Goal: Task Accomplishment & Management: Manage account settings

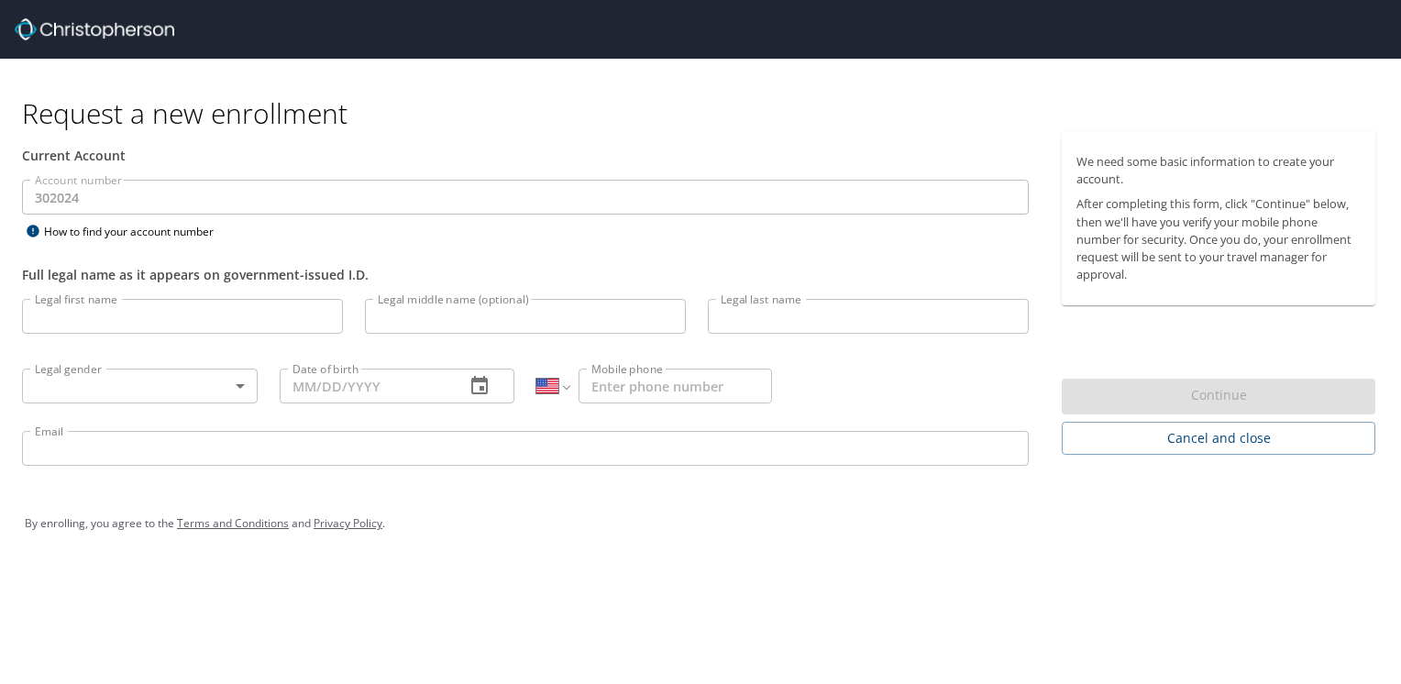
select select "US"
click at [206, 314] on input "Legal first name" at bounding box center [182, 316] width 321 height 35
type input "Rodney"
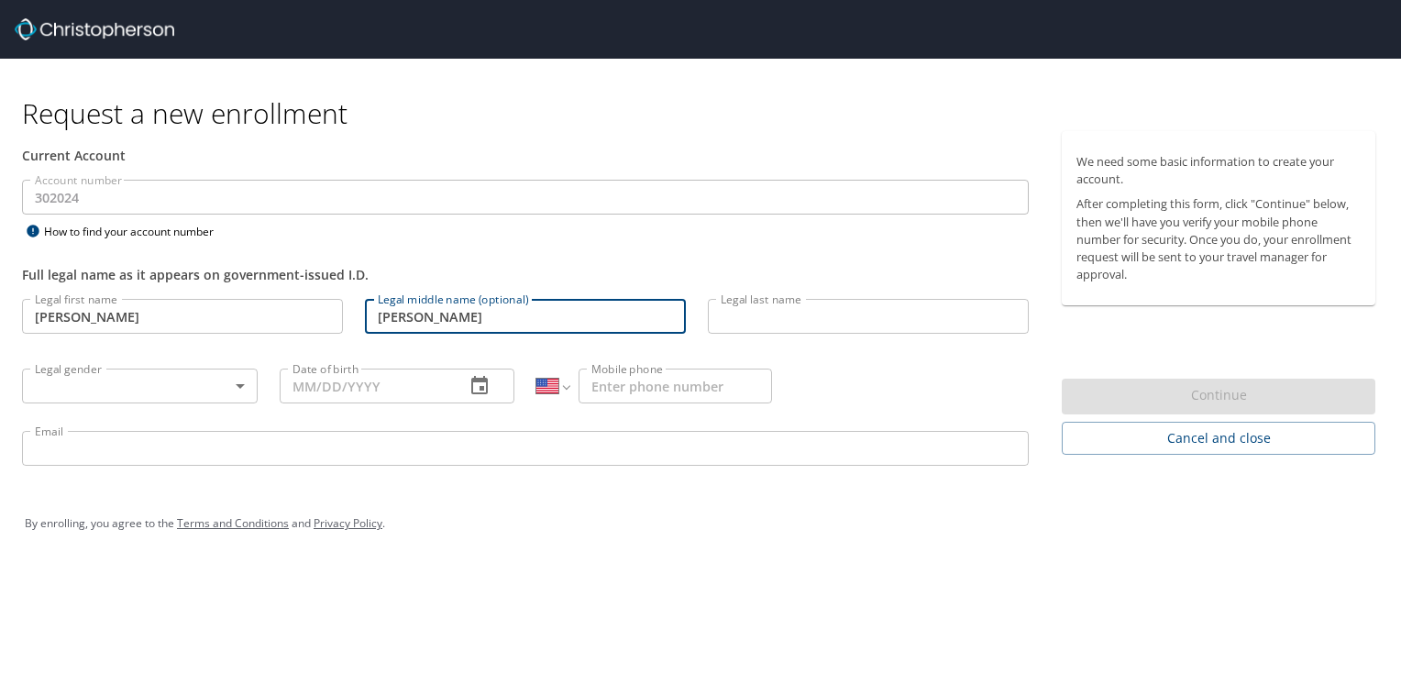
type input "Charles"
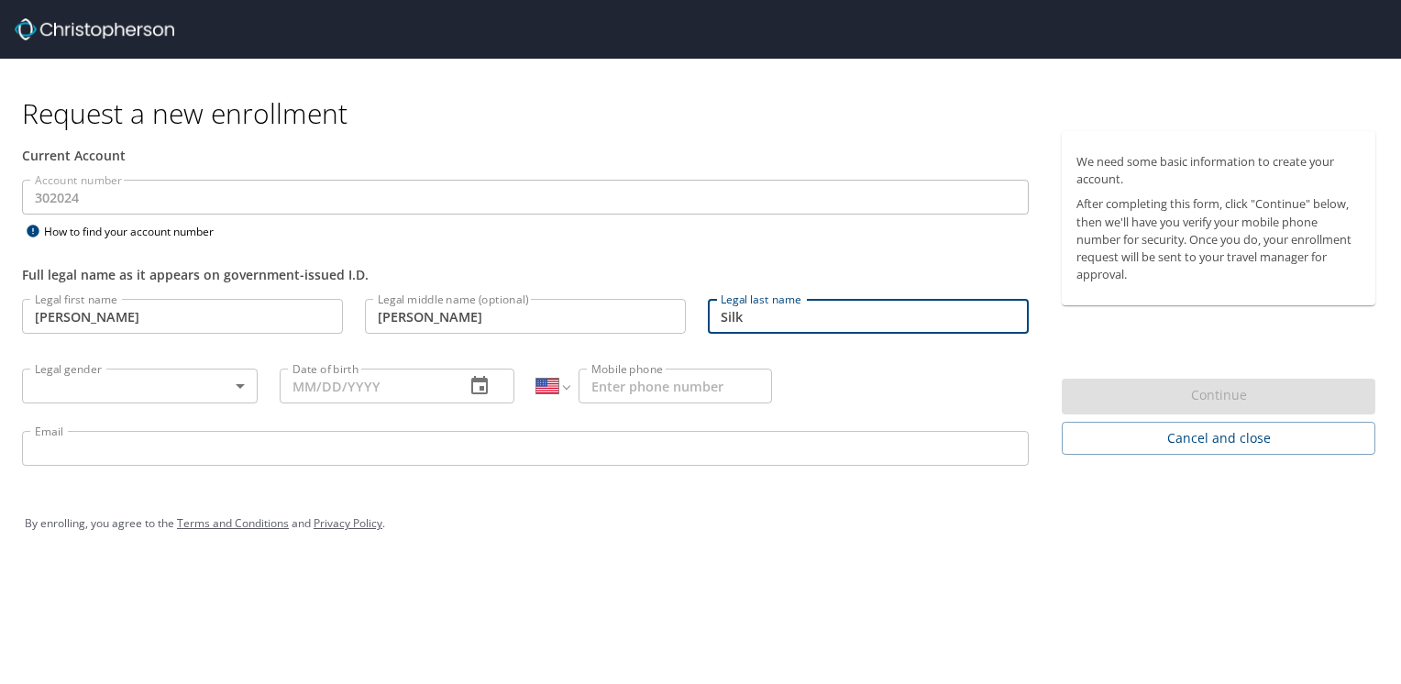
type input "Silk"
click at [234, 390] on body "Request a new enrollment Current Account Account number 302024 Account number H…" at bounding box center [700, 342] width 1401 height 684
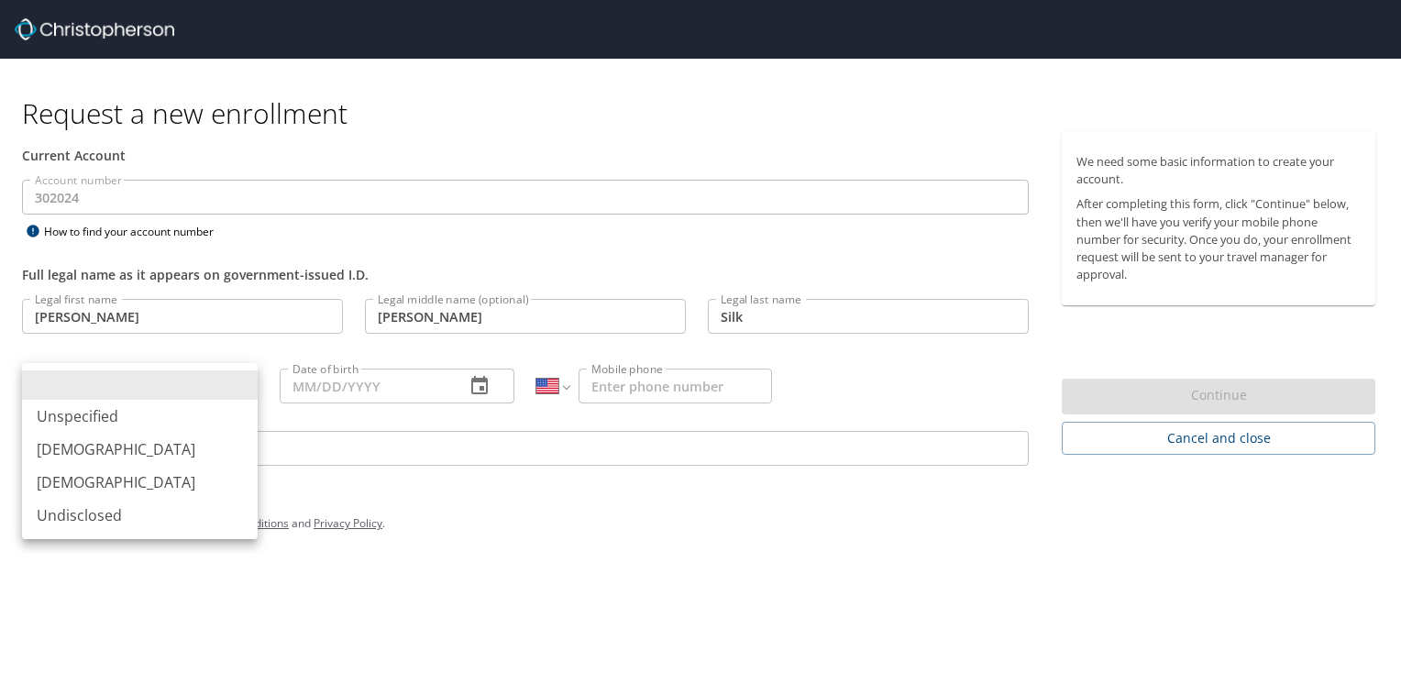
click at [115, 454] on li "[DEMOGRAPHIC_DATA]" at bounding box center [140, 449] width 236 height 33
type input "[DEMOGRAPHIC_DATA]"
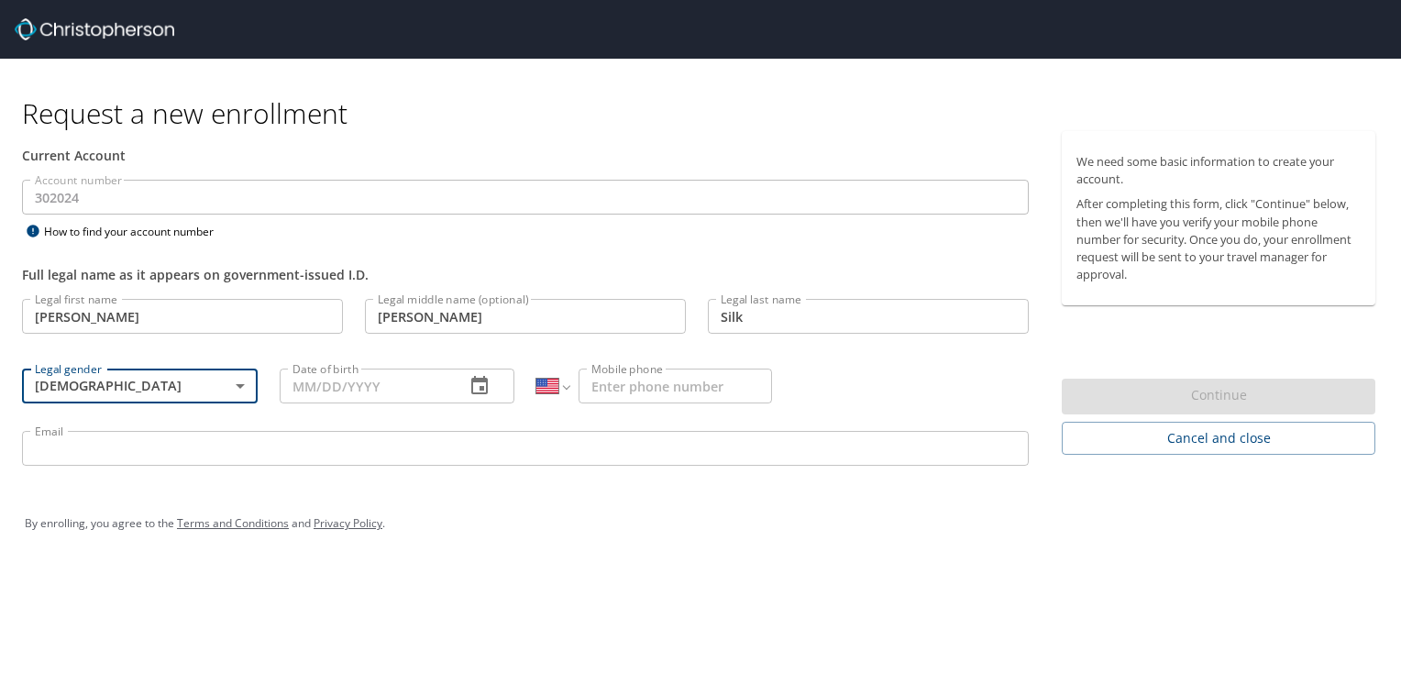
click at [379, 391] on input "Date of birth" at bounding box center [365, 385] width 171 height 35
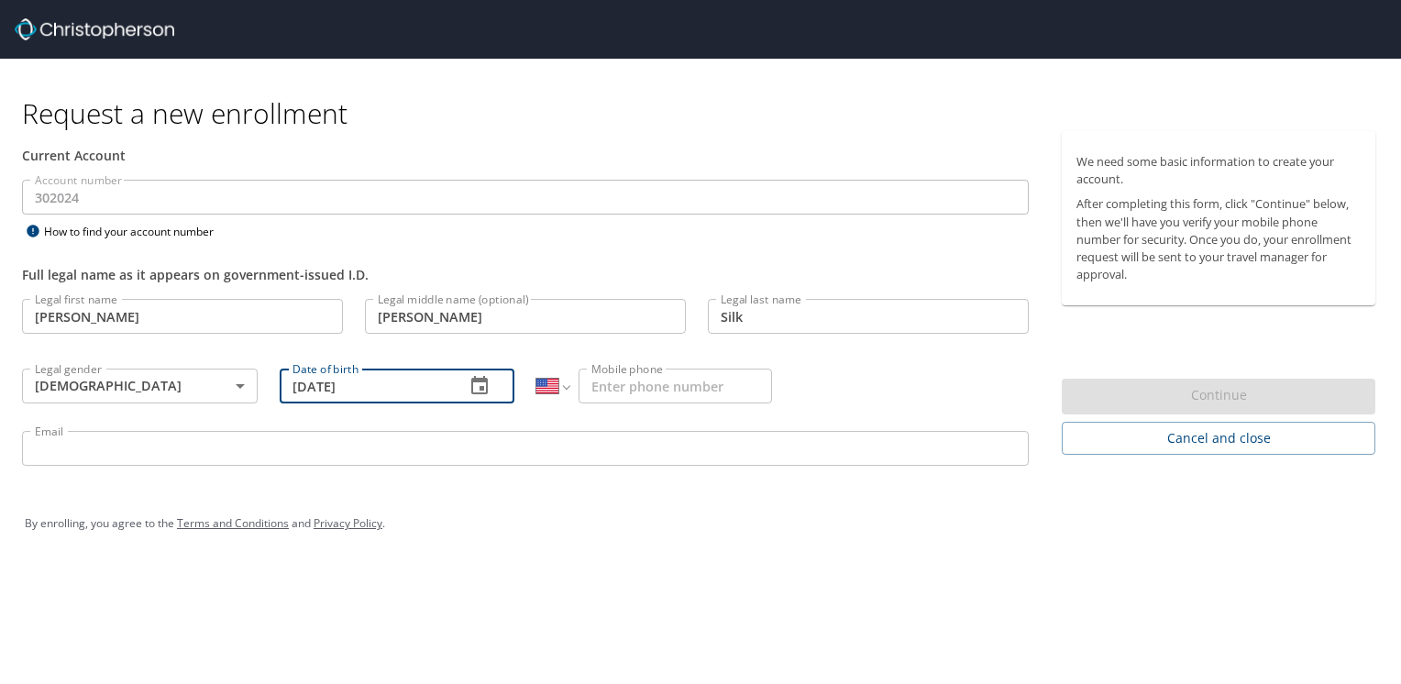
type input "03/21/1980"
click at [628, 388] on input "Mobile phone" at bounding box center [674, 385] width 193 height 35
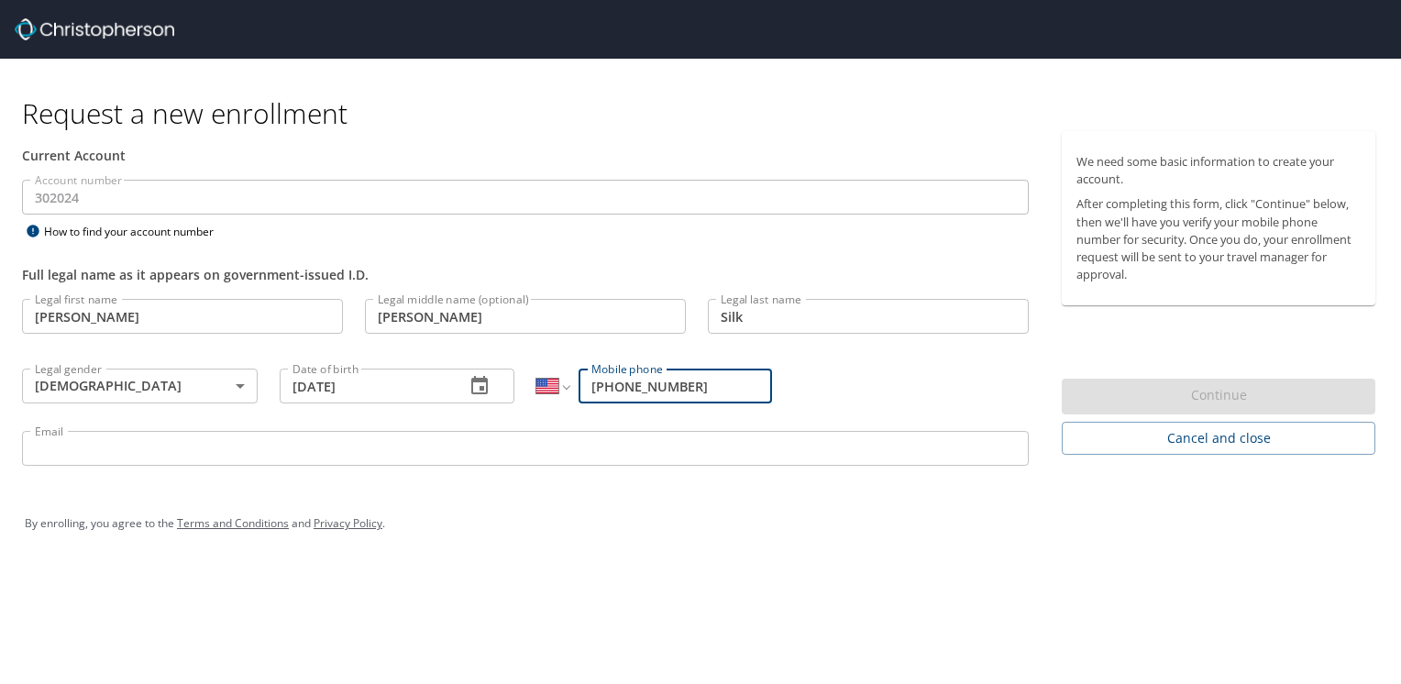
type input "[PHONE_NUMBER]"
click at [257, 453] on input "Email" at bounding box center [525, 448] width 1006 height 35
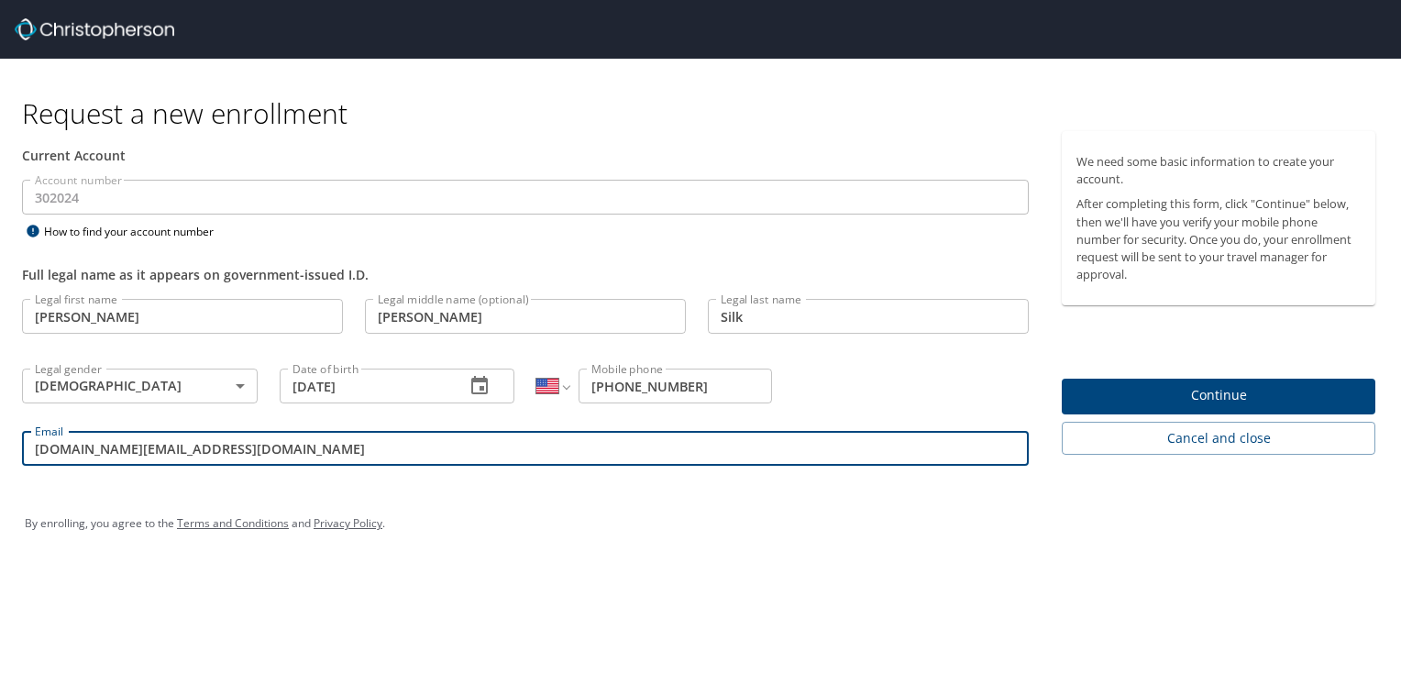
type input "rodney.silk@tollivergroup.com"
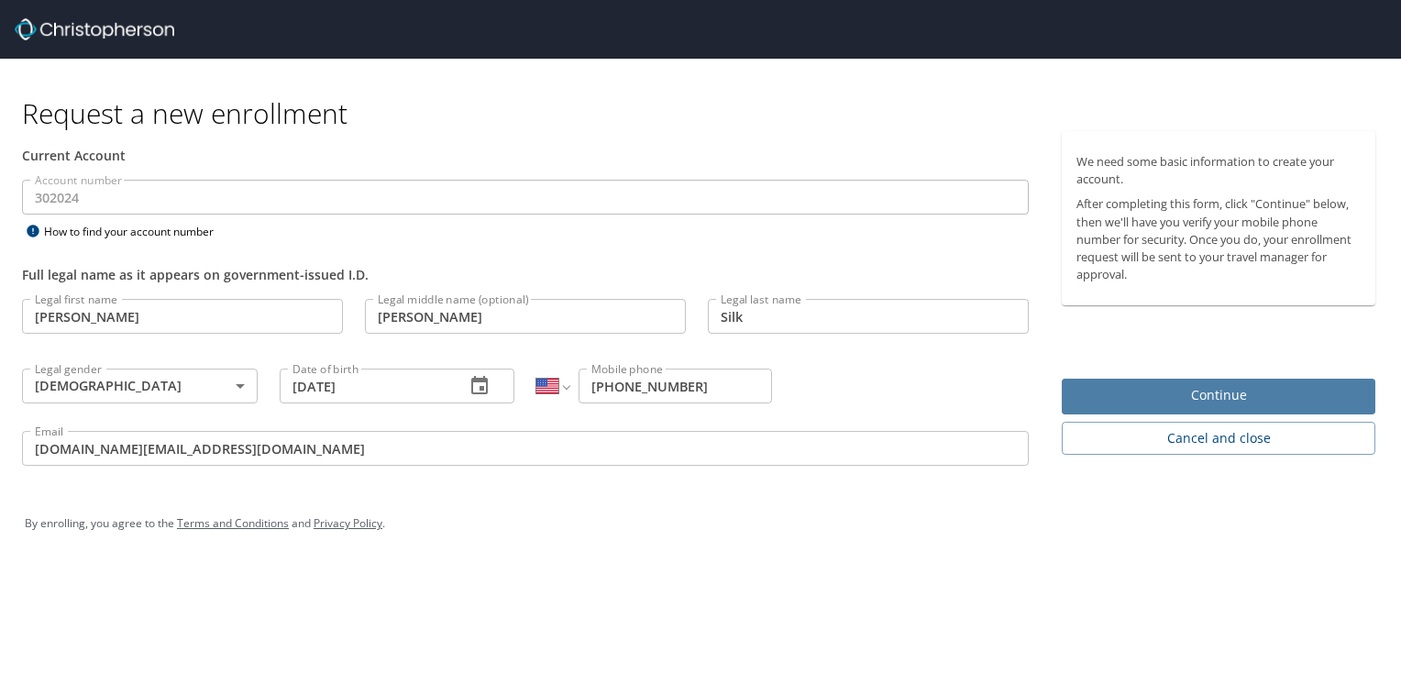
click at [1229, 398] on span "Continue" at bounding box center [1218, 395] width 284 height 23
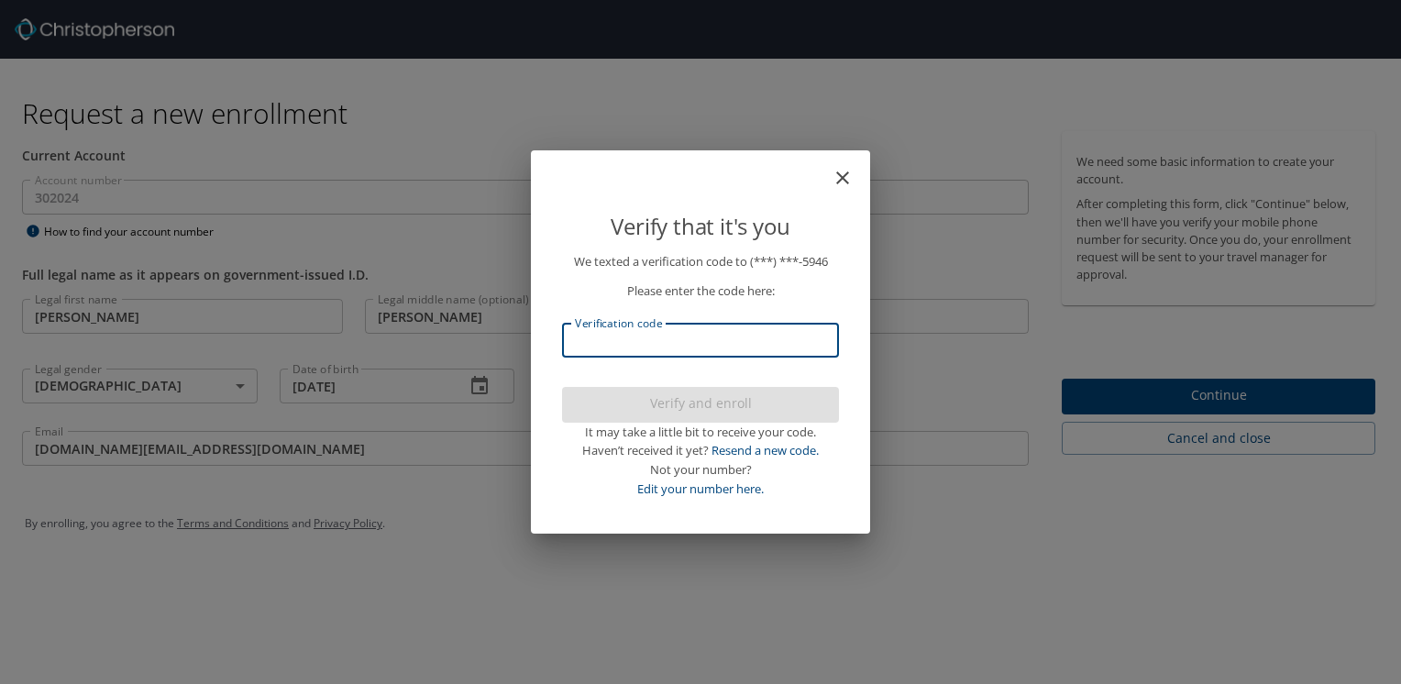
click at [696, 347] on input "Verification code" at bounding box center [700, 340] width 277 height 35
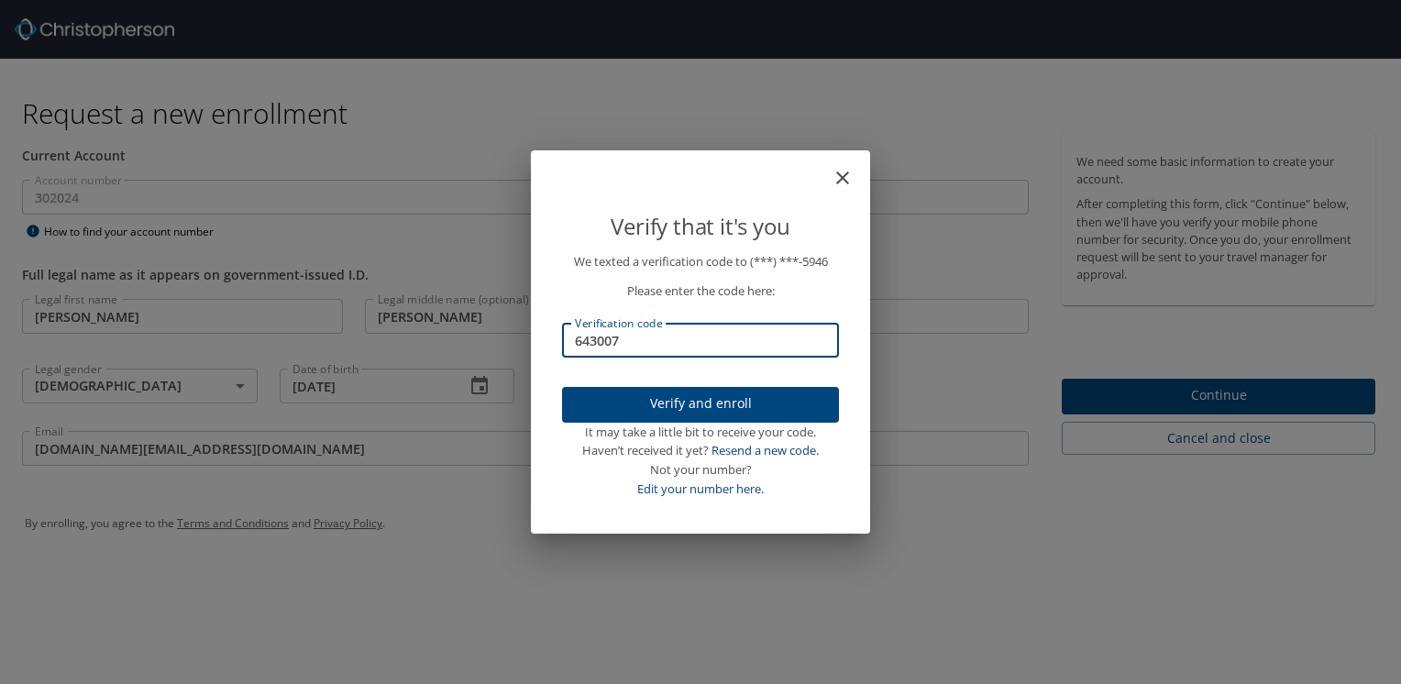
type input "643007"
click at [693, 406] on span "Verify and enroll" at bounding box center [700, 403] width 247 height 23
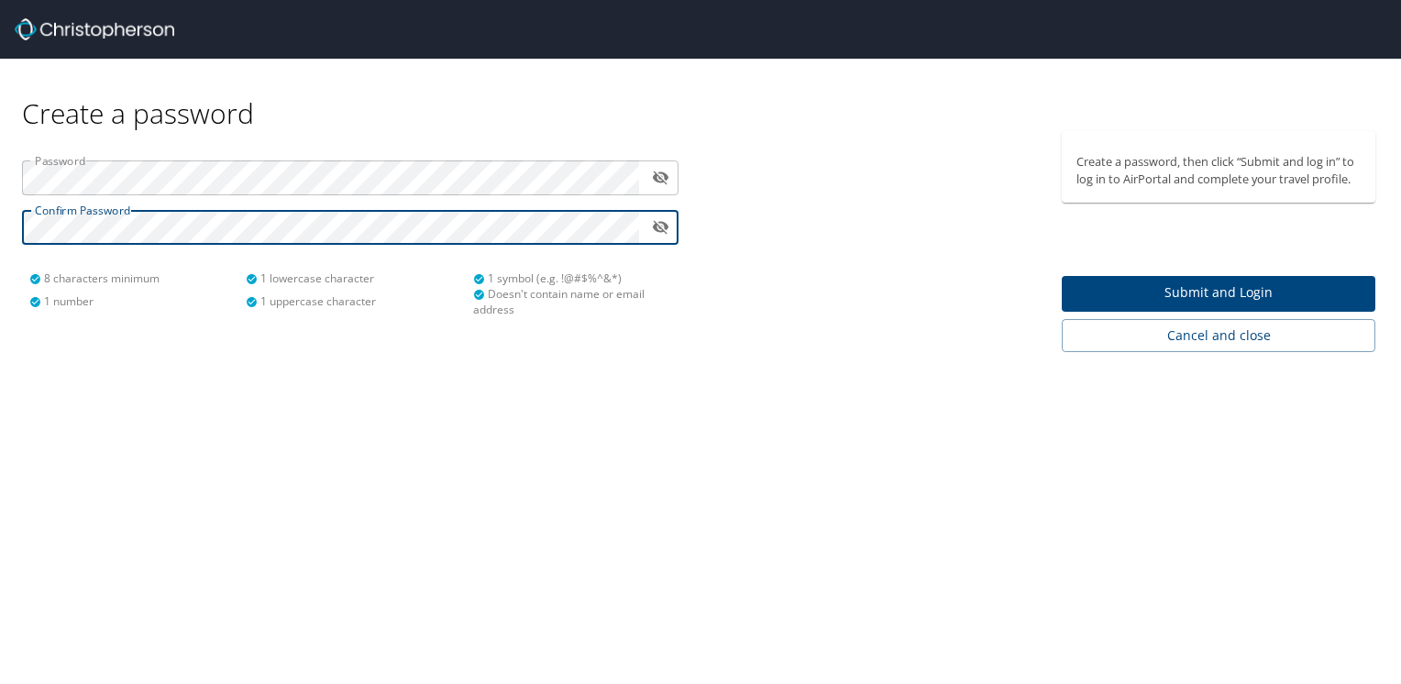
click at [1176, 299] on span "Submit and Login" at bounding box center [1218, 292] width 284 height 23
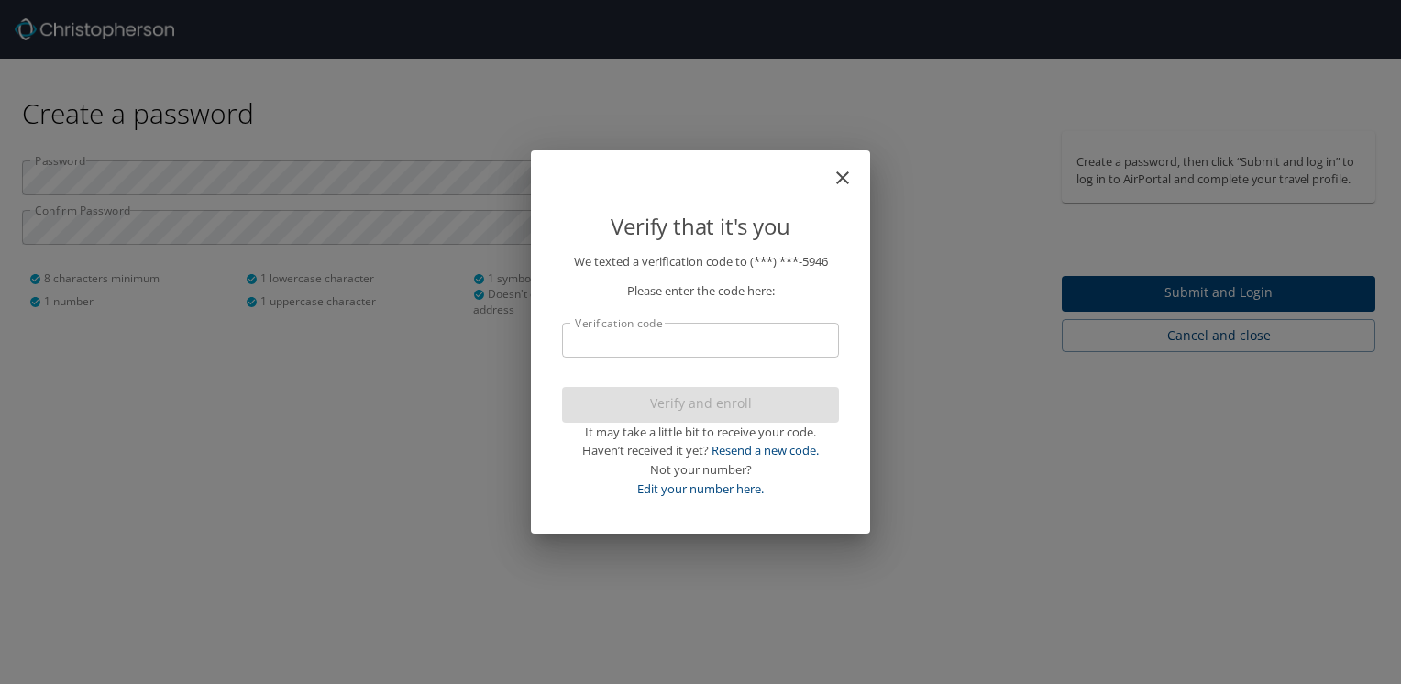
click at [708, 341] on input "Verification code" at bounding box center [700, 340] width 277 height 35
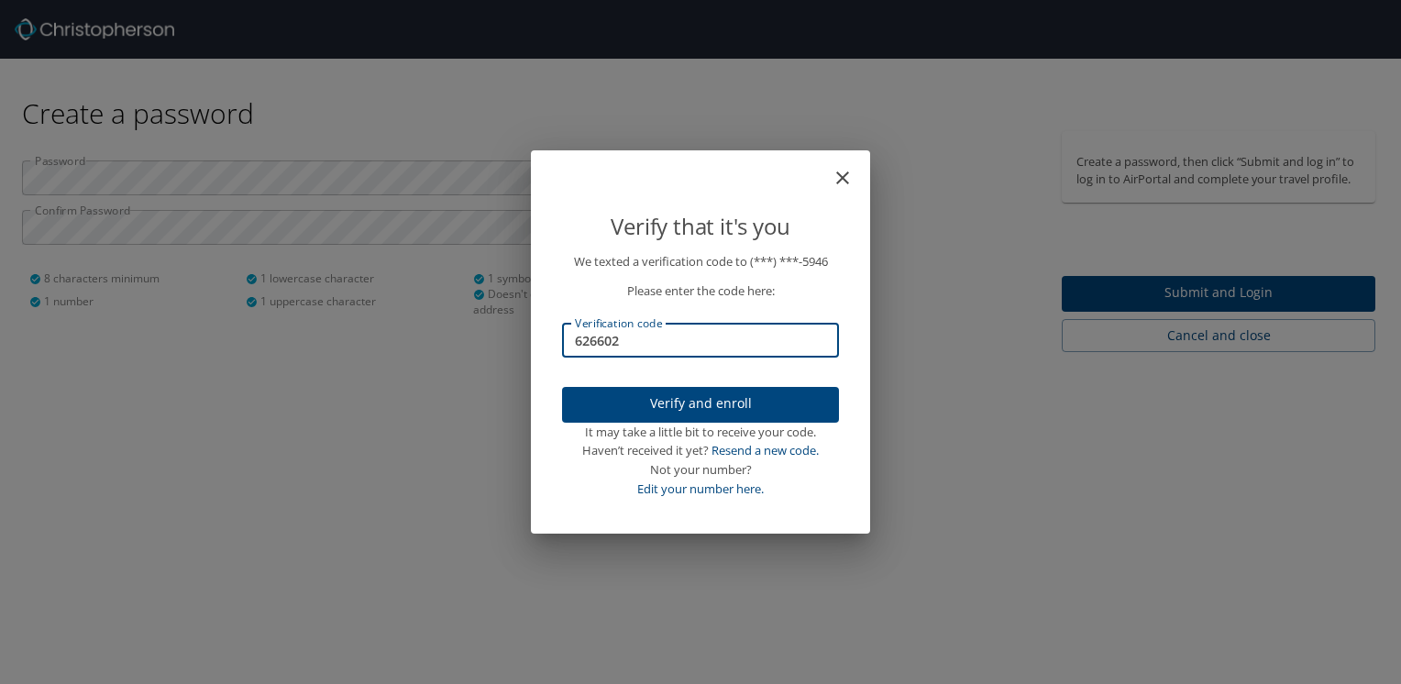
type input "626602"
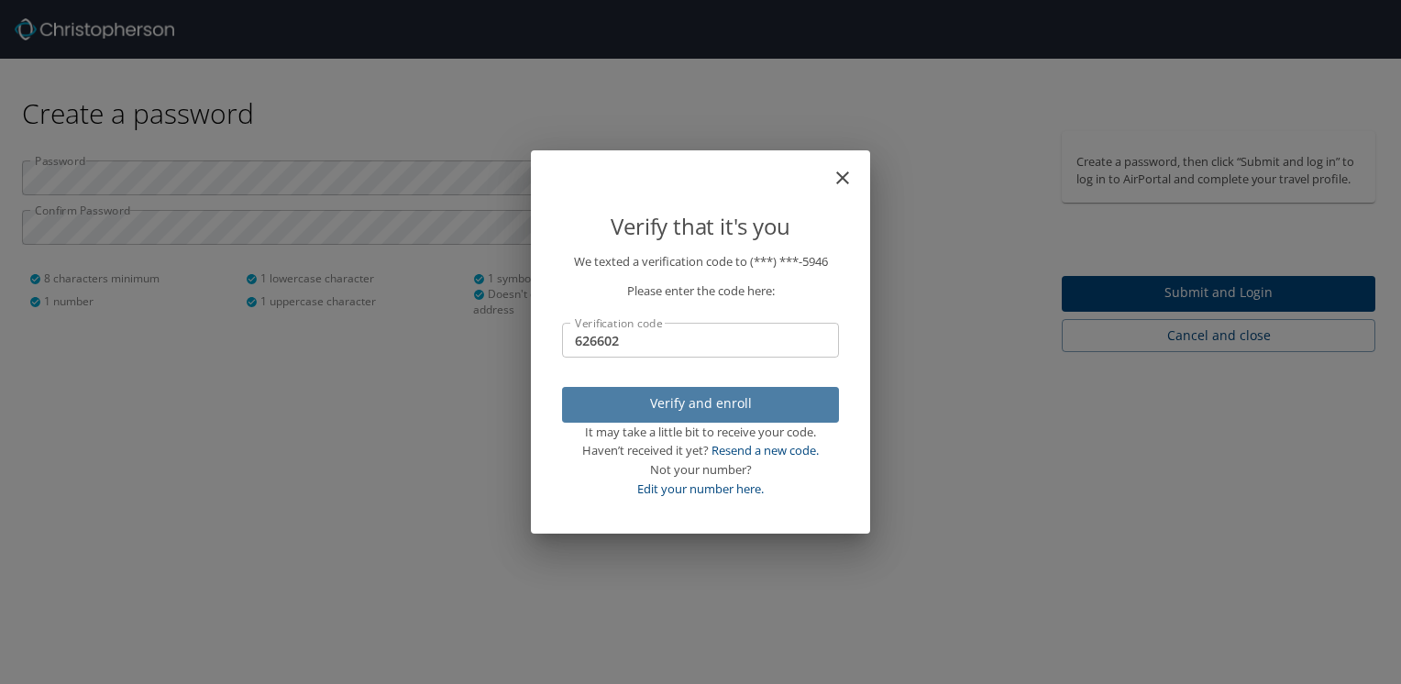
click at [678, 408] on span "Verify and enroll" at bounding box center [700, 403] width 247 height 23
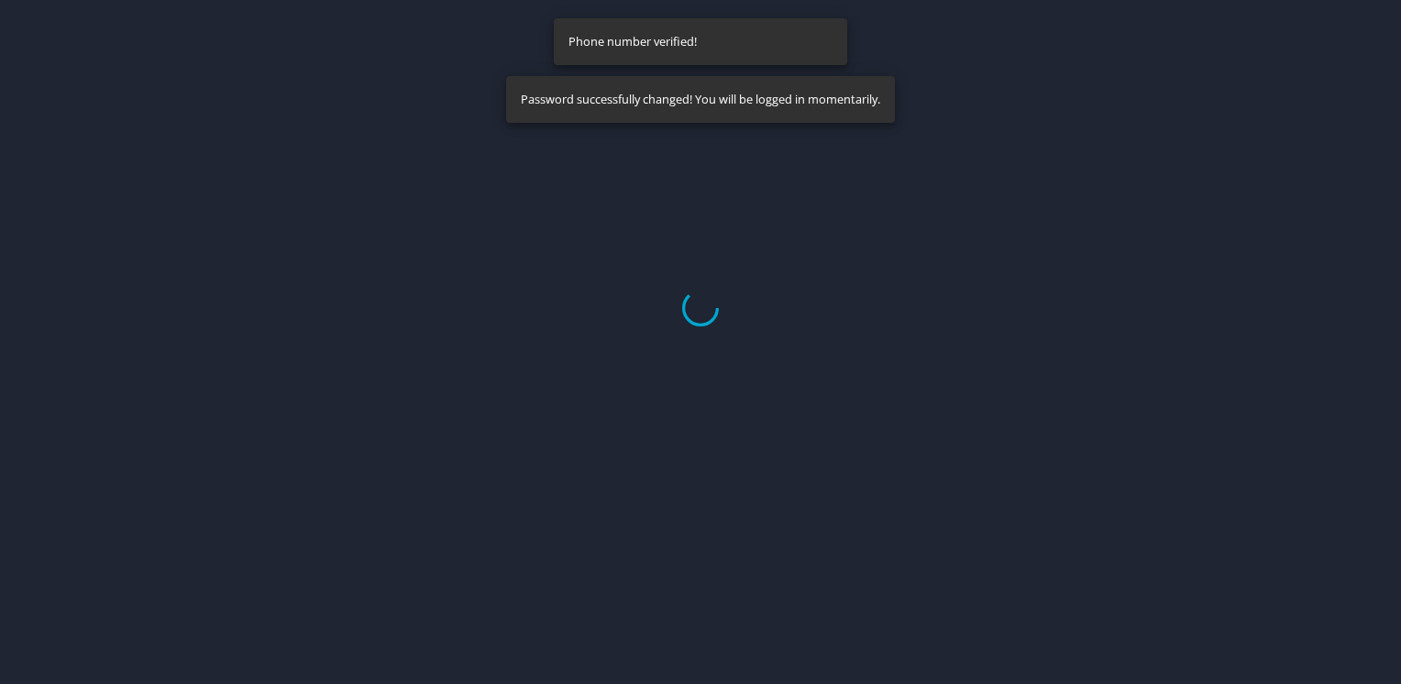
select select "US"
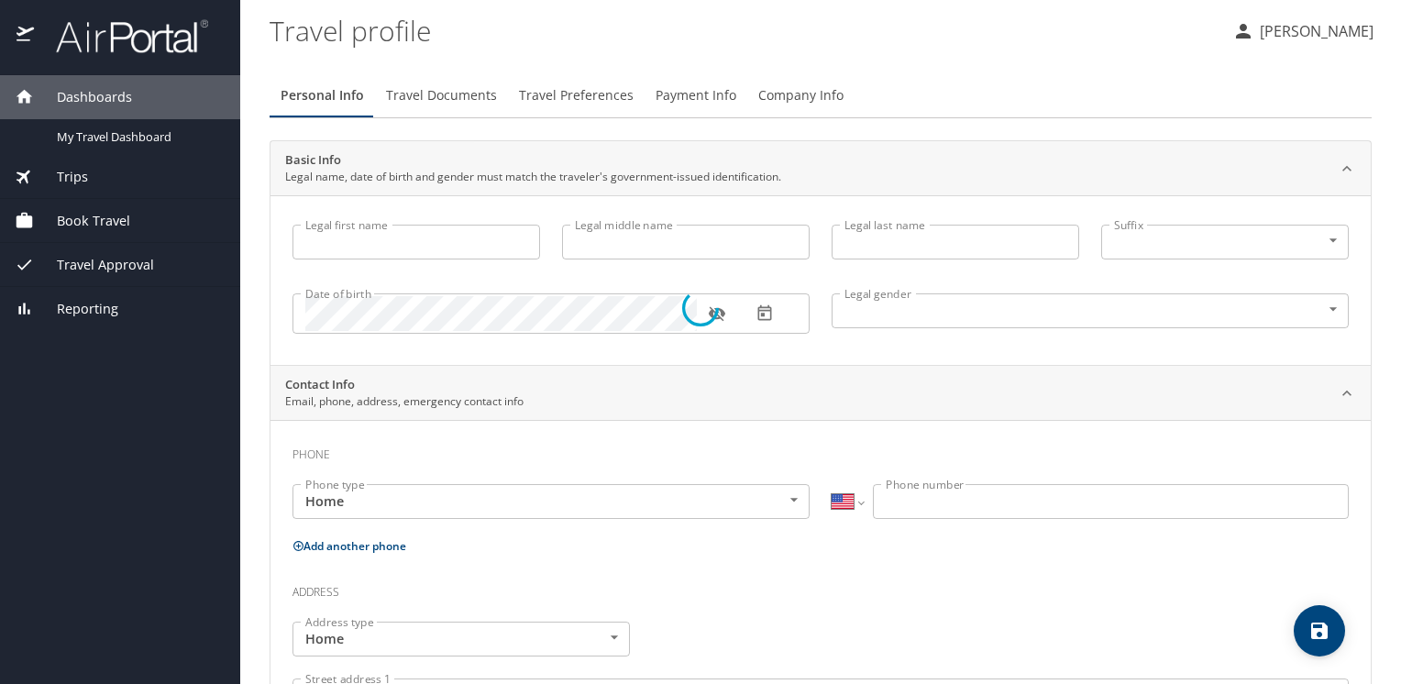
type input "[PERSON_NAME]"
type input "Silk"
type input "[DEMOGRAPHIC_DATA]"
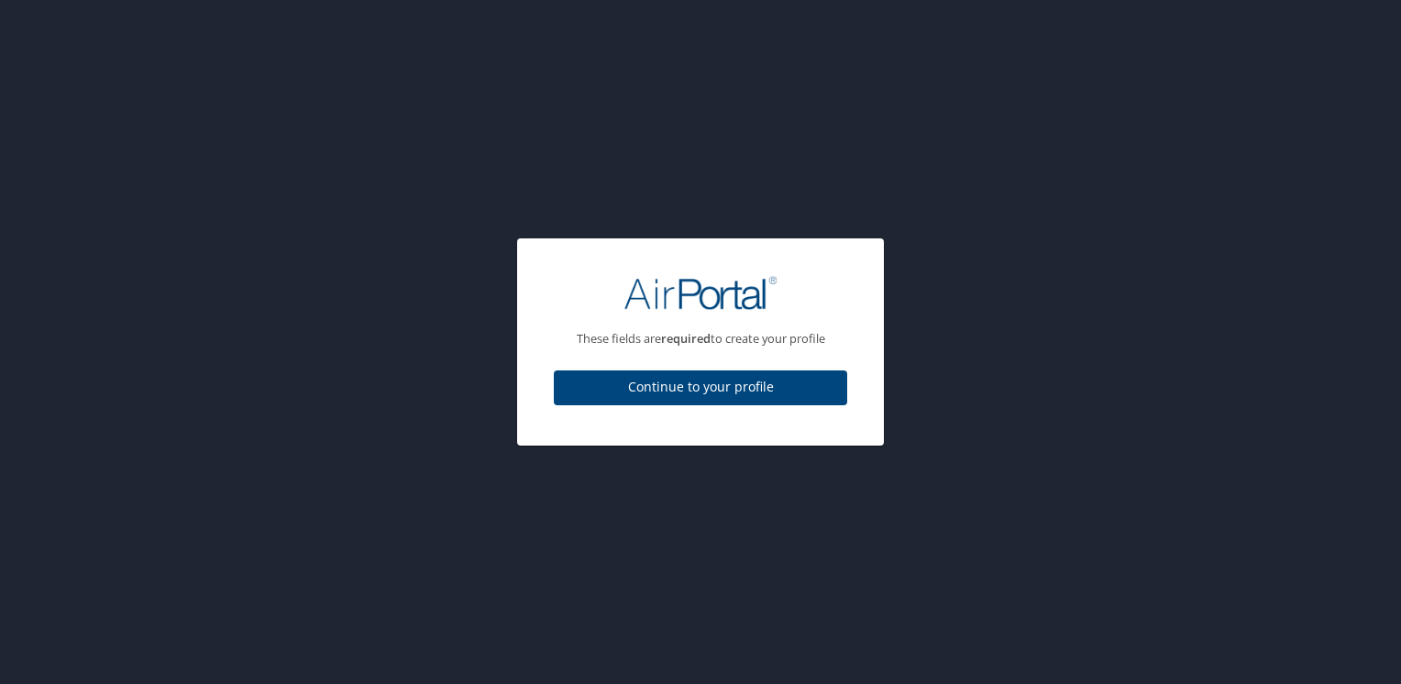
click at [741, 390] on span "Continue to your profile" at bounding box center [700, 387] width 264 height 23
select select "US"
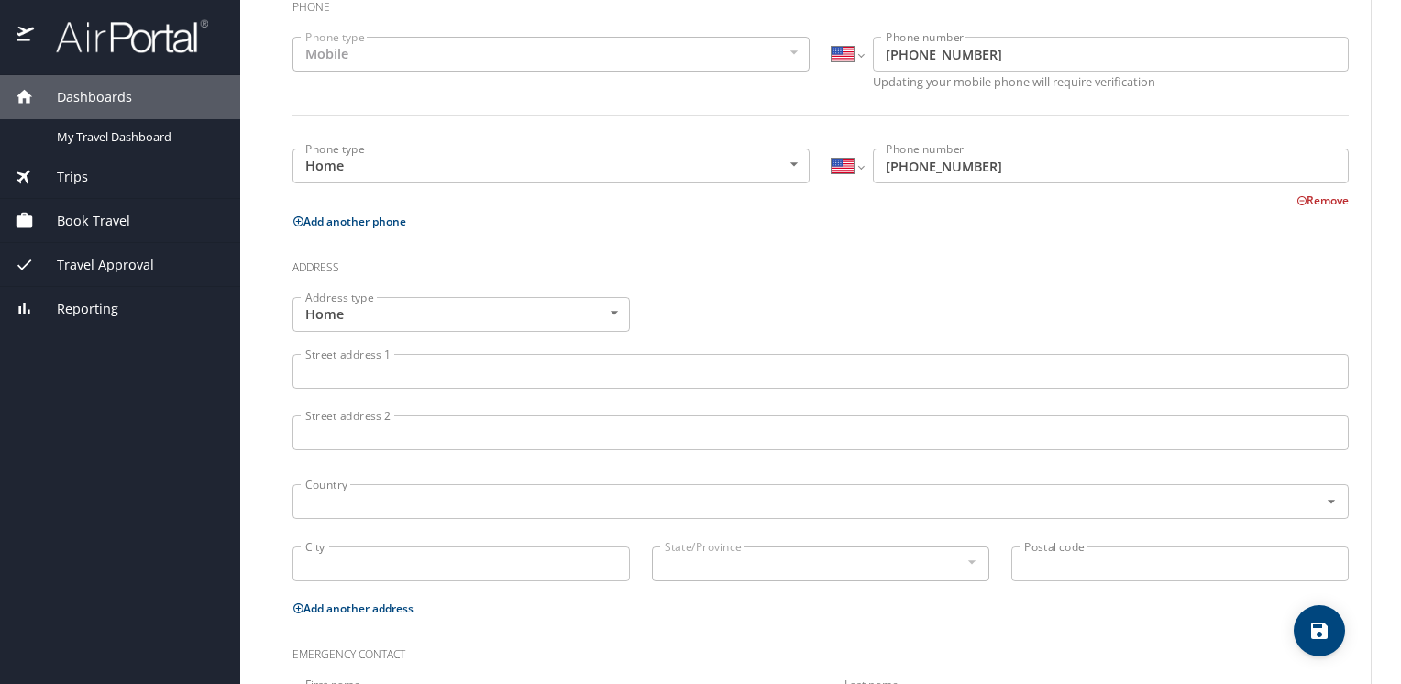
scroll to position [458, 0]
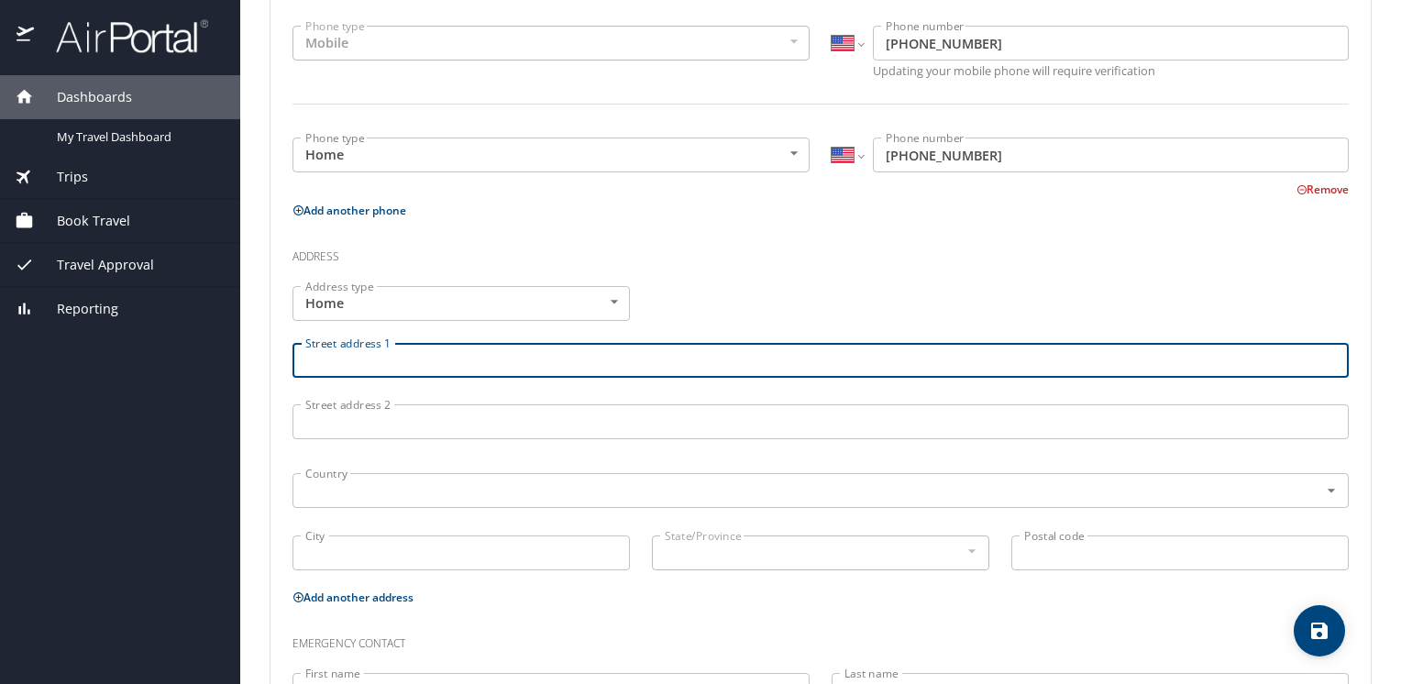
click at [386, 368] on input "Street address 1" at bounding box center [820, 360] width 1056 height 35
type input "1317 [PERSON_NAME] Ave"
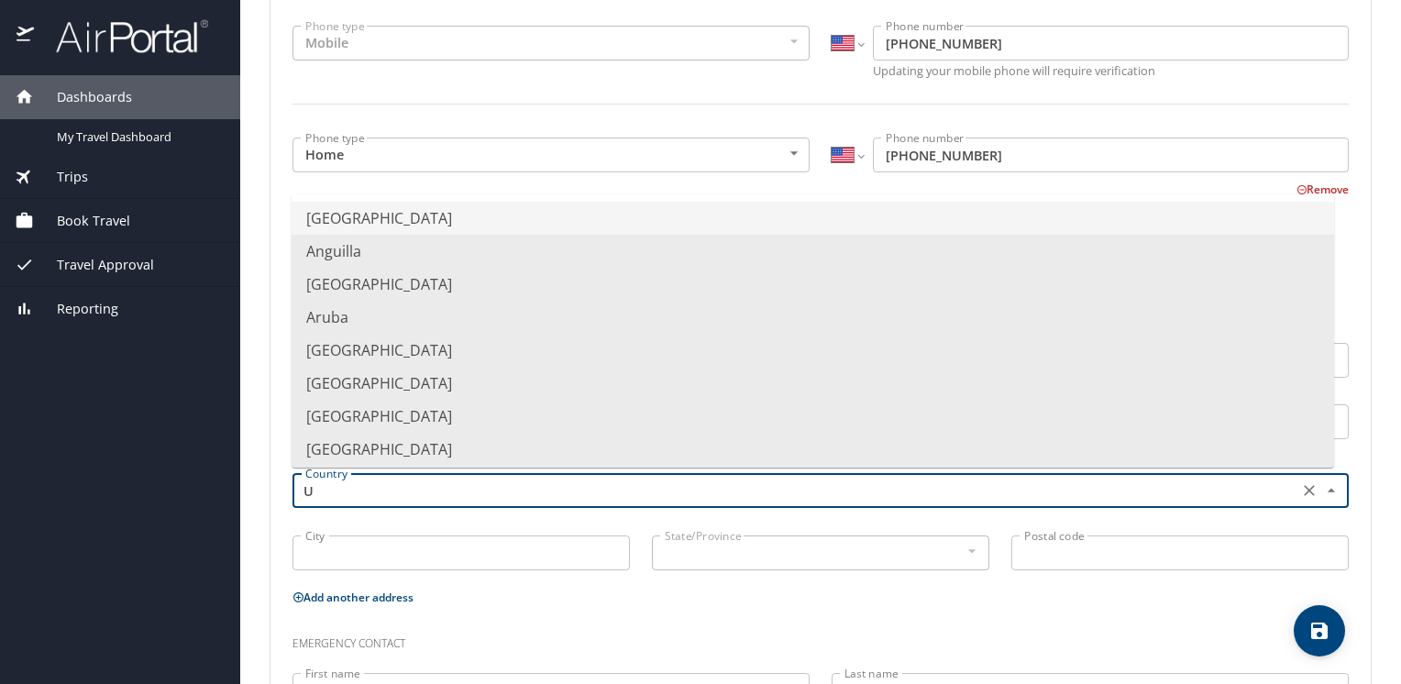
click at [412, 222] on li "[GEOGRAPHIC_DATA]" at bounding box center [812, 218] width 1042 height 33
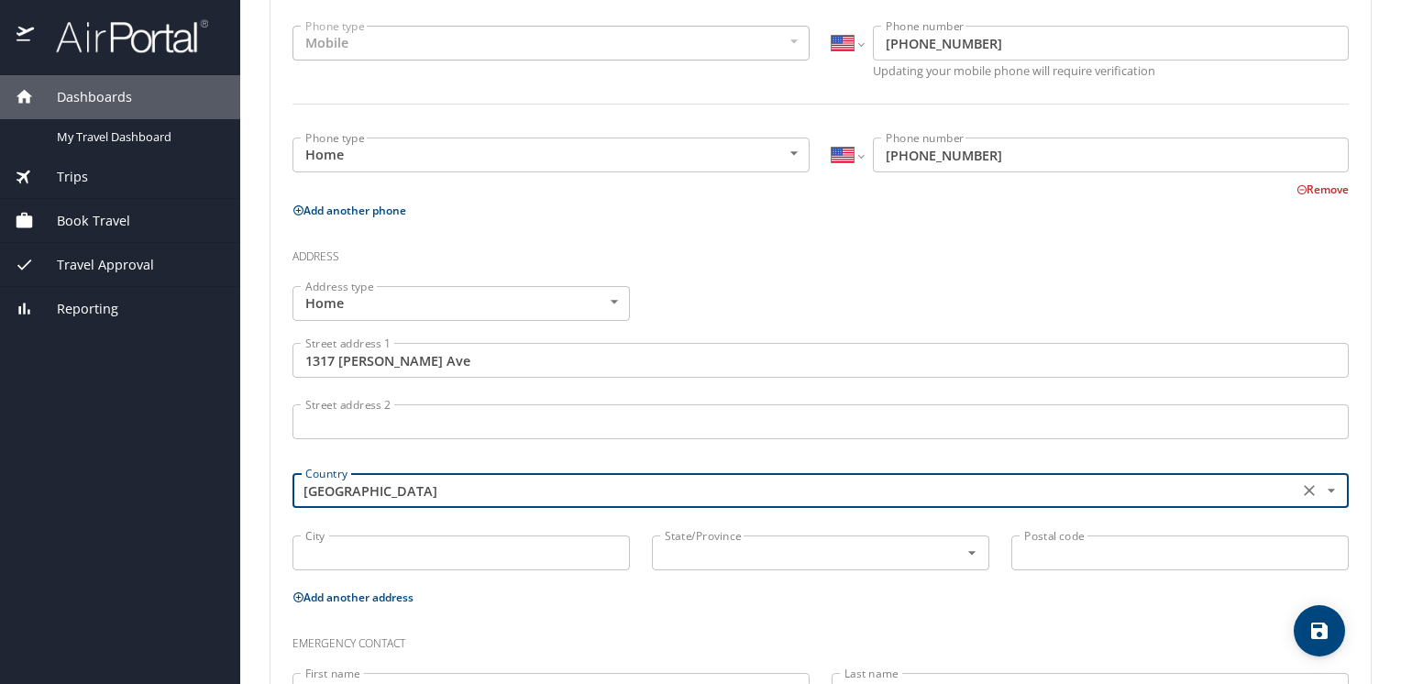
type input "[GEOGRAPHIC_DATA]"
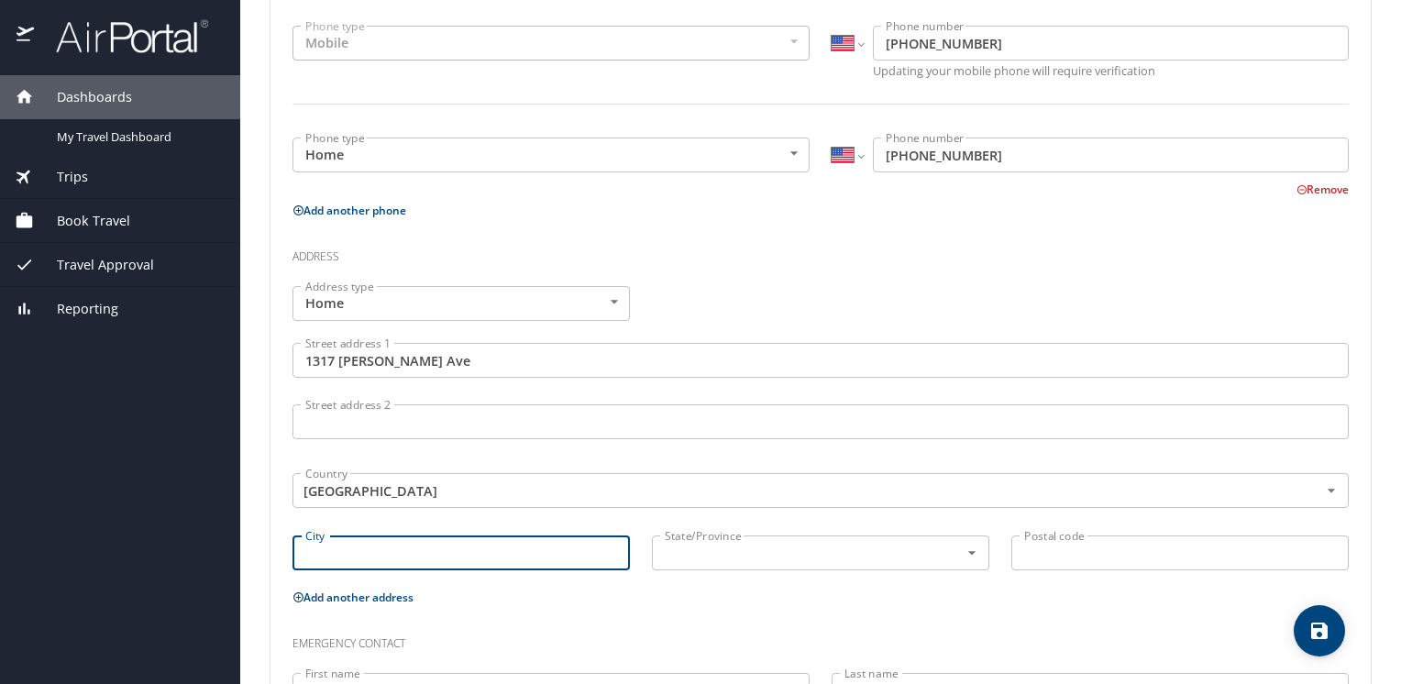
click at [411, 552] on input "City" at bounding box center [460, 552] width 337 height 35
type input "Grayling"
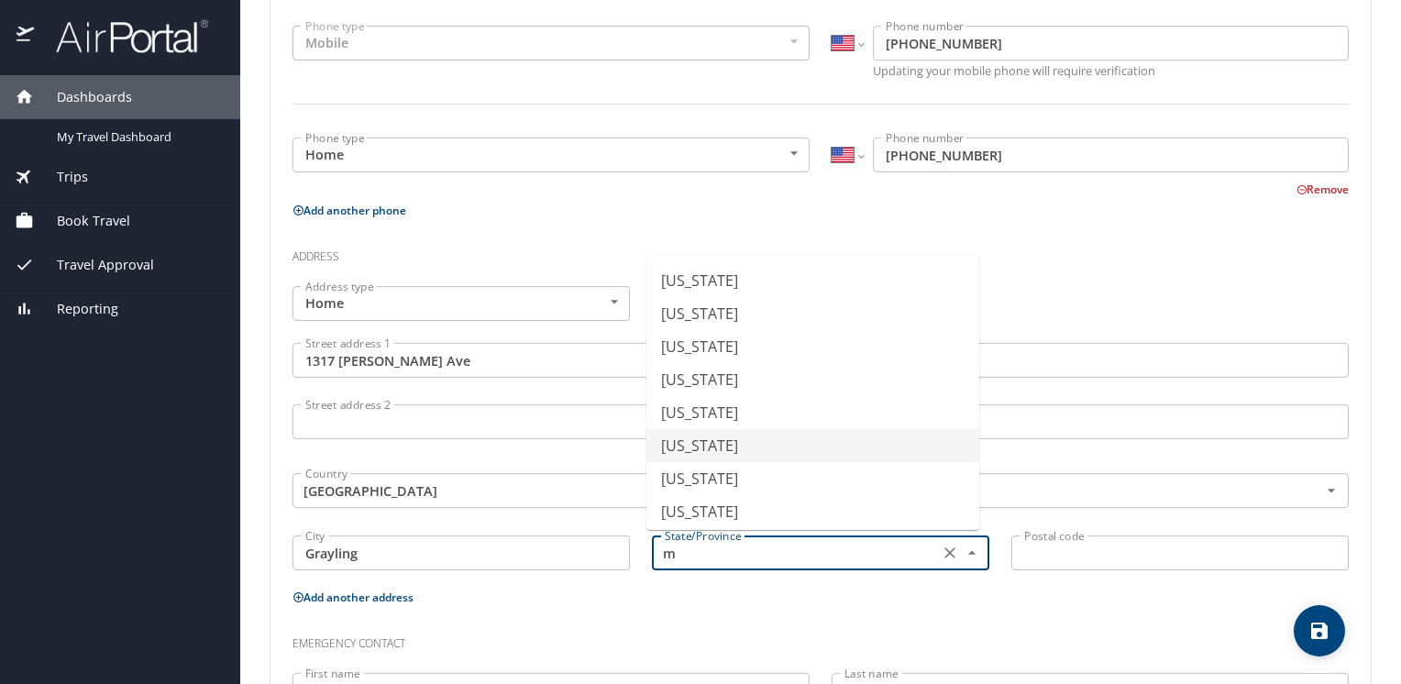
click at [682, 445] on li "[US_STATE]" at bounding box center [812, 445] width 333 height 33
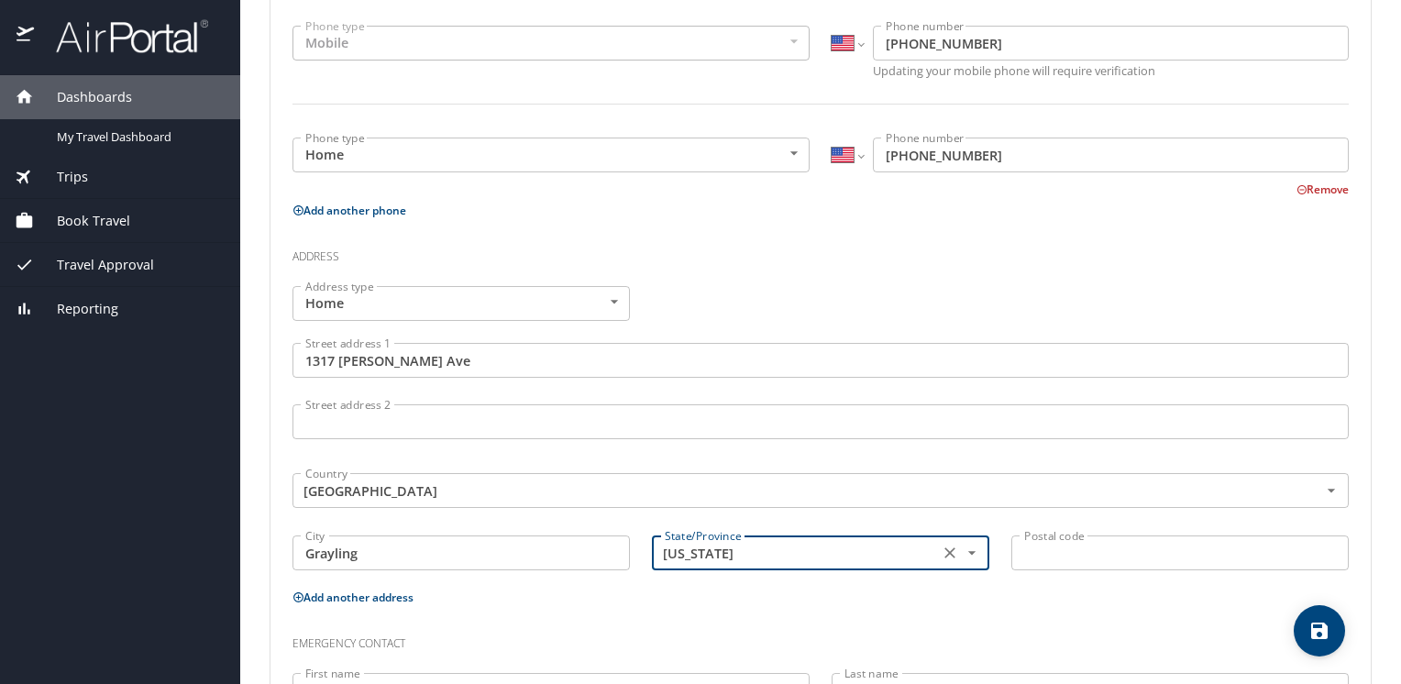
type input "[US_STATE]"
click at [1034, 547] on input "Postal code" at bounding box center [1179, 552] width 337 height 35
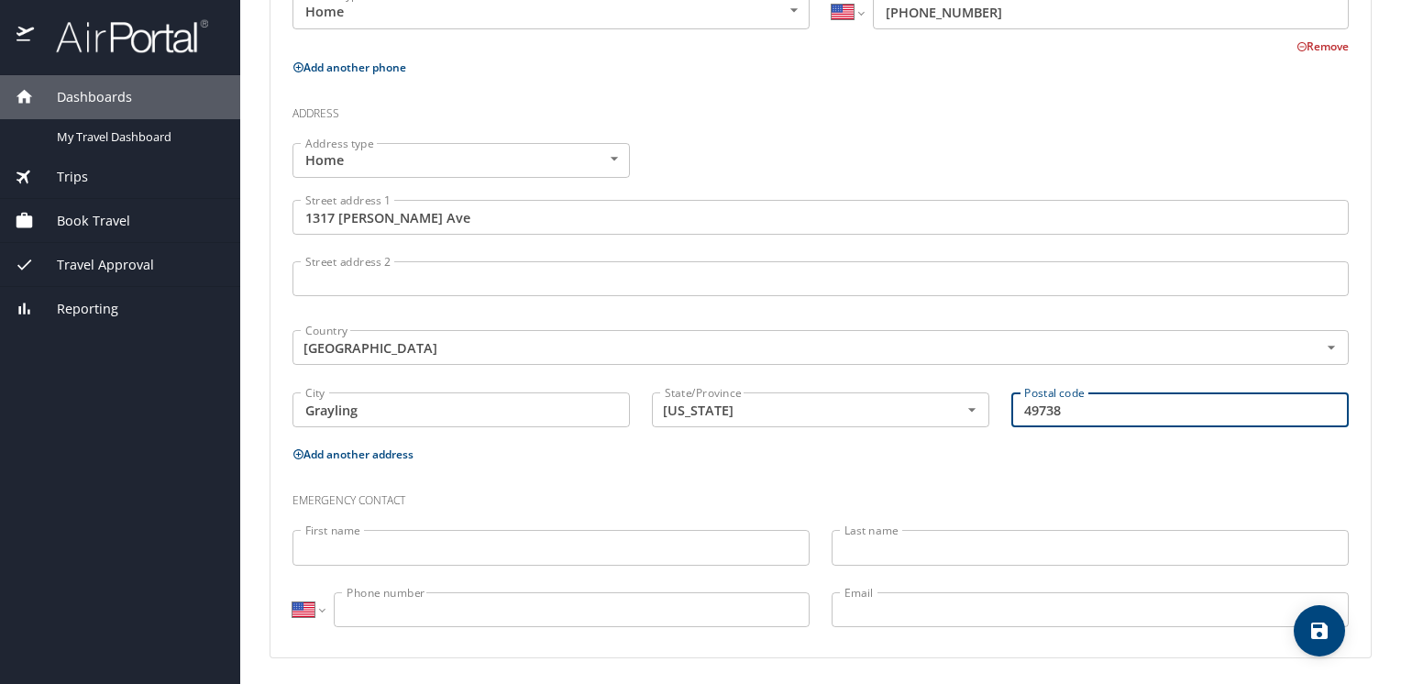
scroll to position [601, 0]
type input "49738"
click at [444, 541] on input "First name" at bounding box center [550, 547] width 517 height 35
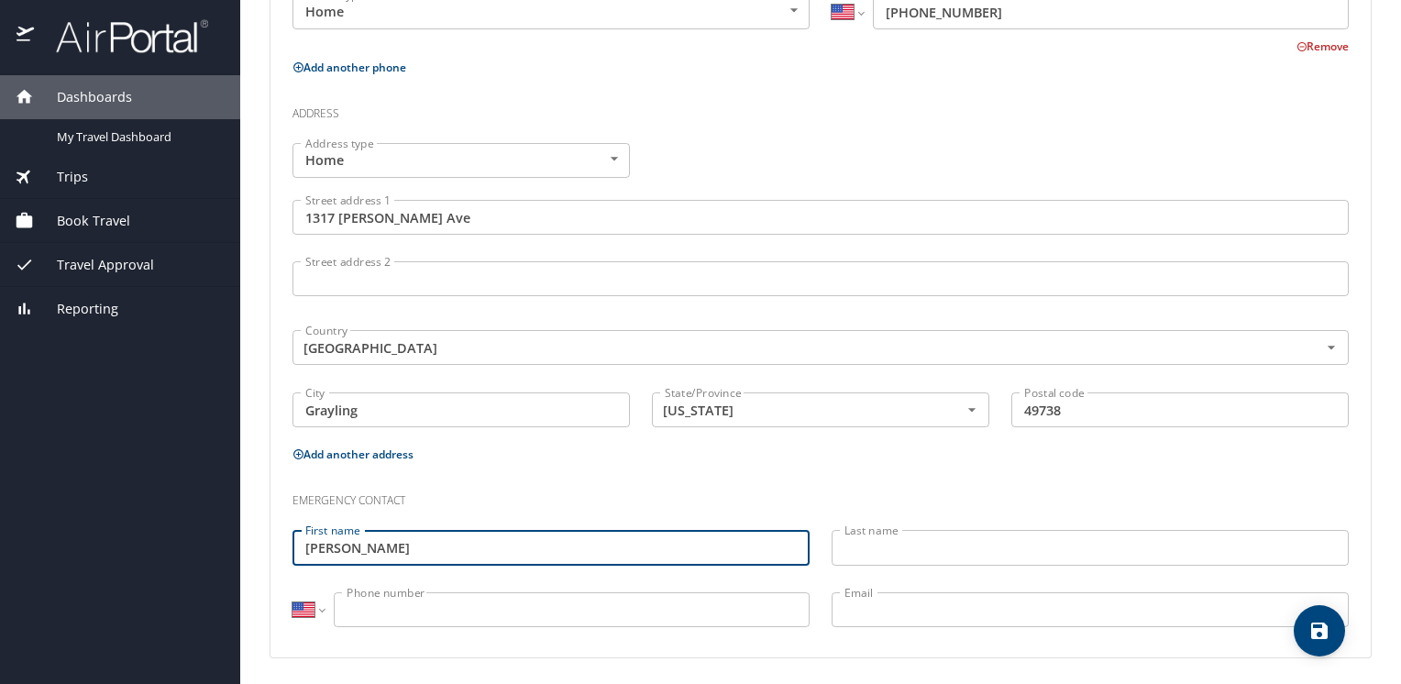
type input "[PERSON_NAME]"
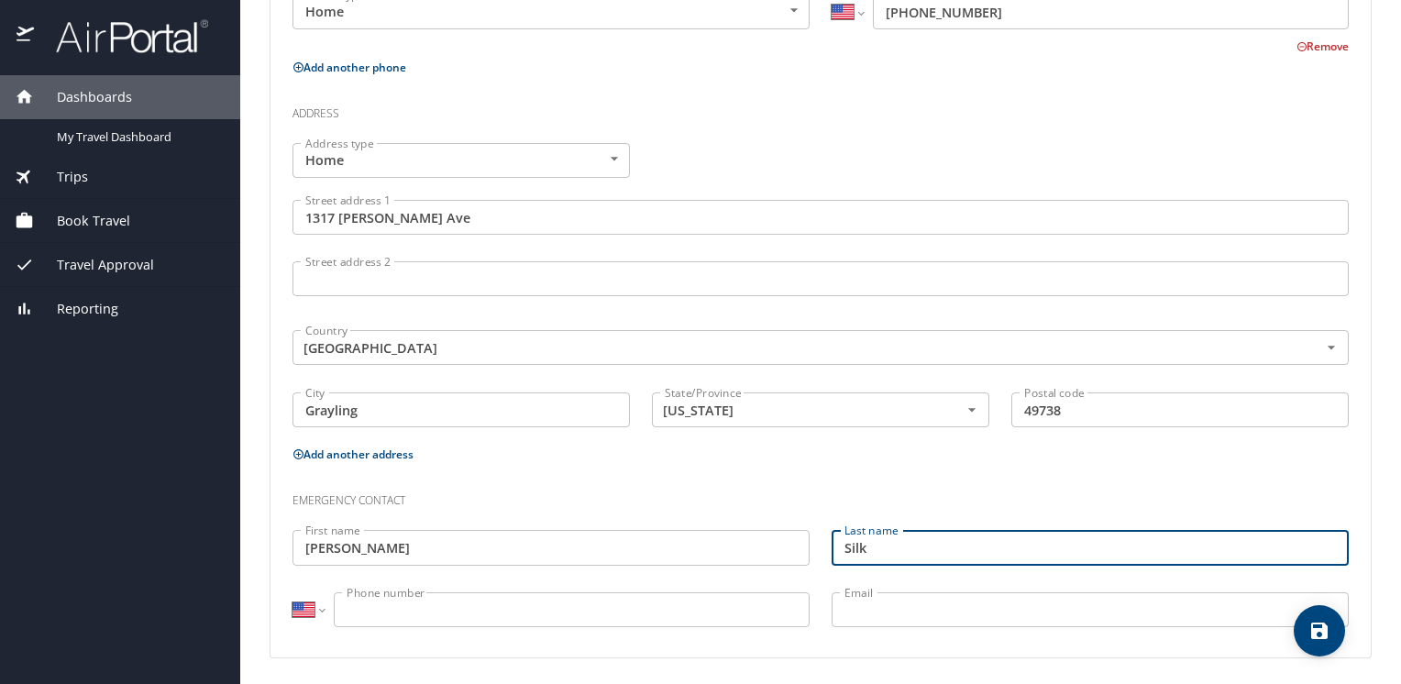
type input "Silk"
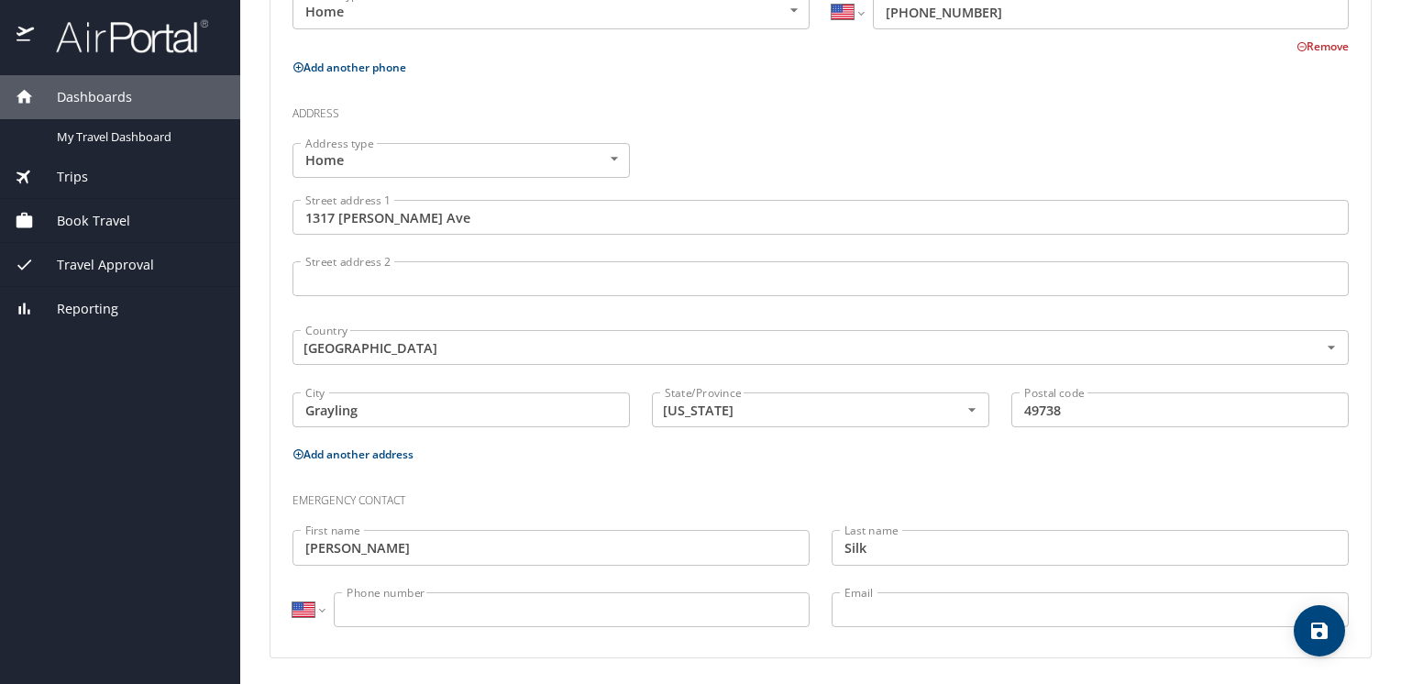
click at [400, 614] on input "Phone number" at bounding box center [572, 609] width 476 height 35
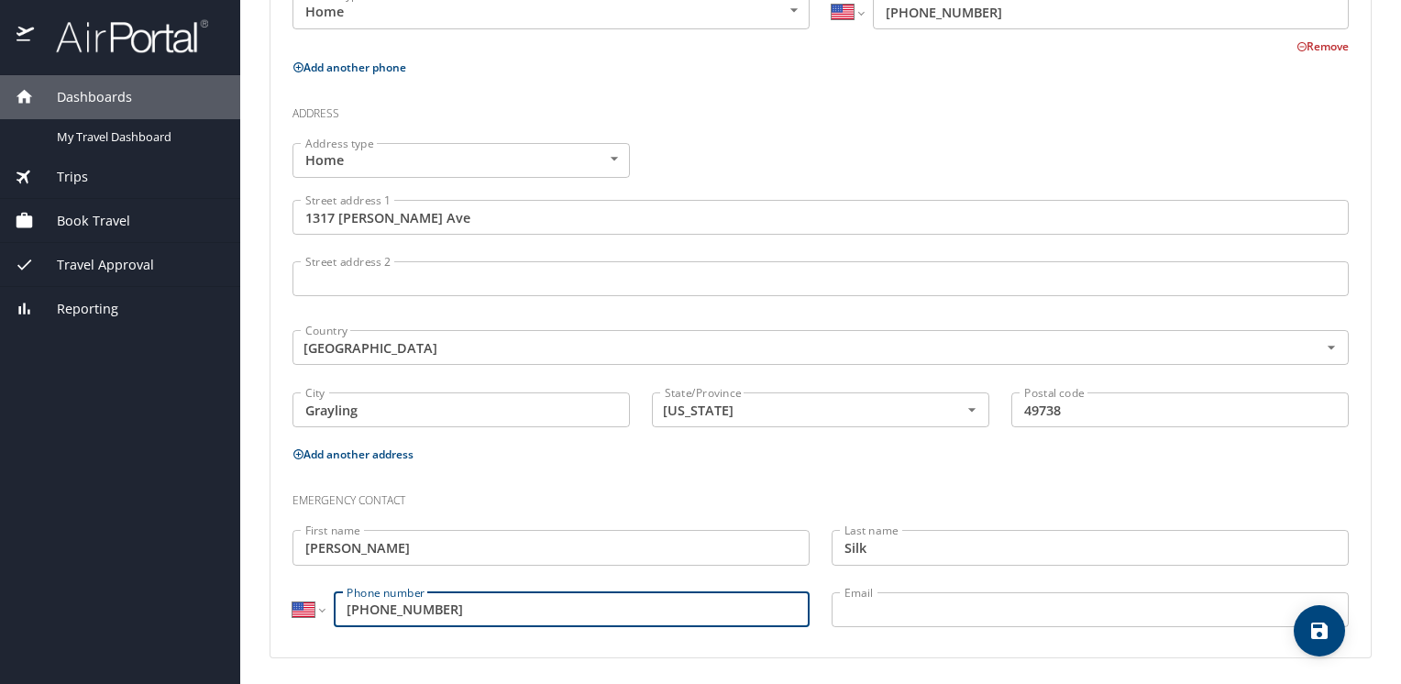
type input "[PHONE_NUMBER]"
click at [524, 640] on div "Phone Phone type Mobile Mobile Phone type International [GEOGRAPHIC_DATA] [GEOG…" at bounding box center [820, 238] width 1100 height 839
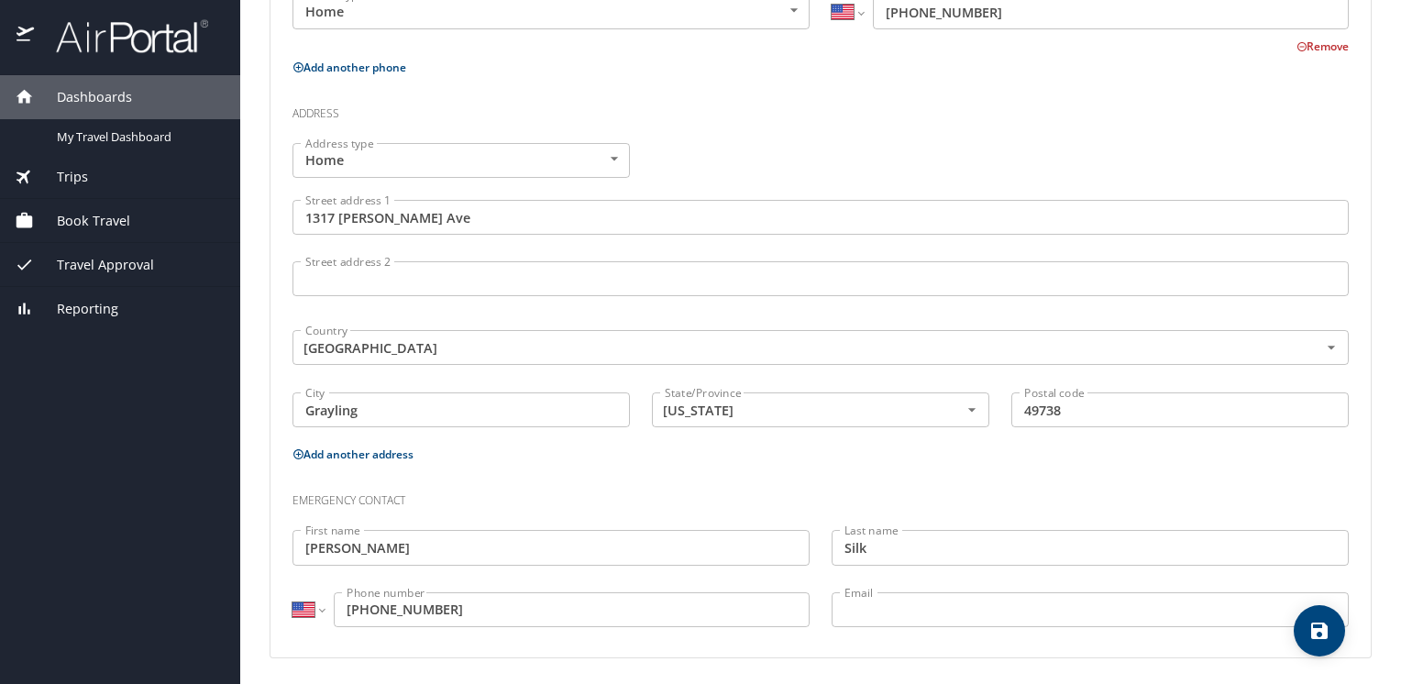
click at [876, 607] on input "Email" at bounding box center [1089, 609] width 517 height 35
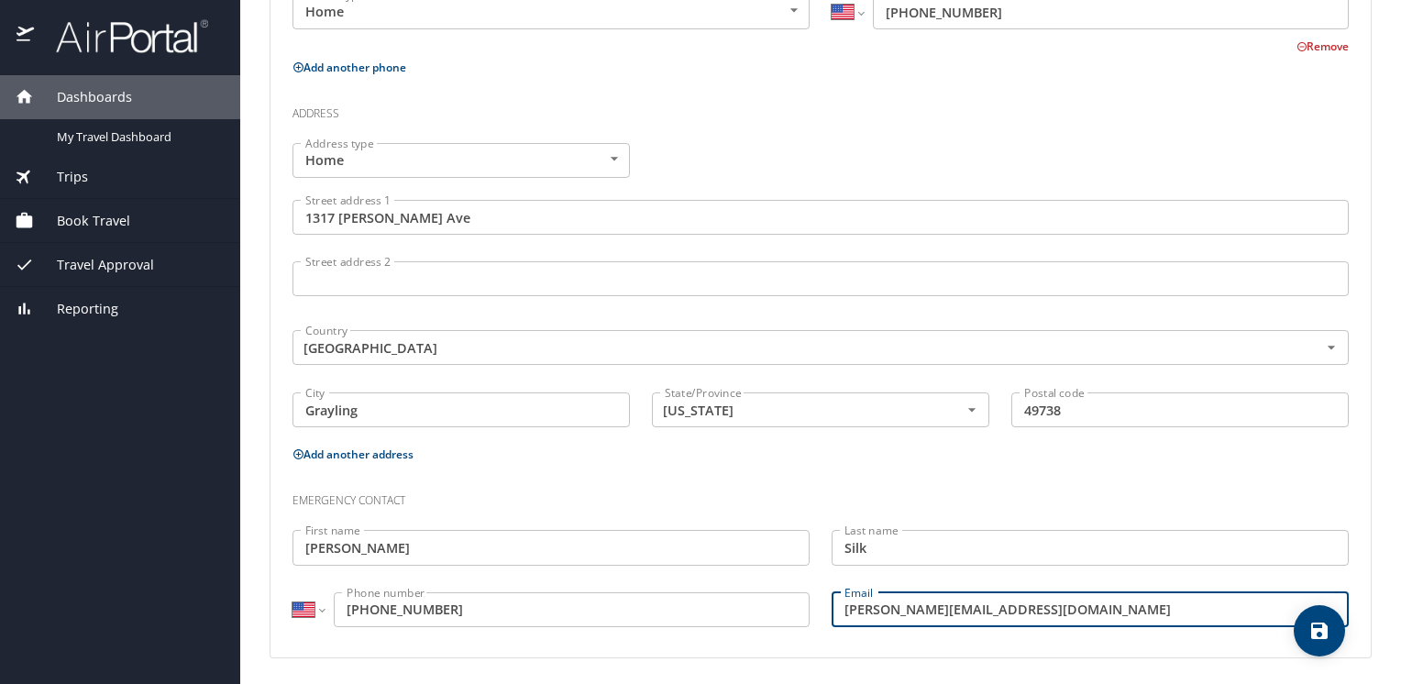
type input "[PERSON_NAME][EMAIL_ADDRESS][DOMAIN_NAME]"
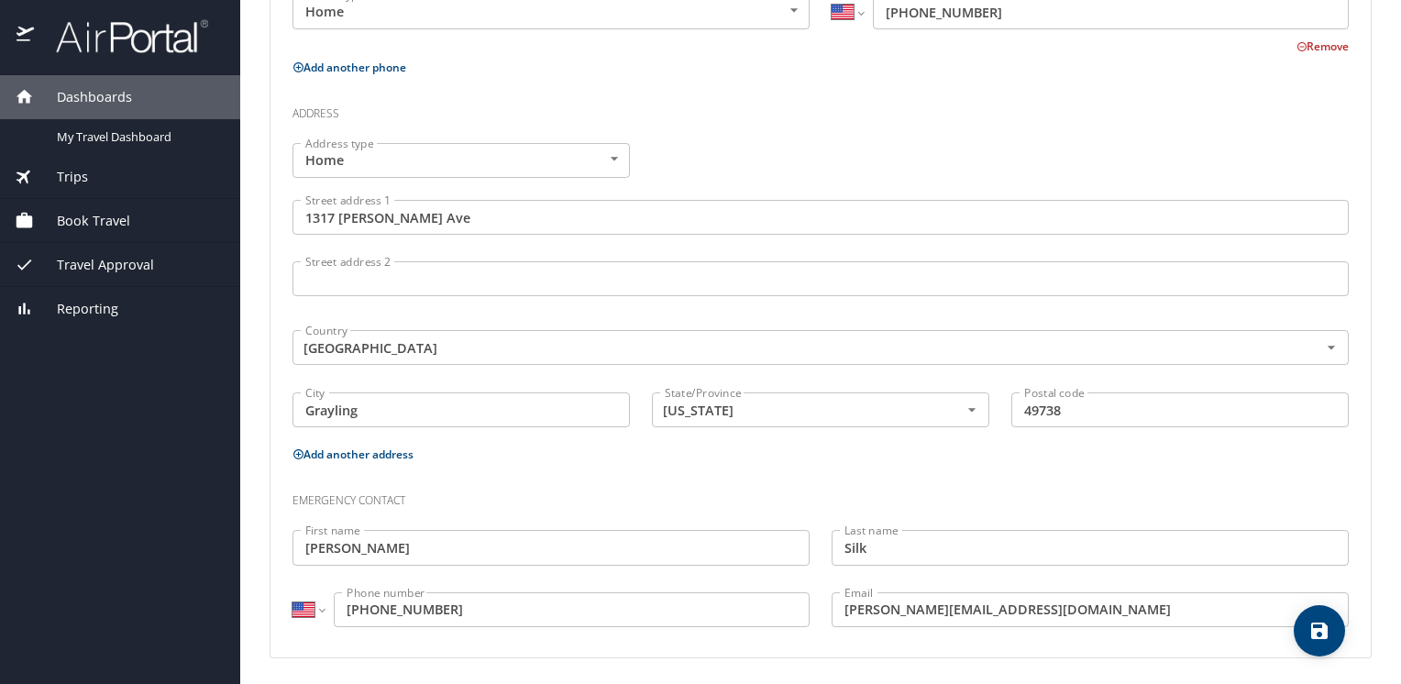
click at [720, 656] on div "Personal Info Travel Documents Travel Preferences Payment Info Company Info Bas…" at bounding box center [820, 72] width 1102 height 1230
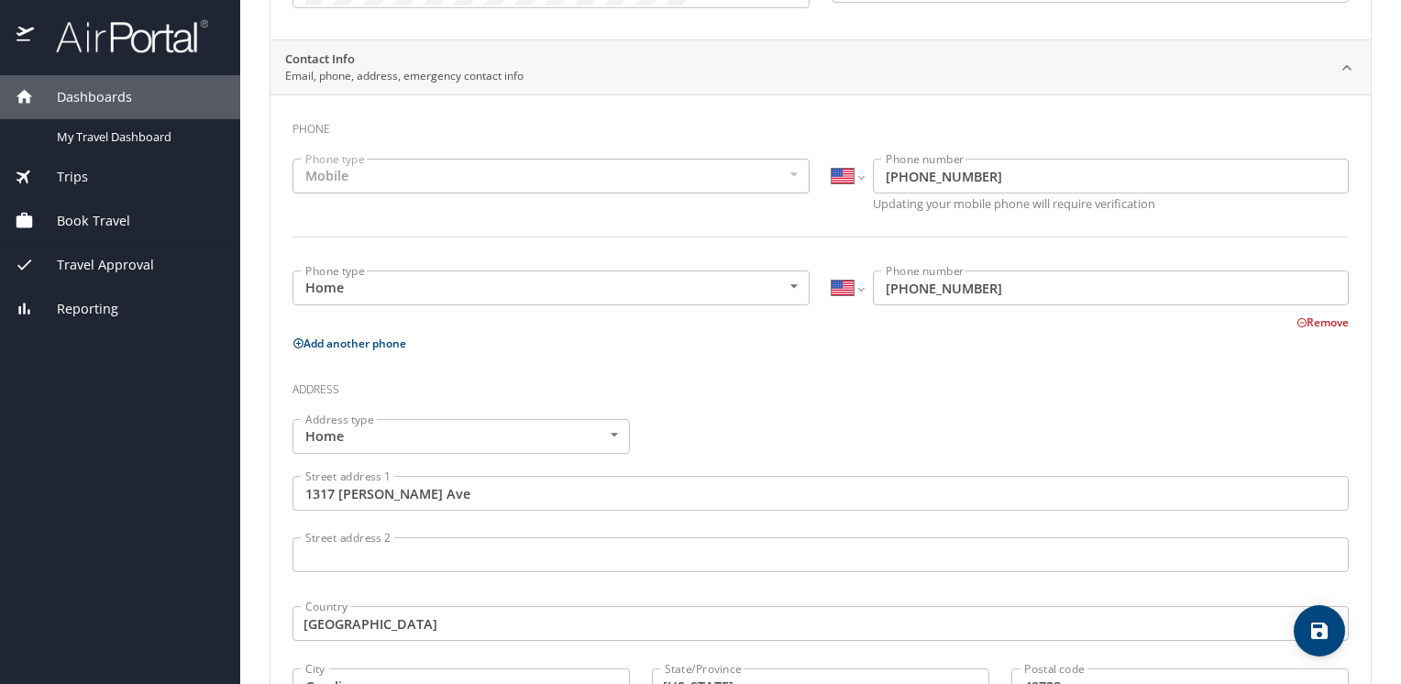
scroll to position [0, 0]
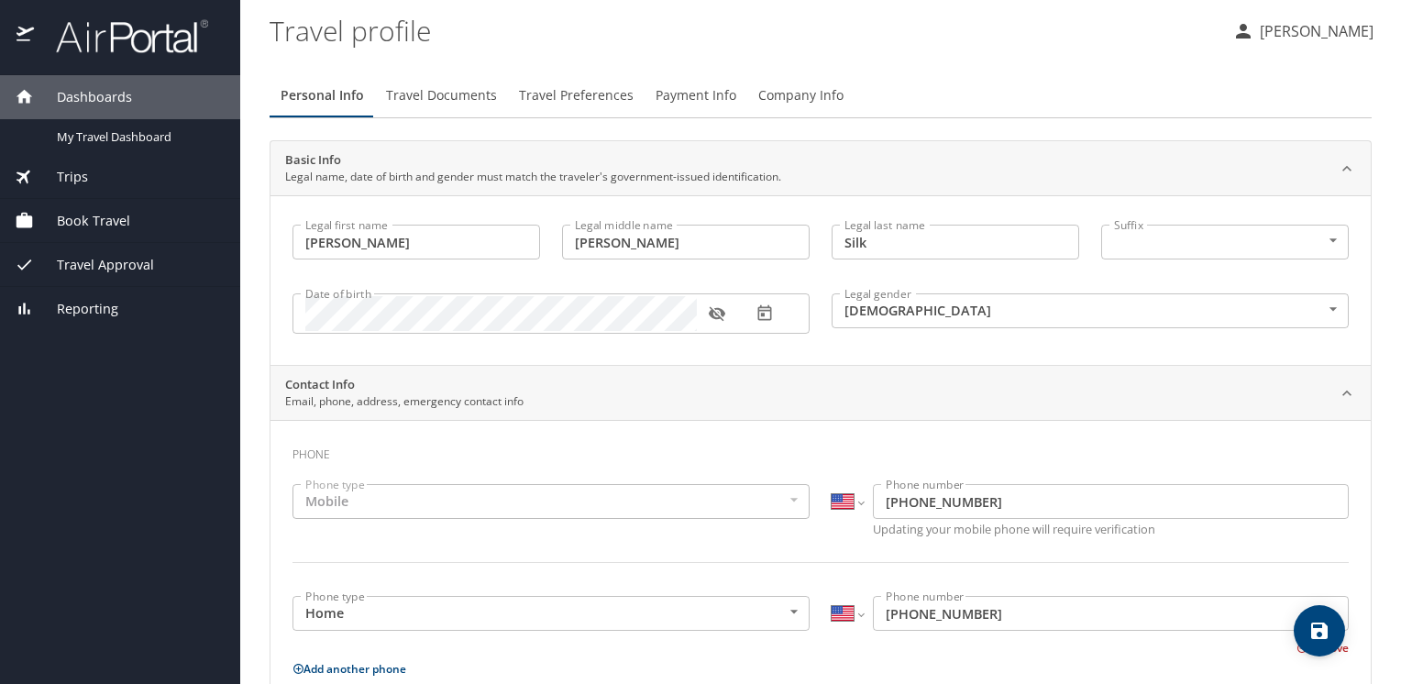
click at [442, 93] on span "Travel Documents" at bounding box center [441, 95] width 111 height 23
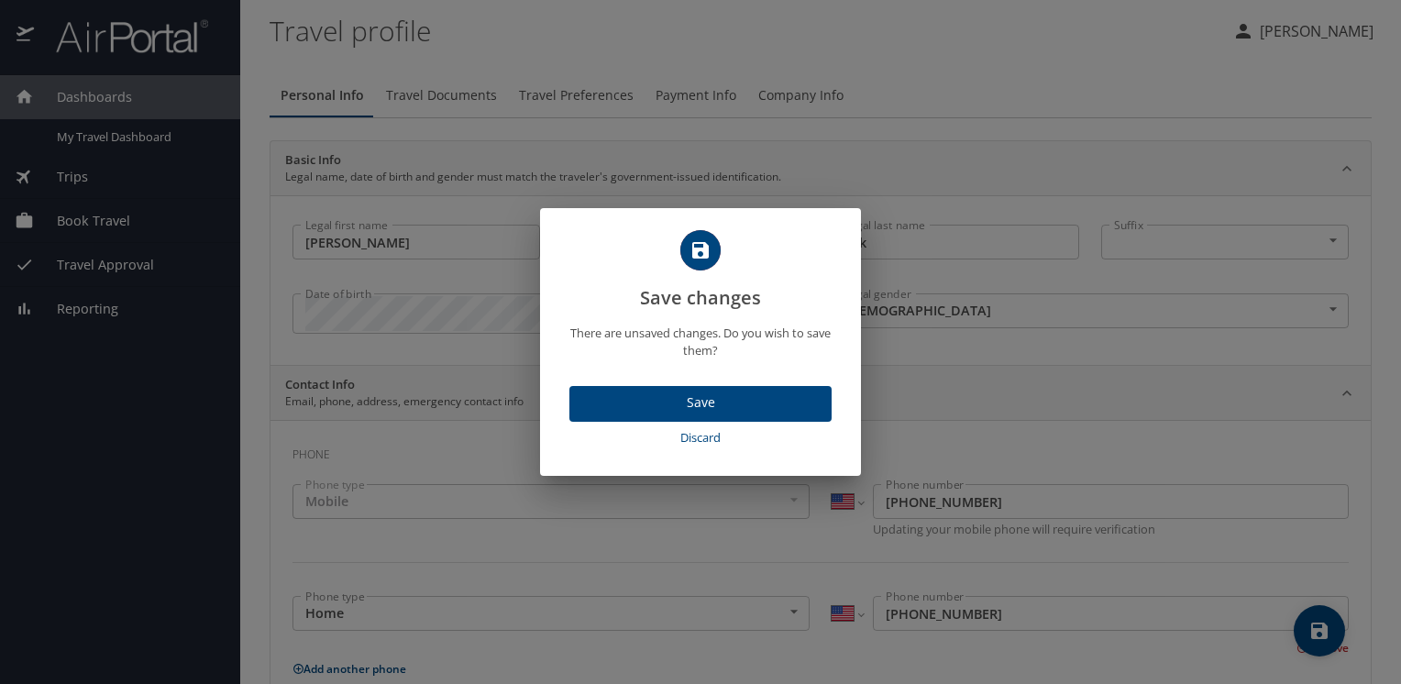
click at [715, 411] on span "Save" at bounding box center [700, 402] width 233 height 23
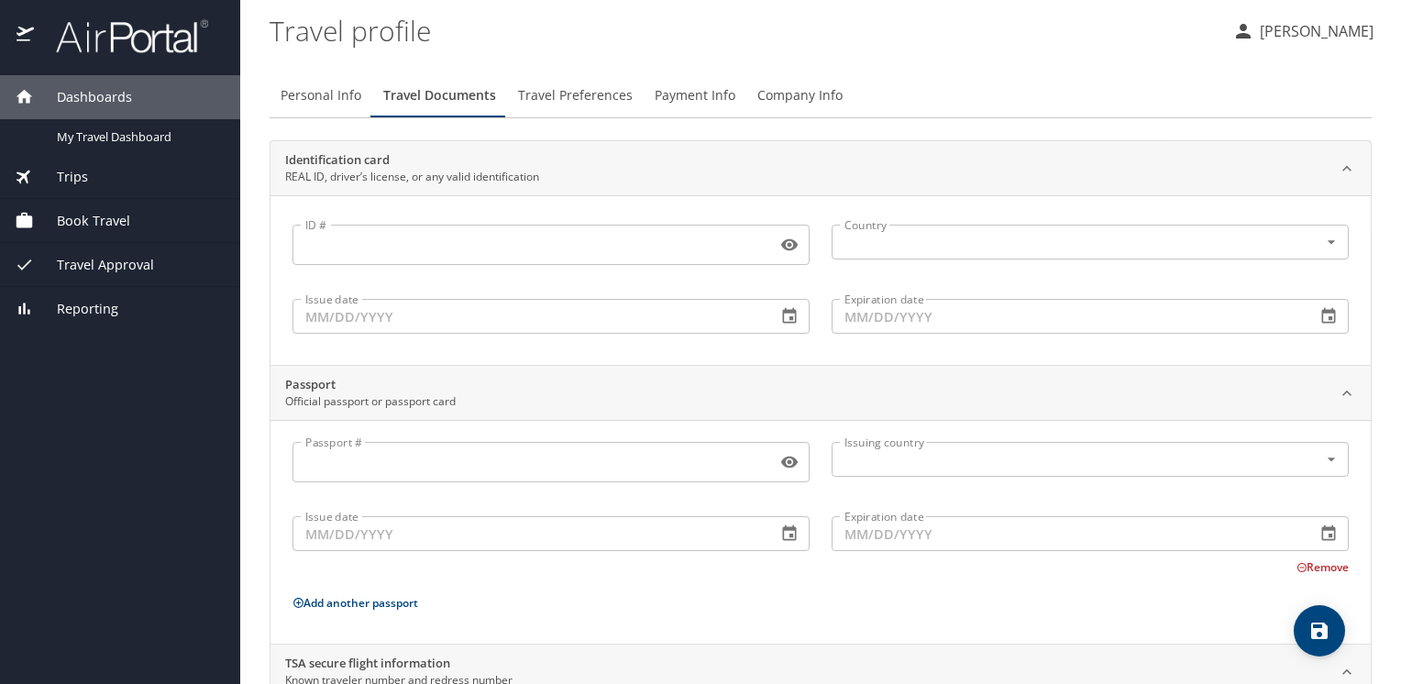
click at [422, 250] on input "ID #" at bounding box center [530, 244] width 477 height 35
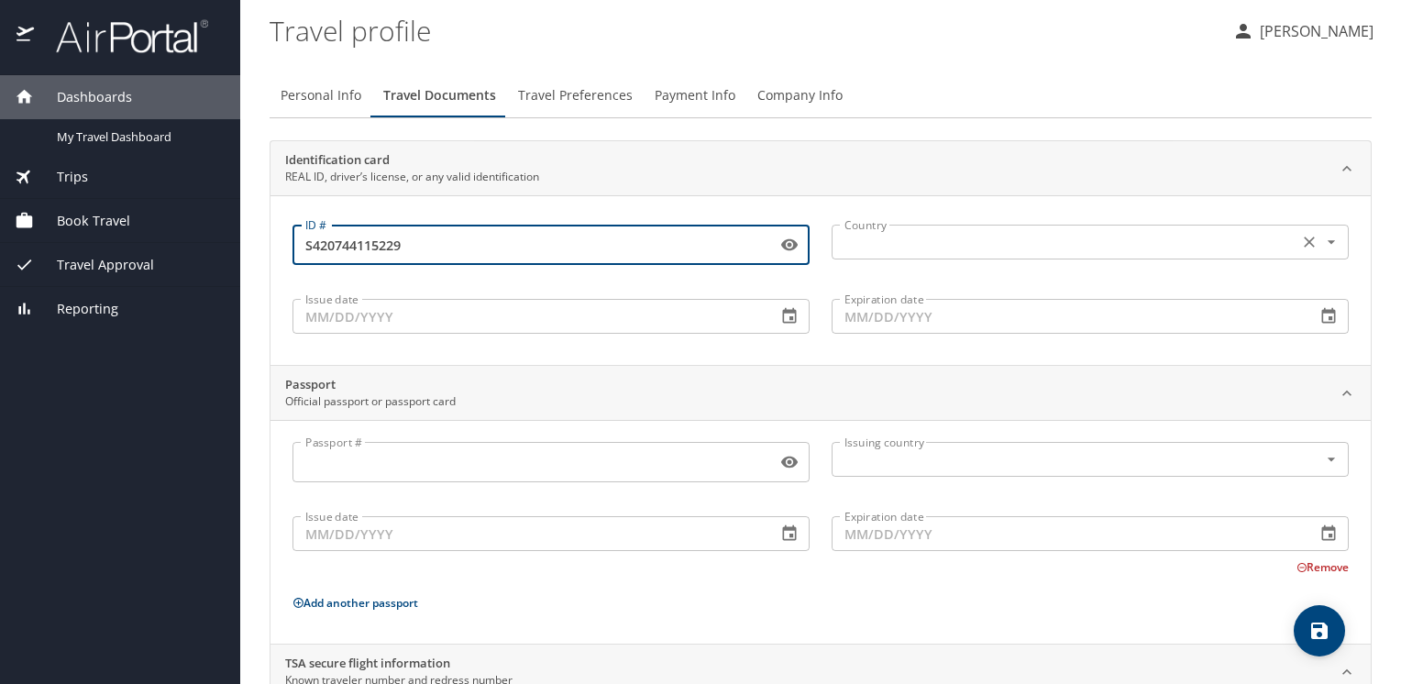
type input "S420744115229"
click at [850, 247] on input "text" at bounding box center [1063, 242] width 452 height 24
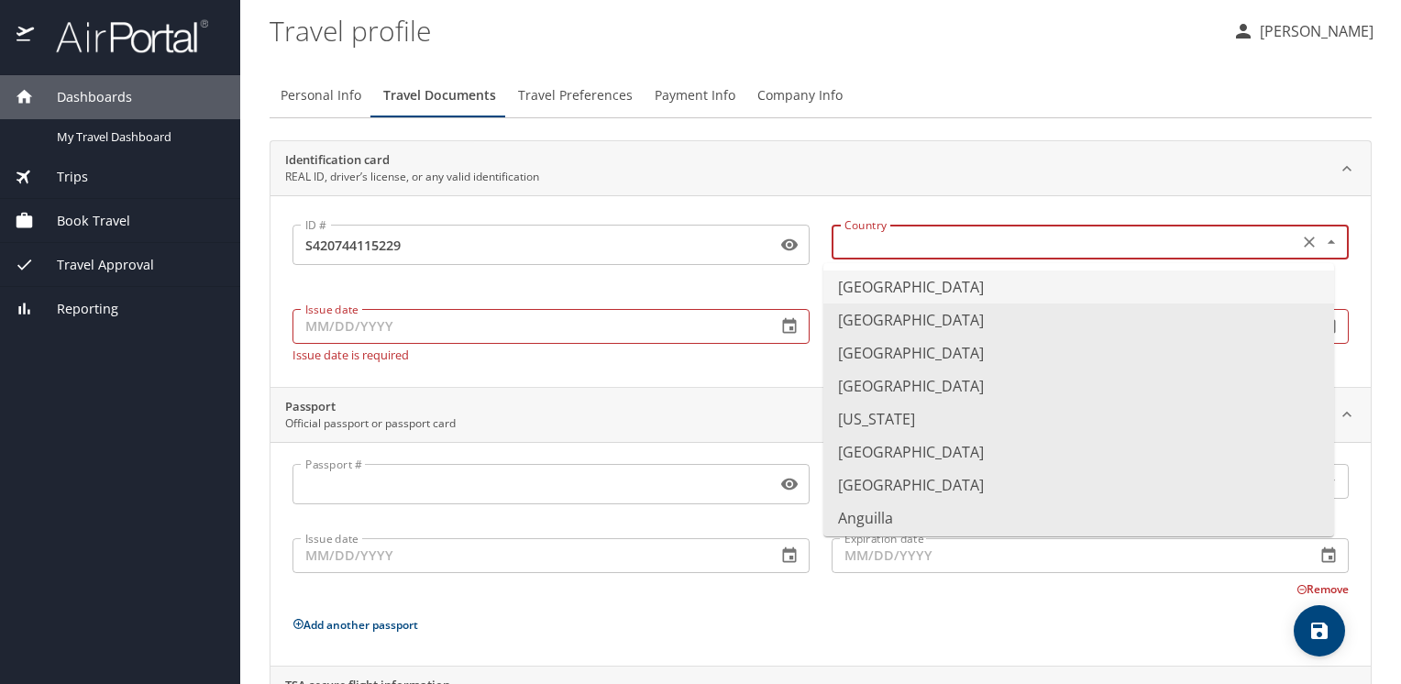
click at [876, 283] on li "[GEOGRAPHIC_DATA]" at bounding box center [1078, 286] width 511 height 33
type input "[GEOGRAPHIC_DATA]"
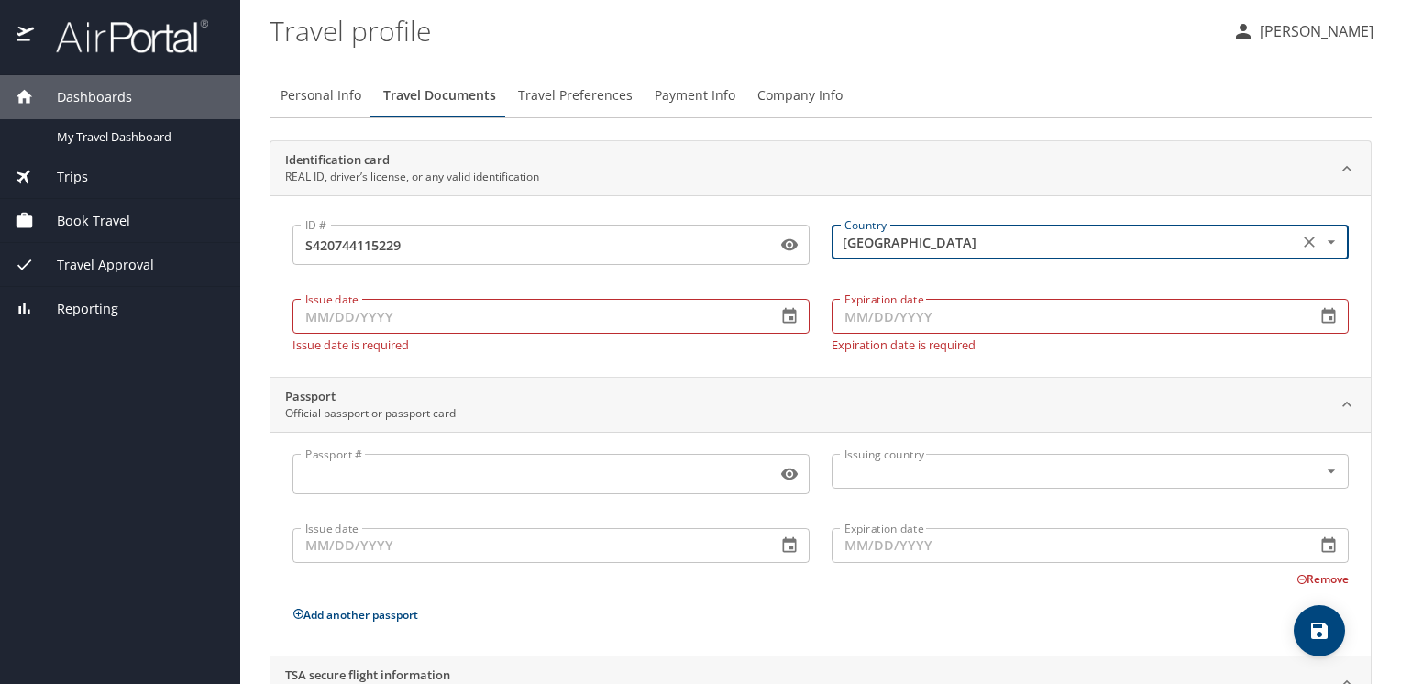
click at [352, 322] on input "Issue date" at bounding box center [526, 316] width 469 height 35
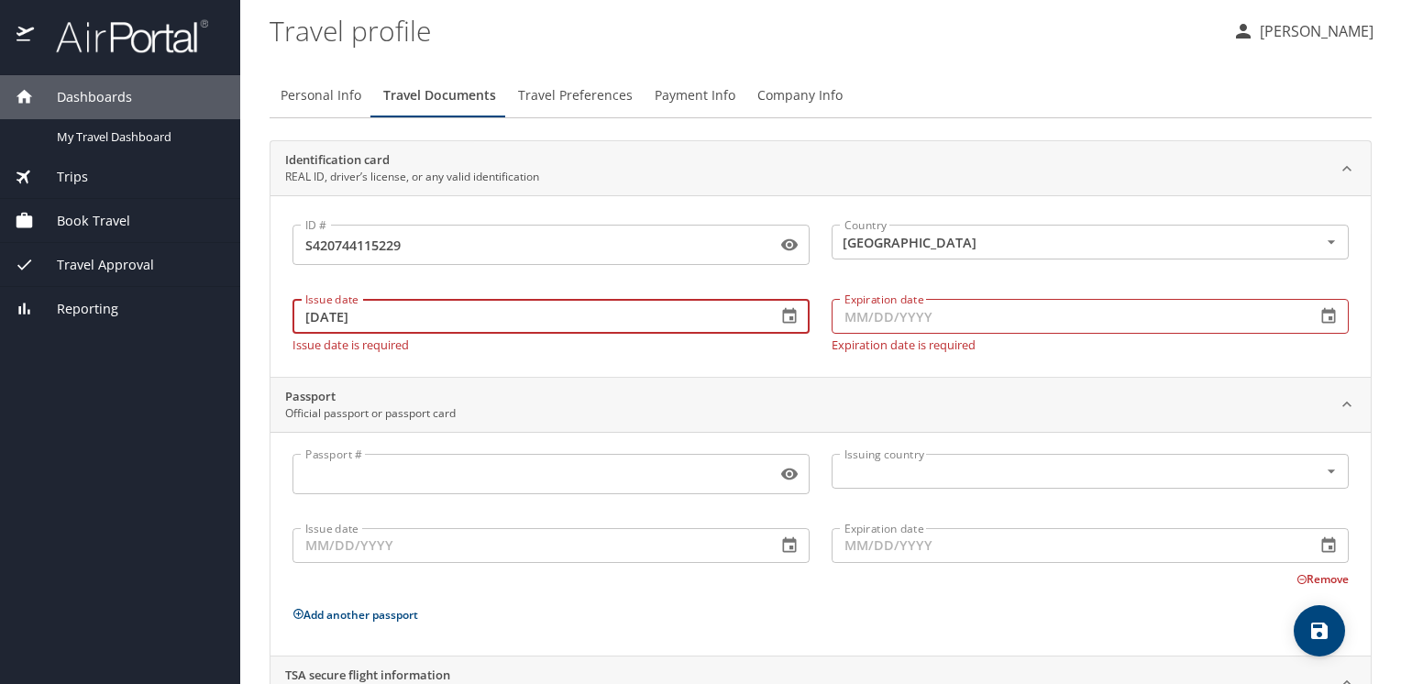
type input "[DATE]"
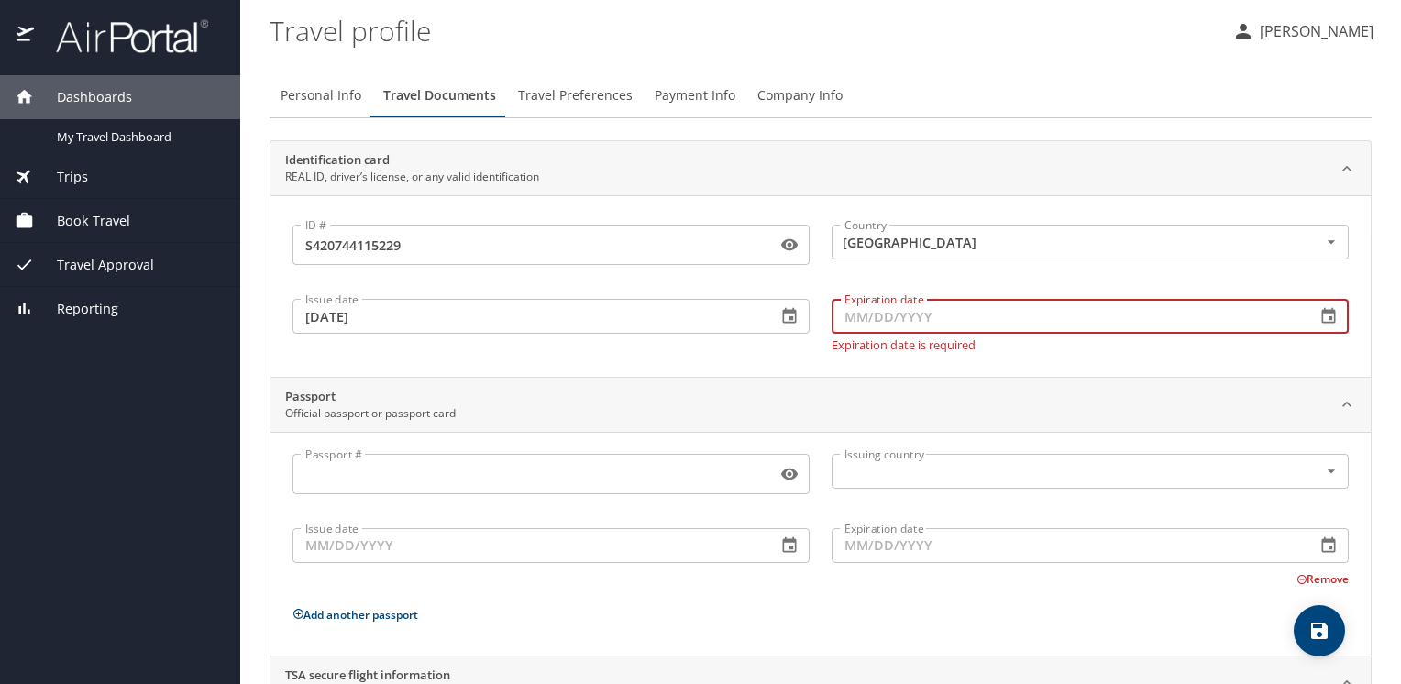
click at [859, 312] on input "Expiration date" at bounding box center [1065, 316] width 469 height 35
type input "[DATE]"
click at [597, 618] on div "Passport # Passport # Issuing country Issuing country Issue date Issue date Exp…" at bounding box center [820, 547] width 1056 height 187
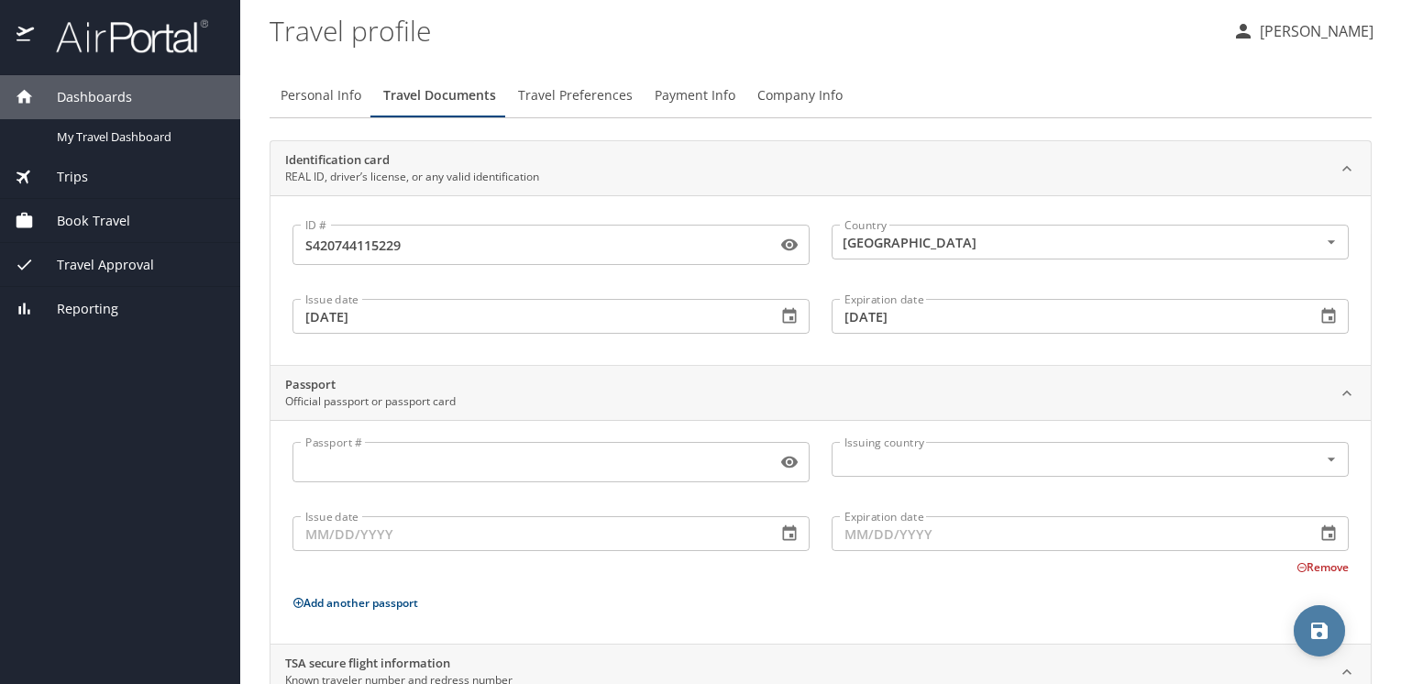
click at [1329, 629] on icon "save" at bounding box center [1319, 631] width 22 height 22
click at [555, 97] on span "Travel Preferences" at bounding box center [575, 95] width 115 height 23
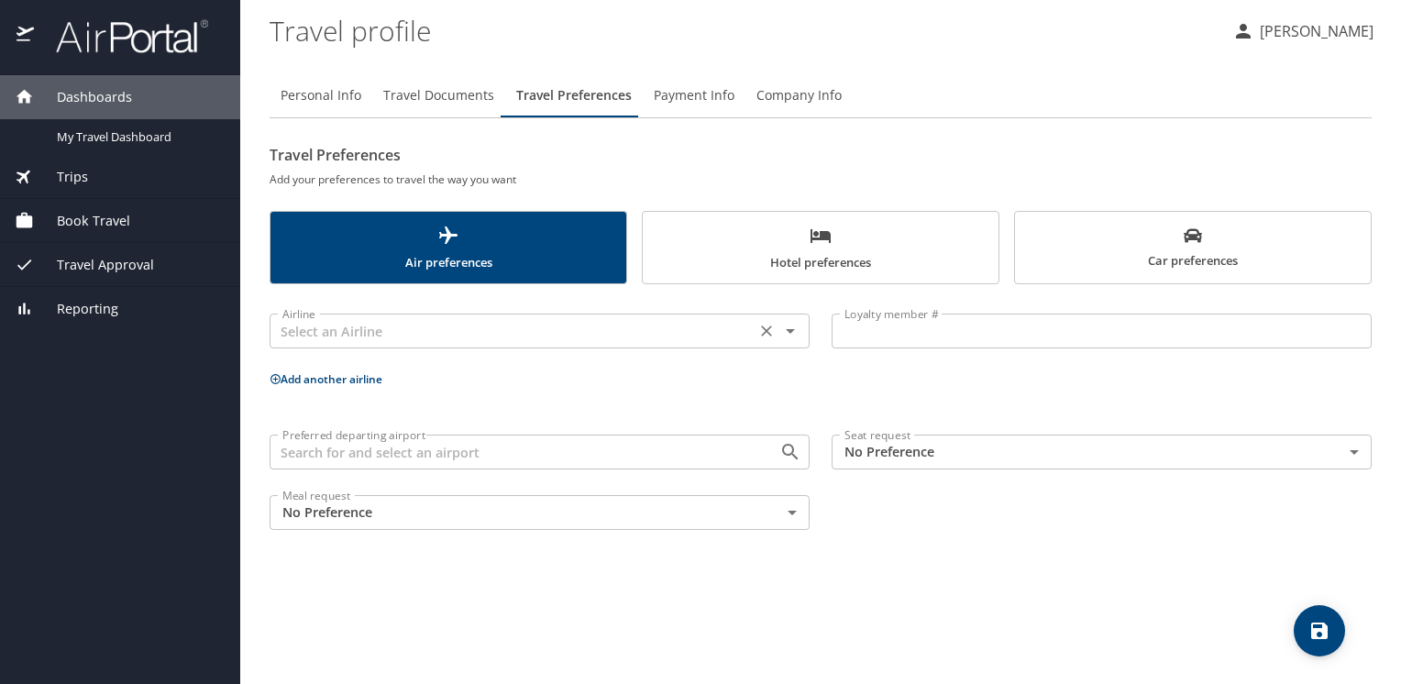
click at [468, 330] on input "text" at bounding box center [512, 331] width 475 height 24
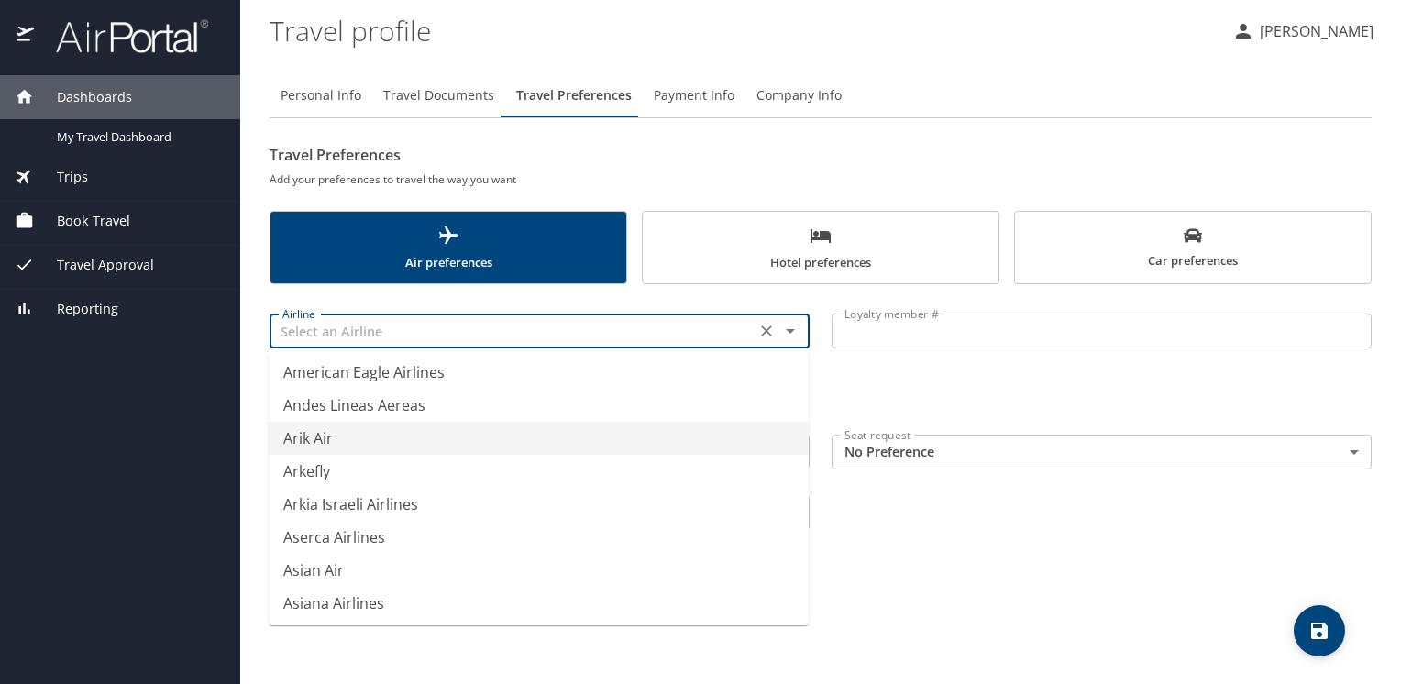
scroll to position [2658, 0]
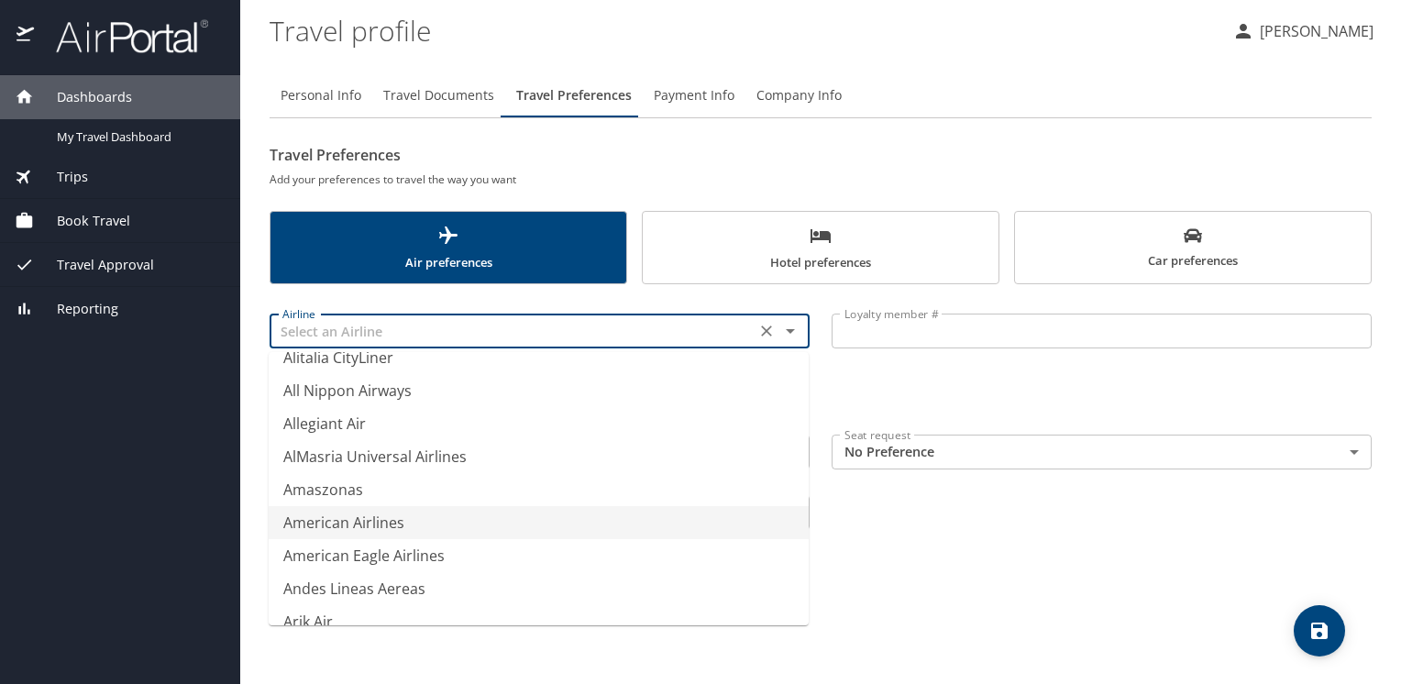
click at [377, 520] on li "American Airlines" at bounding box center [539, 522] width 540 height 33
type input "American Airlines"
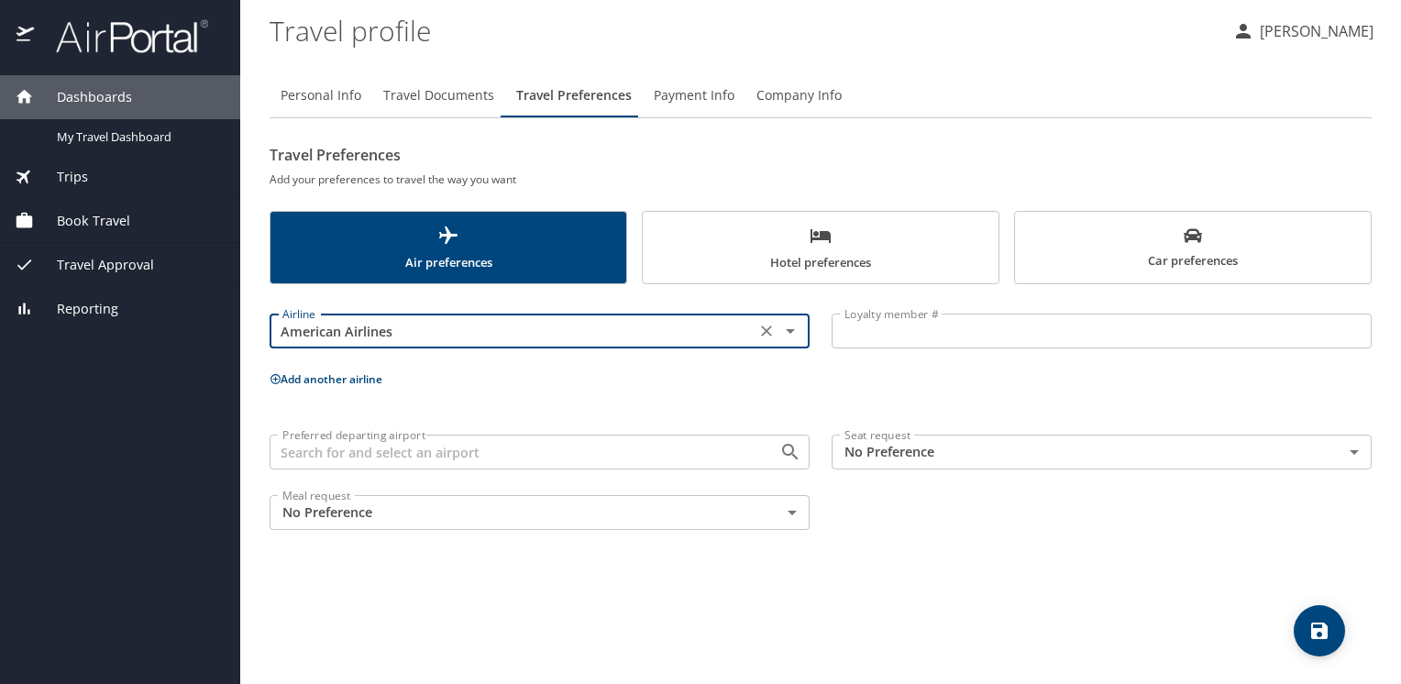
click at [887, 328] on input "Loyalty member #" at bounding box center [1101, 330] width 540 height 35
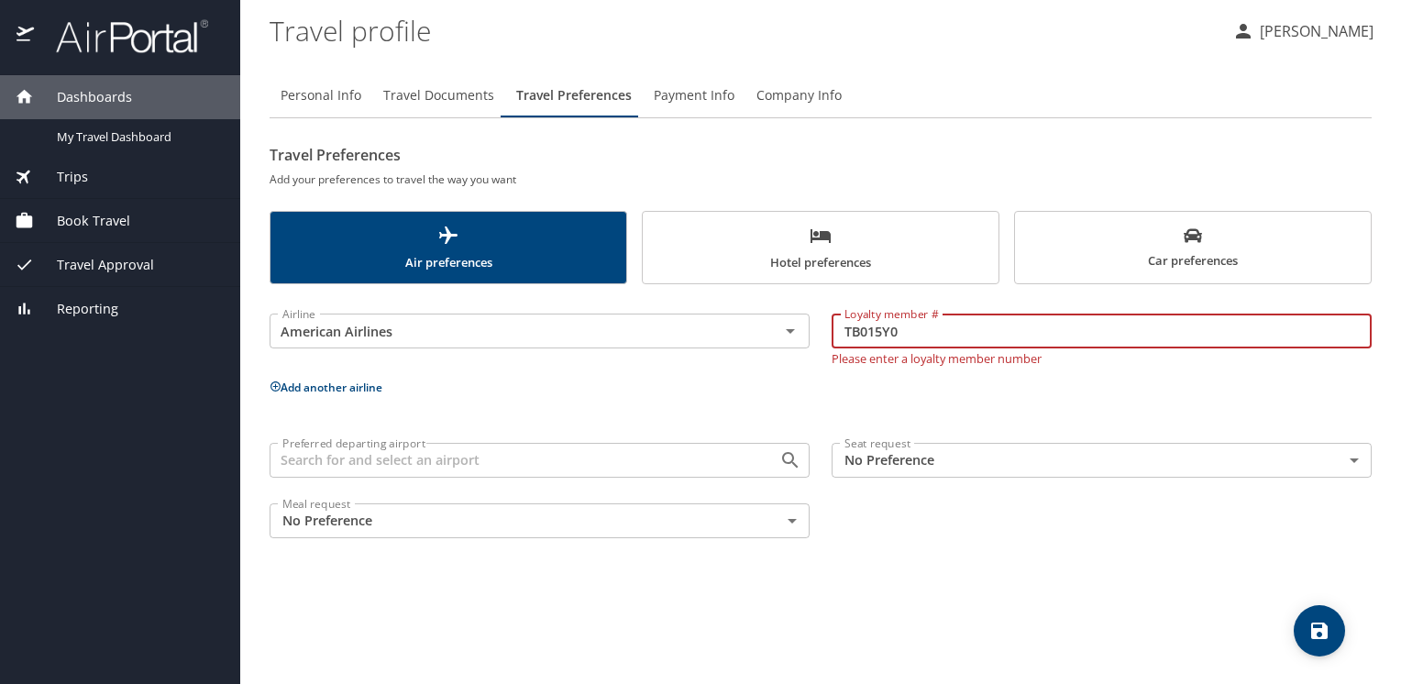
type input "TB015Y0"
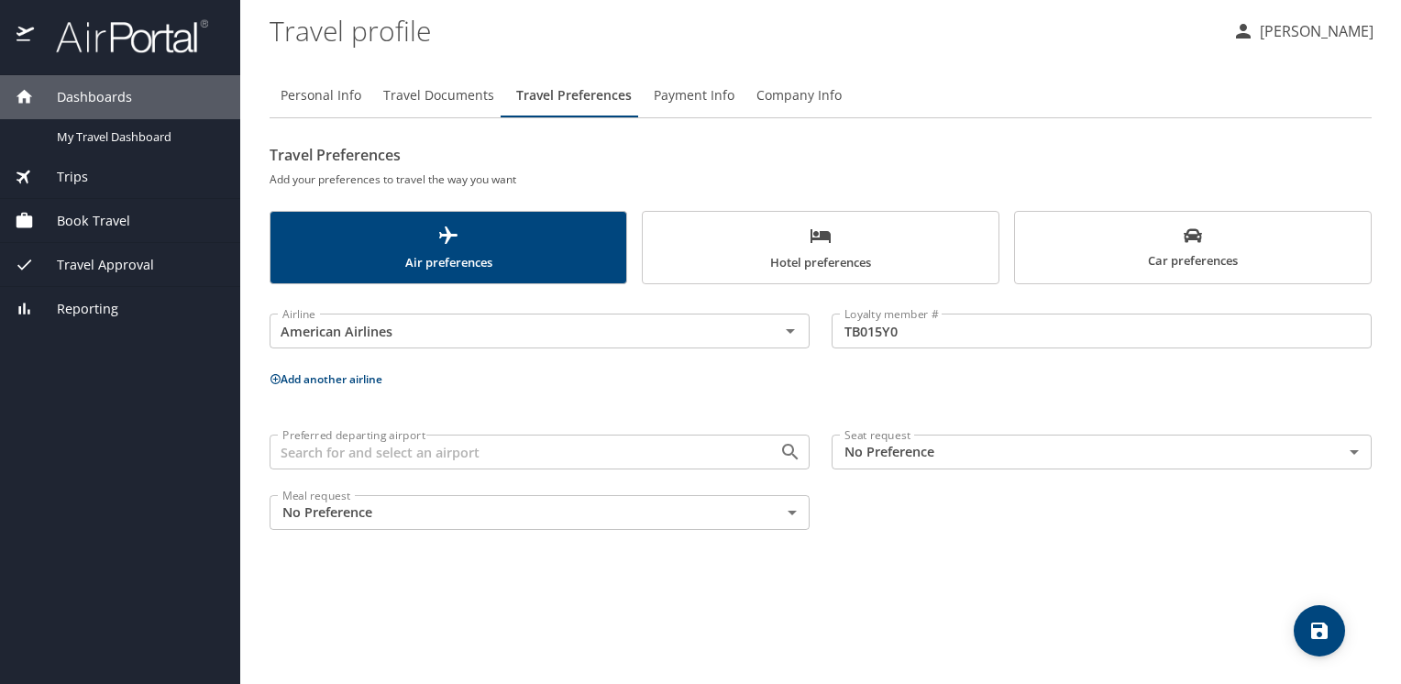
click at [272, 378] on icon at bounding box center [275, 379] width 12 height 12
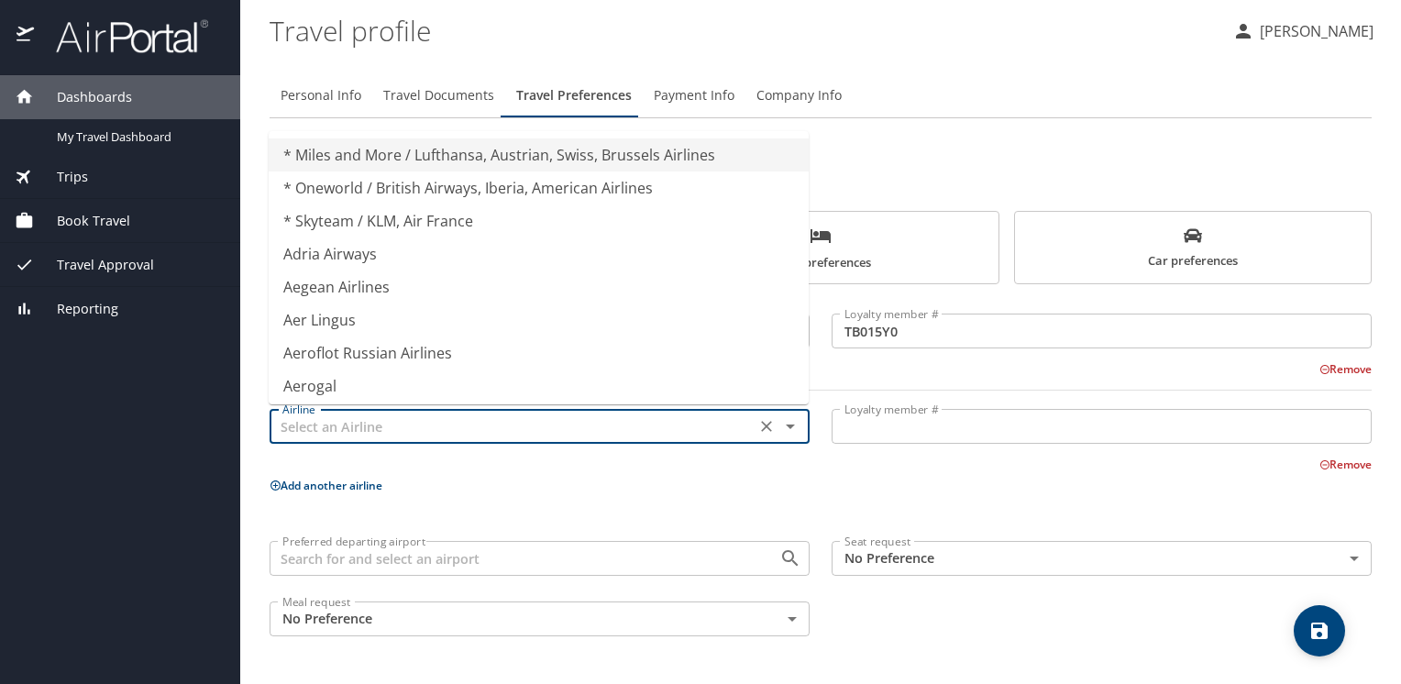
click at [460, 428] on input "text" at bounding box center [512, 426] width 475 height 24
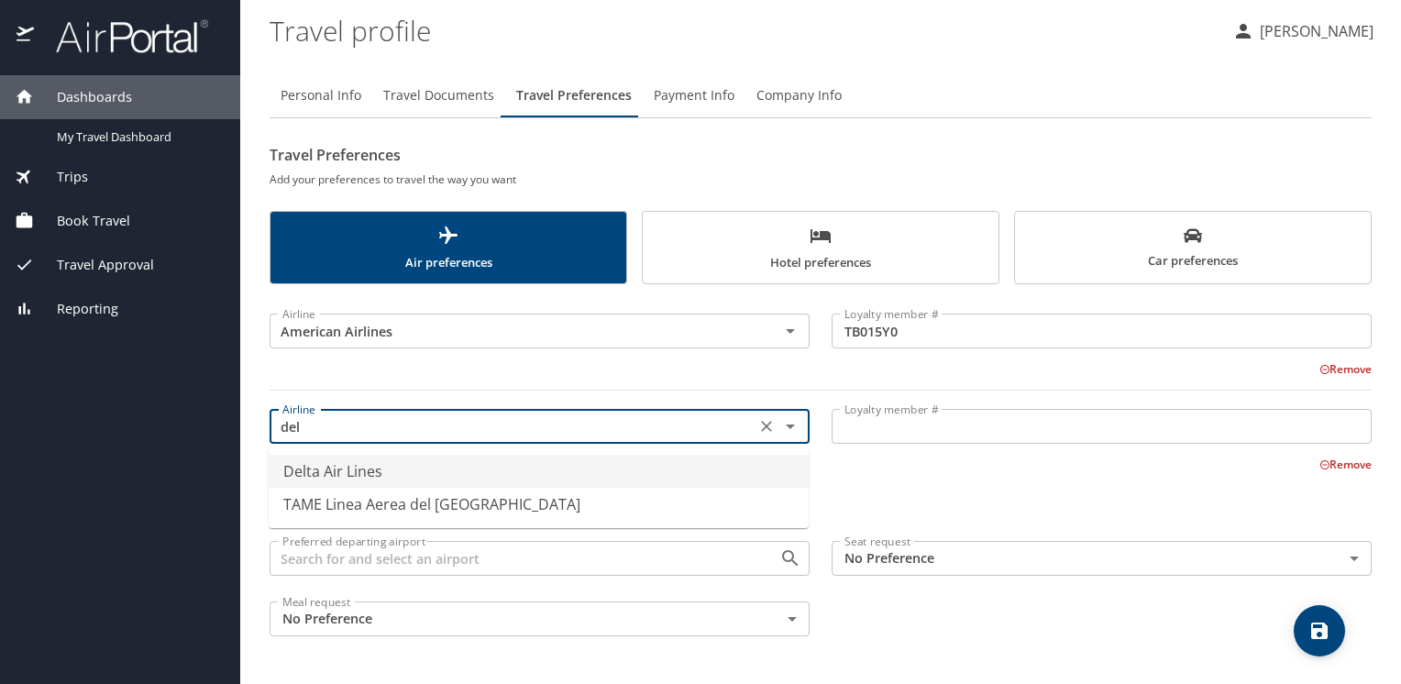
click at [372, 470] on li "Delta Air Lines" at bounding box center [539, 471] width 540 height 33
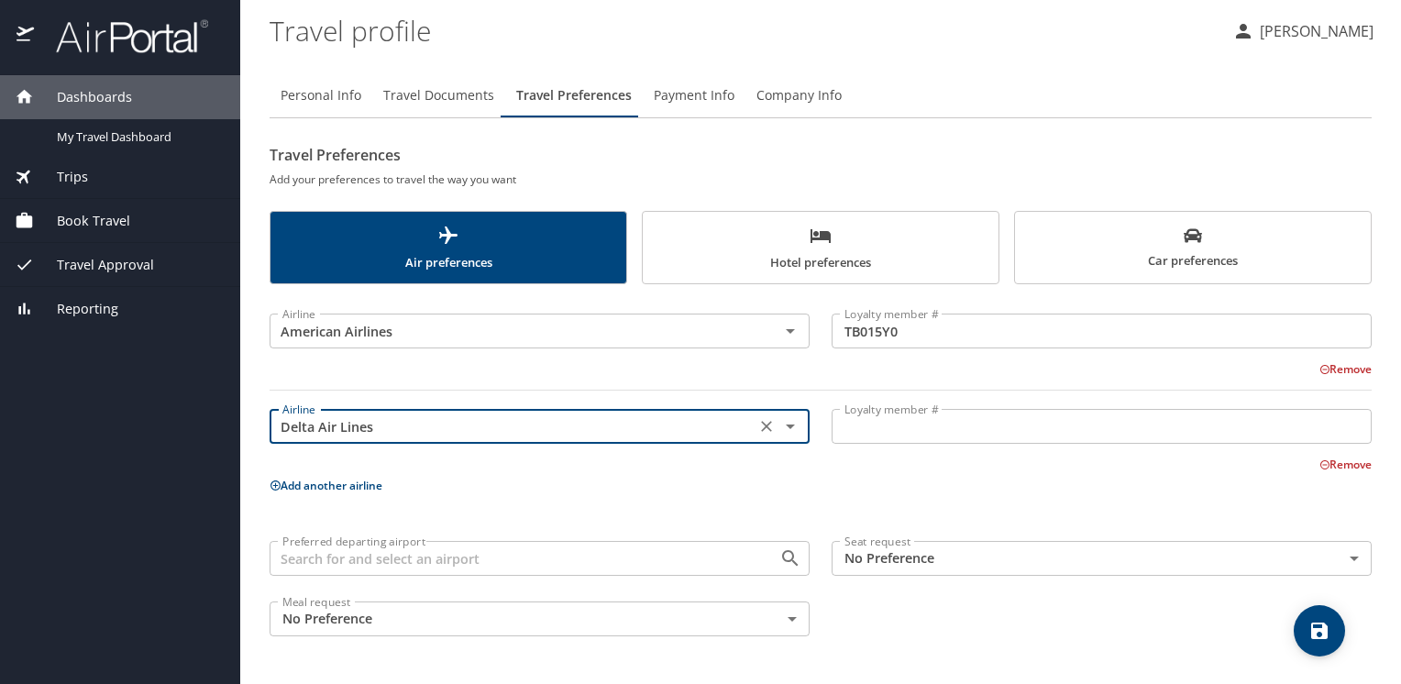
type input "Delta Air Lines"
click at [882, 432] on input "Loyalty member #" at bounding box center [1101, 426] width 540 height 35
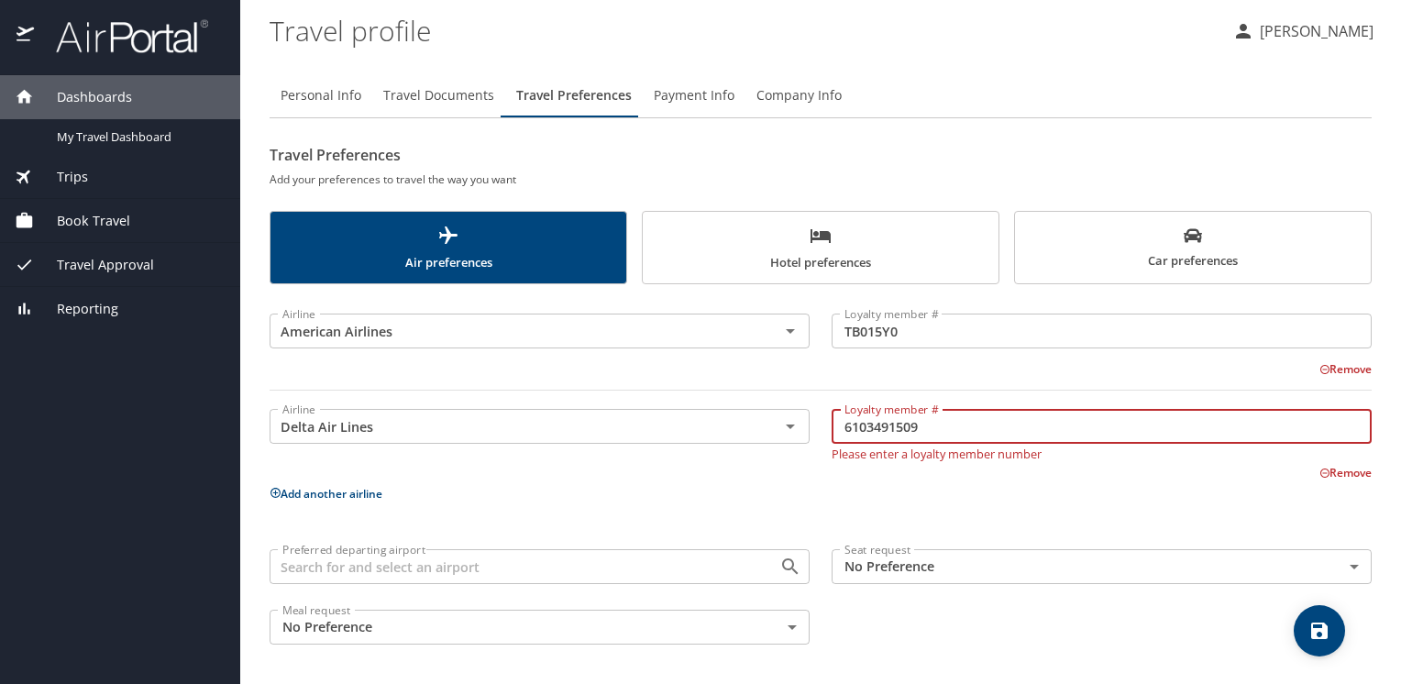
type input "6103491509"
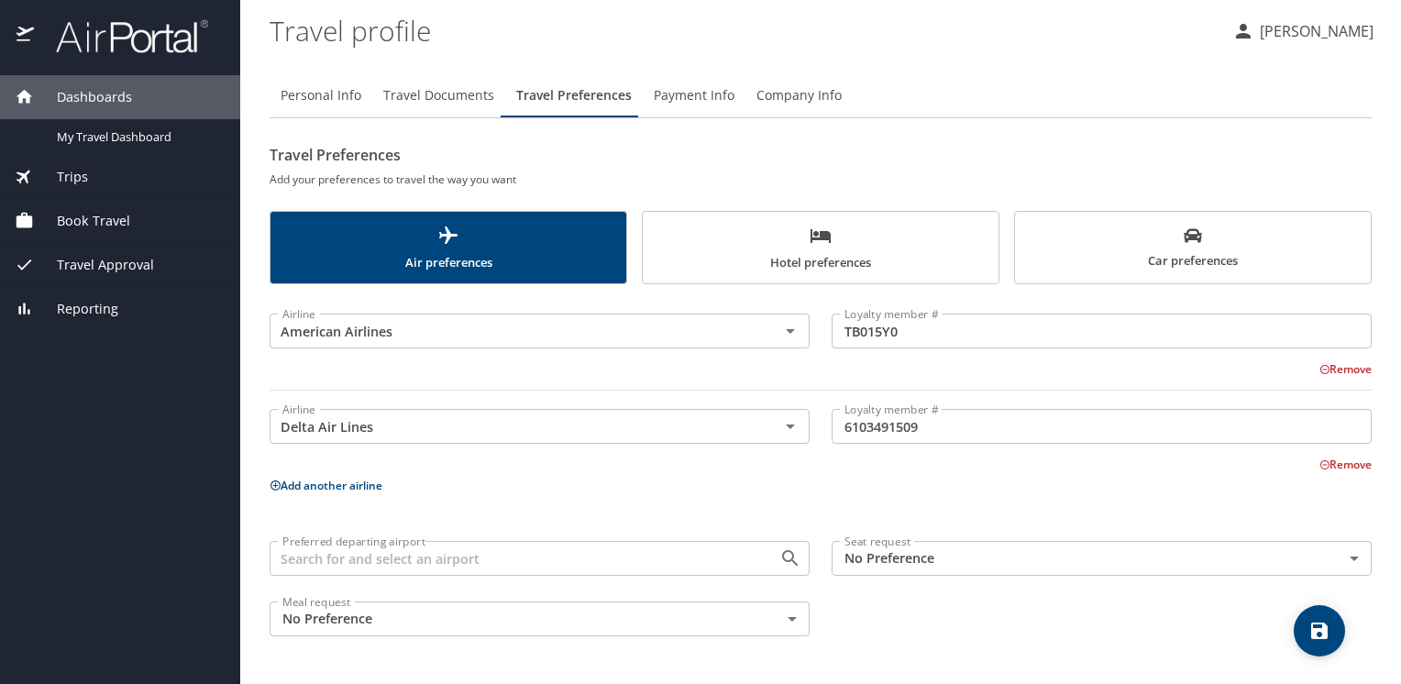
click at [761, 508] on div "Airline American Airlines Airline Loyalty member # TB015Y0 Loyalty member # Rem…" at bounding box center [820, 471] width 1102 height 352
click at [279, 484] on icon at bounding box center [275, 485] width 12 height 12
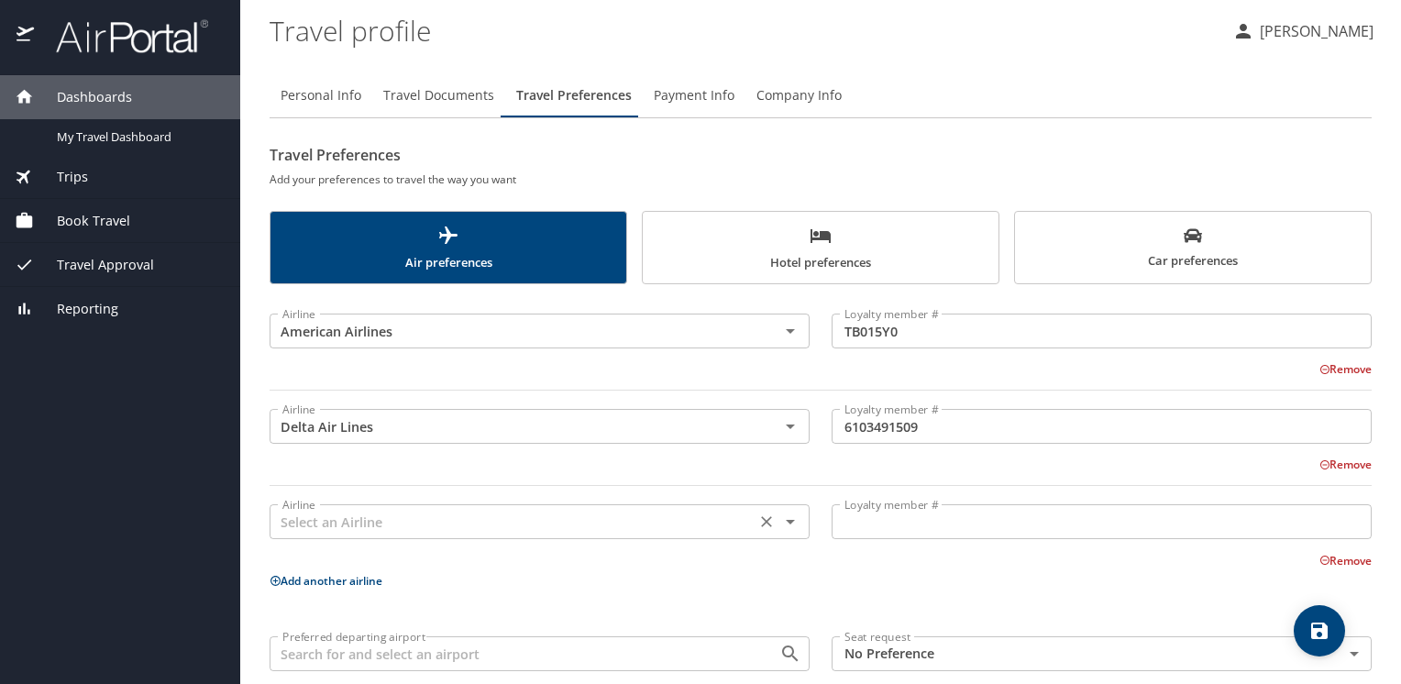
click at [377, 520] on input "text" at bounding box center [512, 522] width 475 height 24
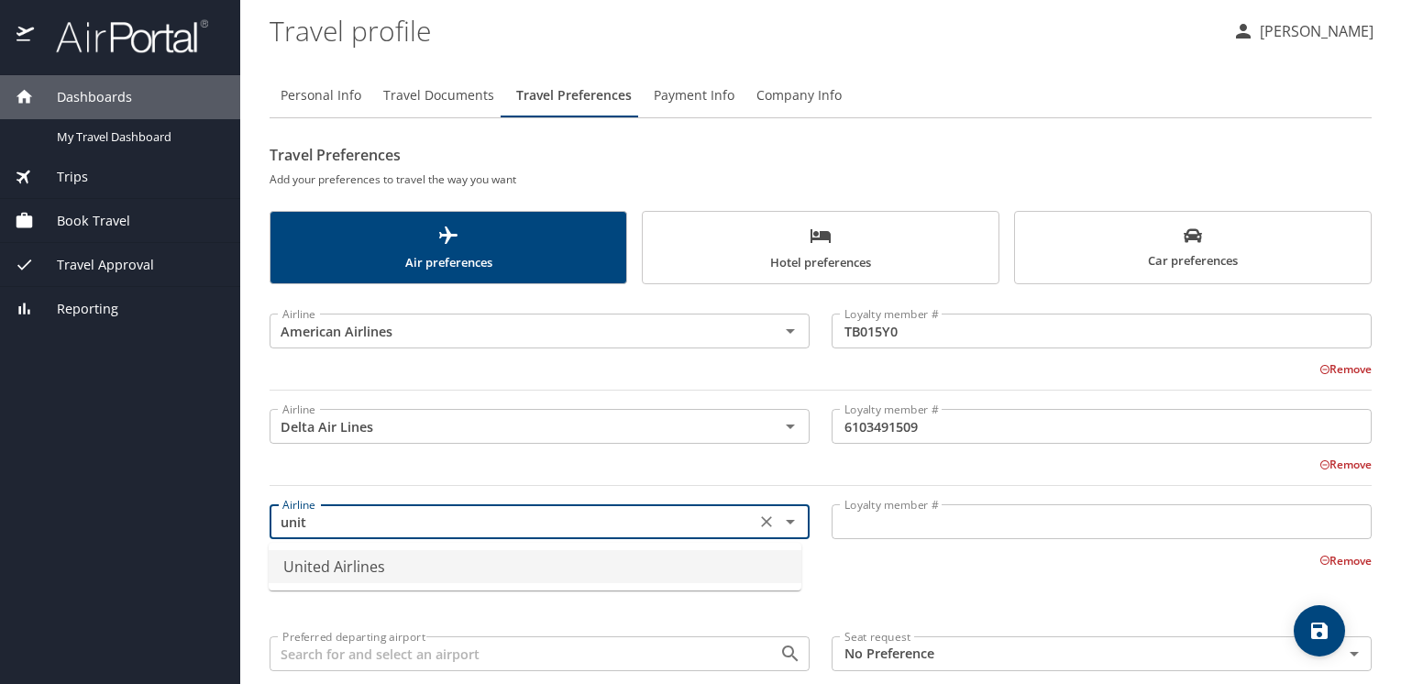
click at [335, 573] on li "United Airlines" at bounding box center [535, 566] width 533 height 33
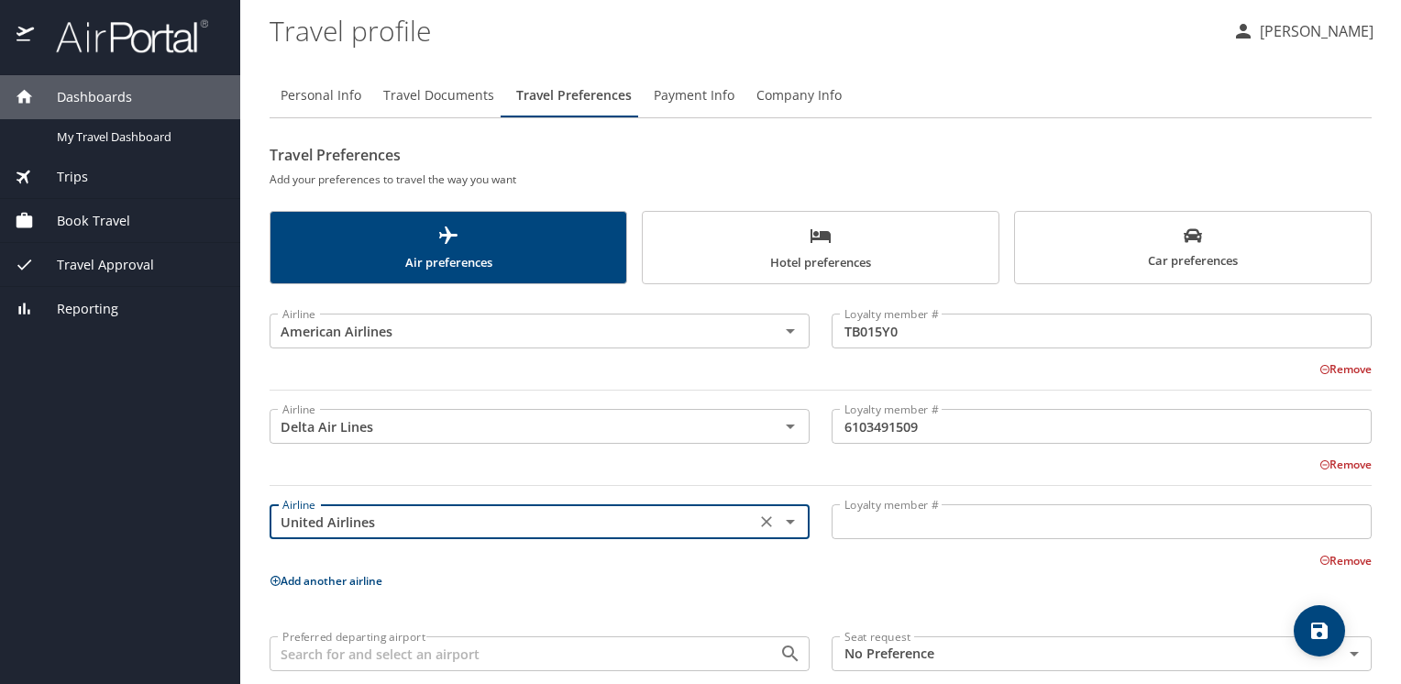
type input "United Airlines"
click at [876, 530] on input "Loyalty member #" at bounding box center [1101, 521] width 540 height 35
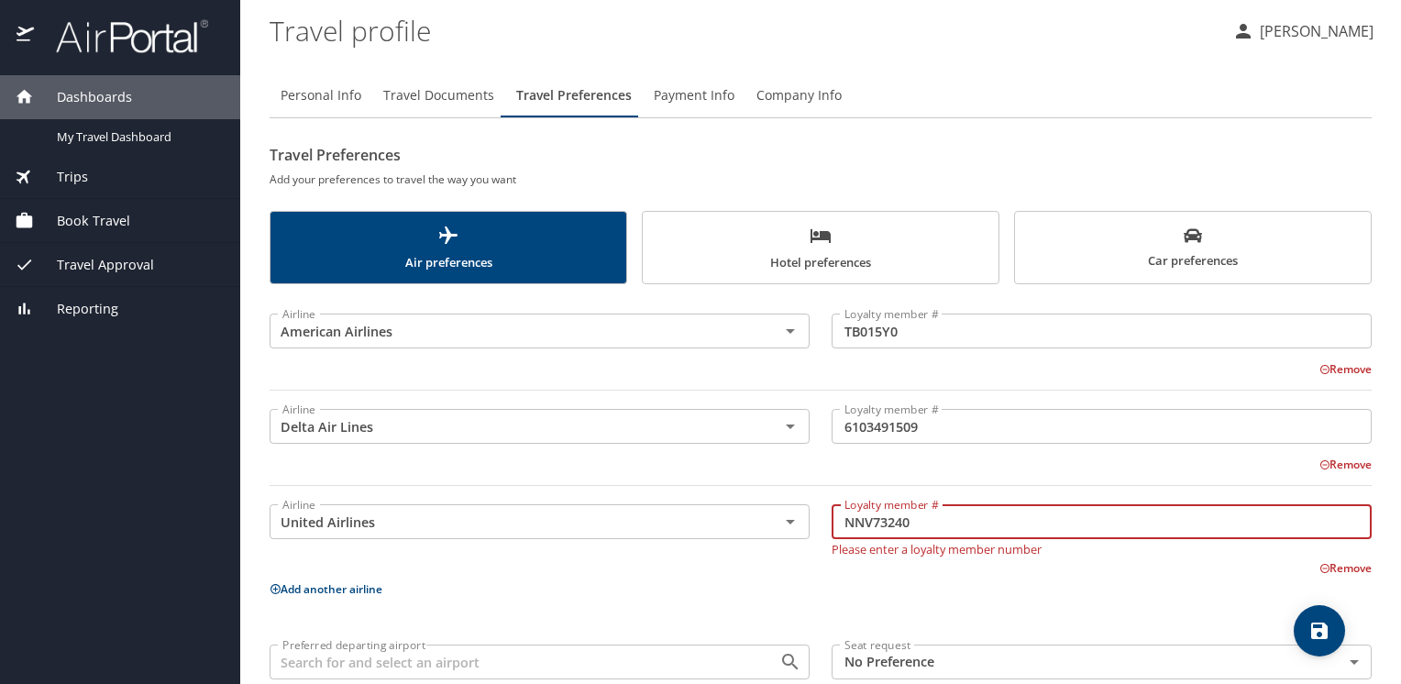
type input "NNV73240"
click at [488, 595] on div "Airline American Airlines Airline Loyalty member # TB015Y0 Loyalty member # Rem…" at bounding box center [820, 523] width 1102 height 456
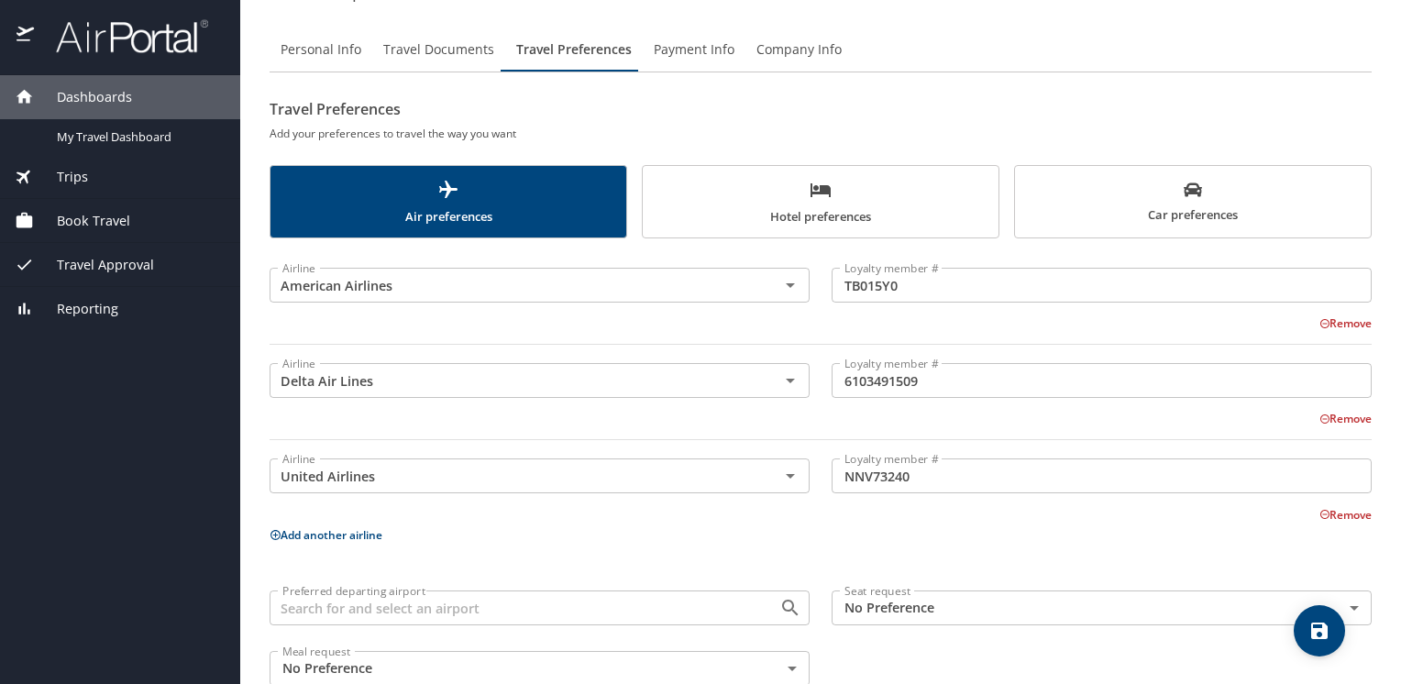
scroll to position [87, 0]
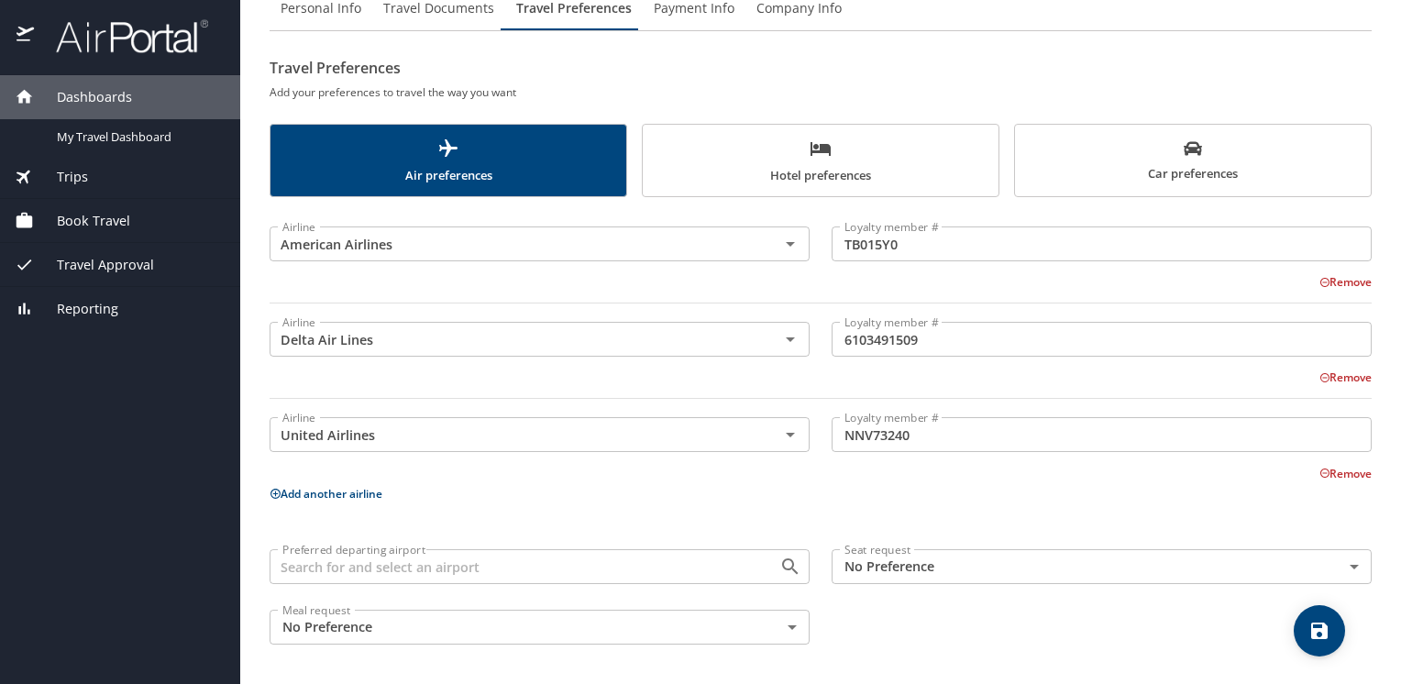
click at [279, 489] on icon at bounding box center [275, 494] width 12 height 12
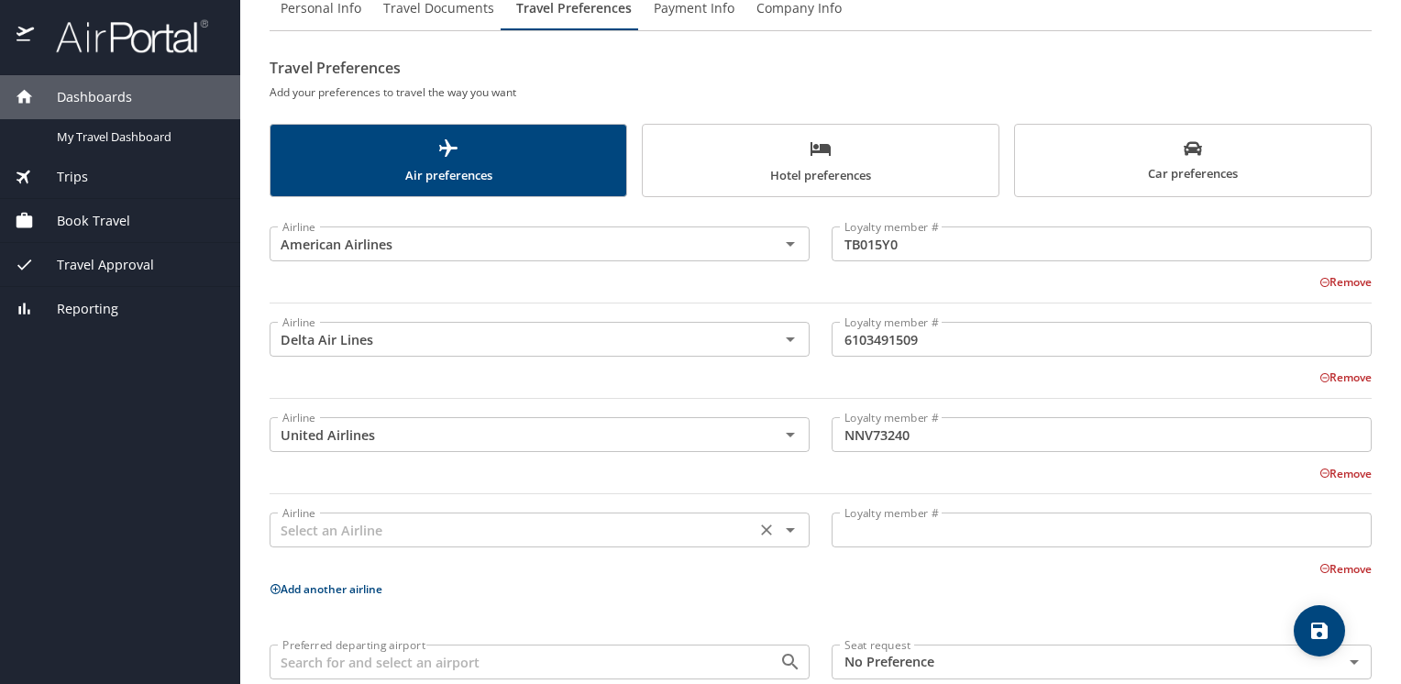
click at [365, 532] on input "text" at bounding box center [512, 530] width 475 height 24
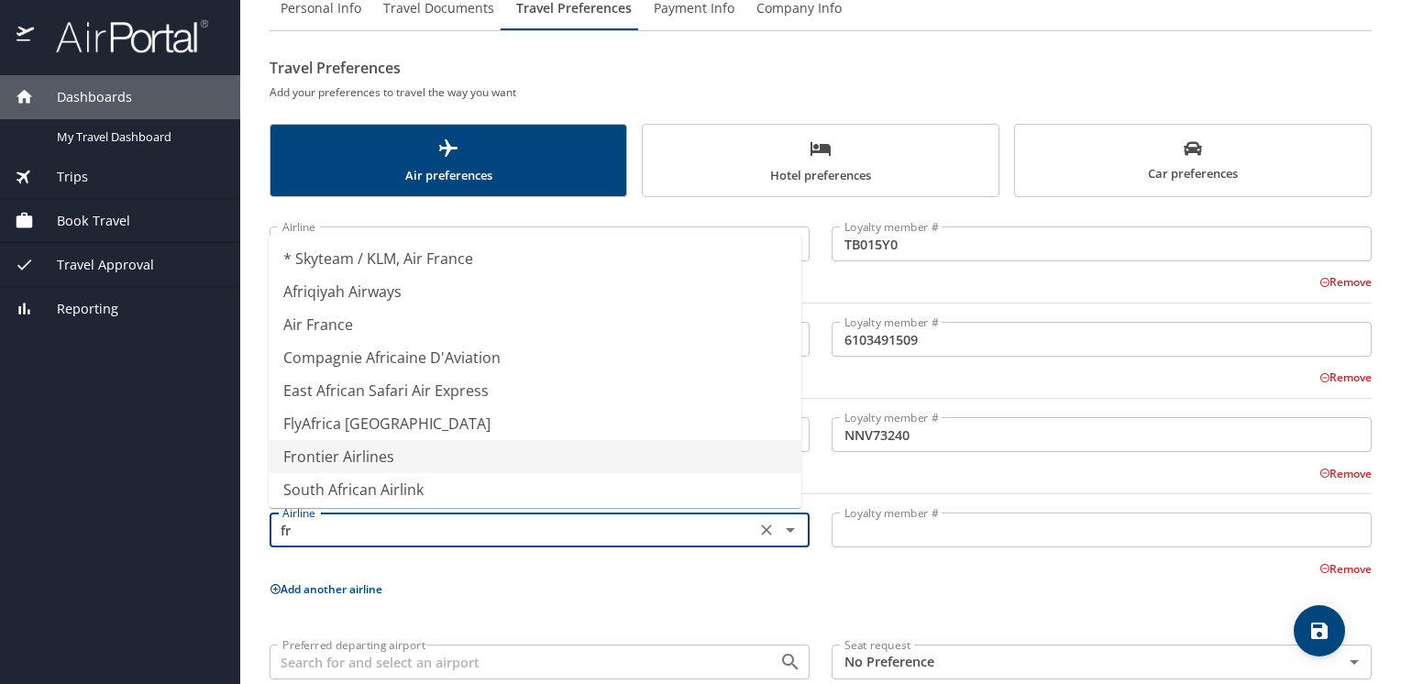
click at [347, 462] on li "Frontier Airlines" at bounding box center [535, 456] width 533 height 33
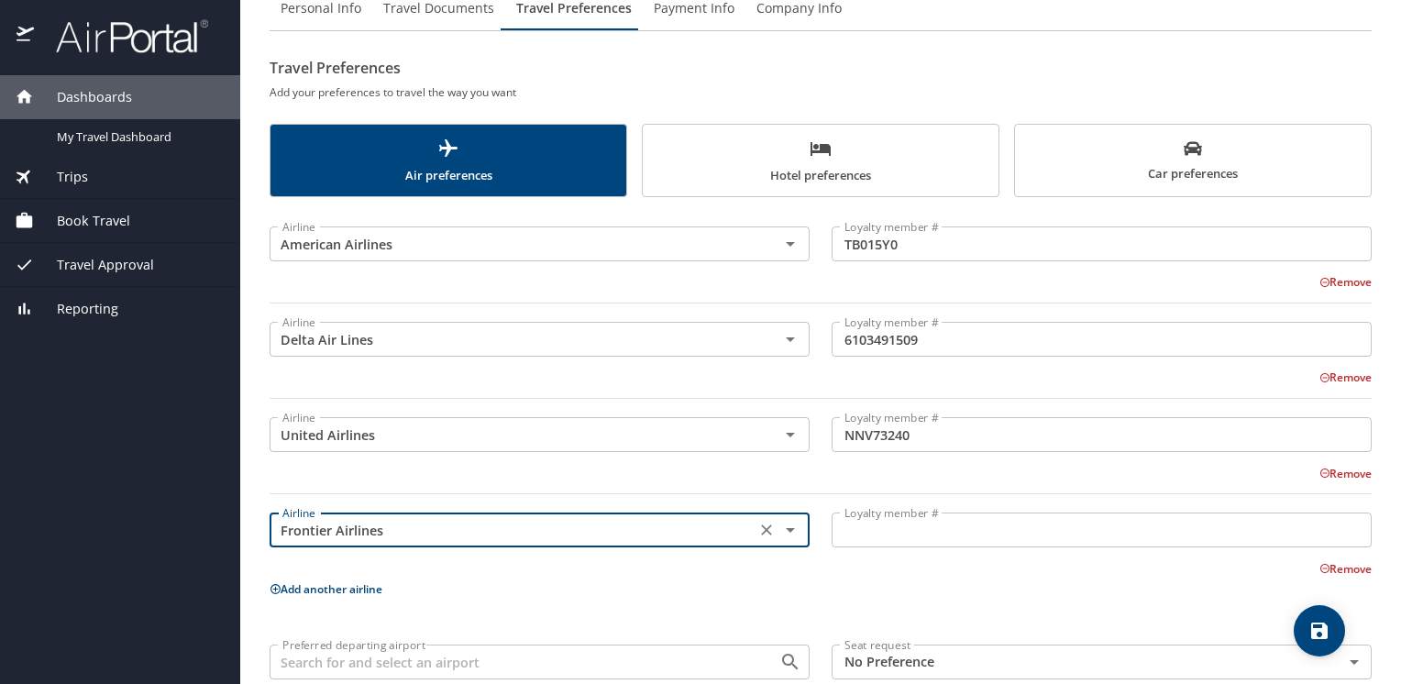
type input "Frontier Airlines"
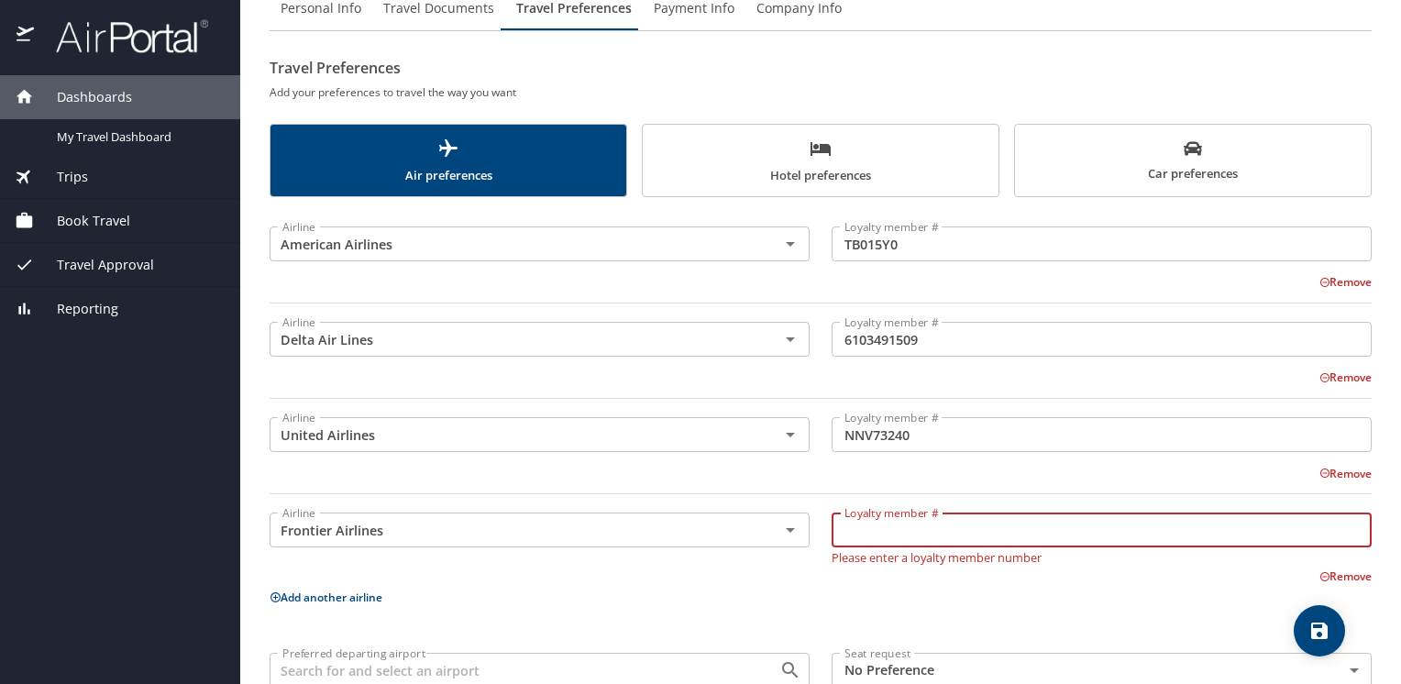
click at [863, 531] on input "Loyalty member #" at bounding box center [1101, 529] width 540 height 35
type input "90101444754"
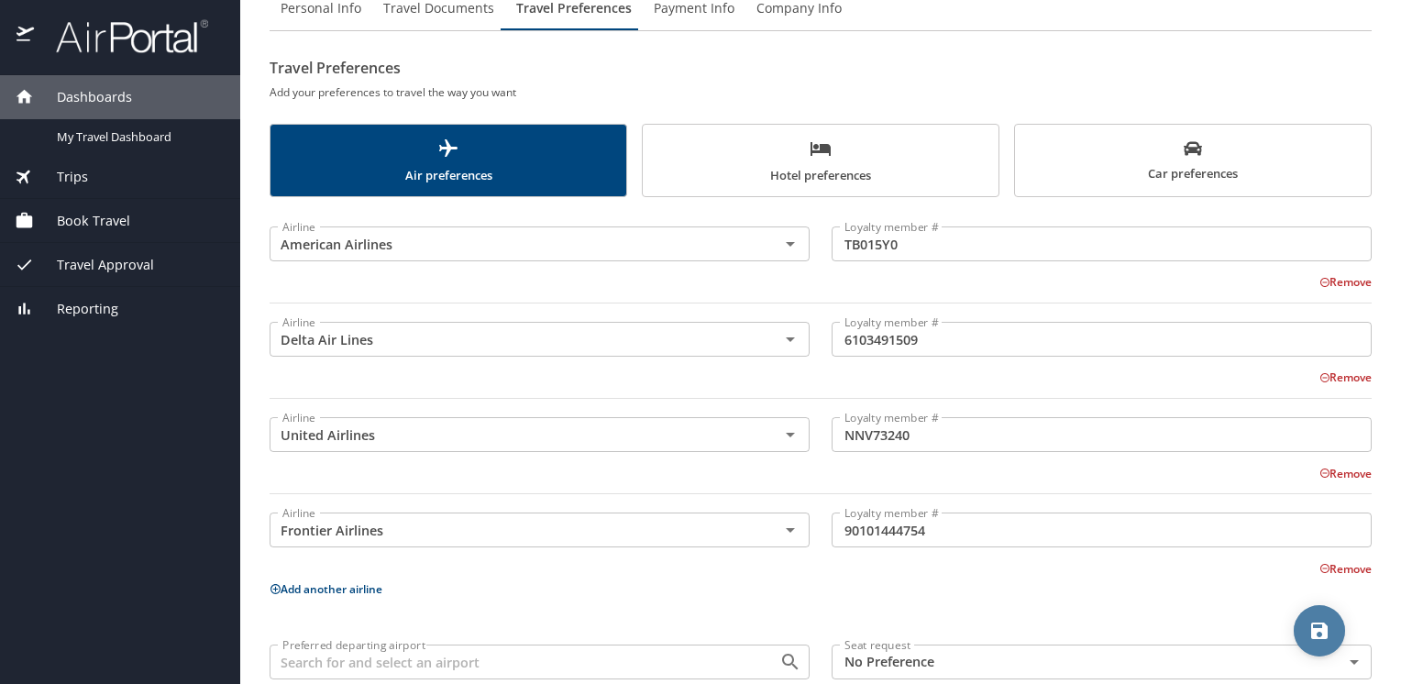
click at [1313, 631] on icon "save" at bounding box center [1319, 630] width 16 height 16
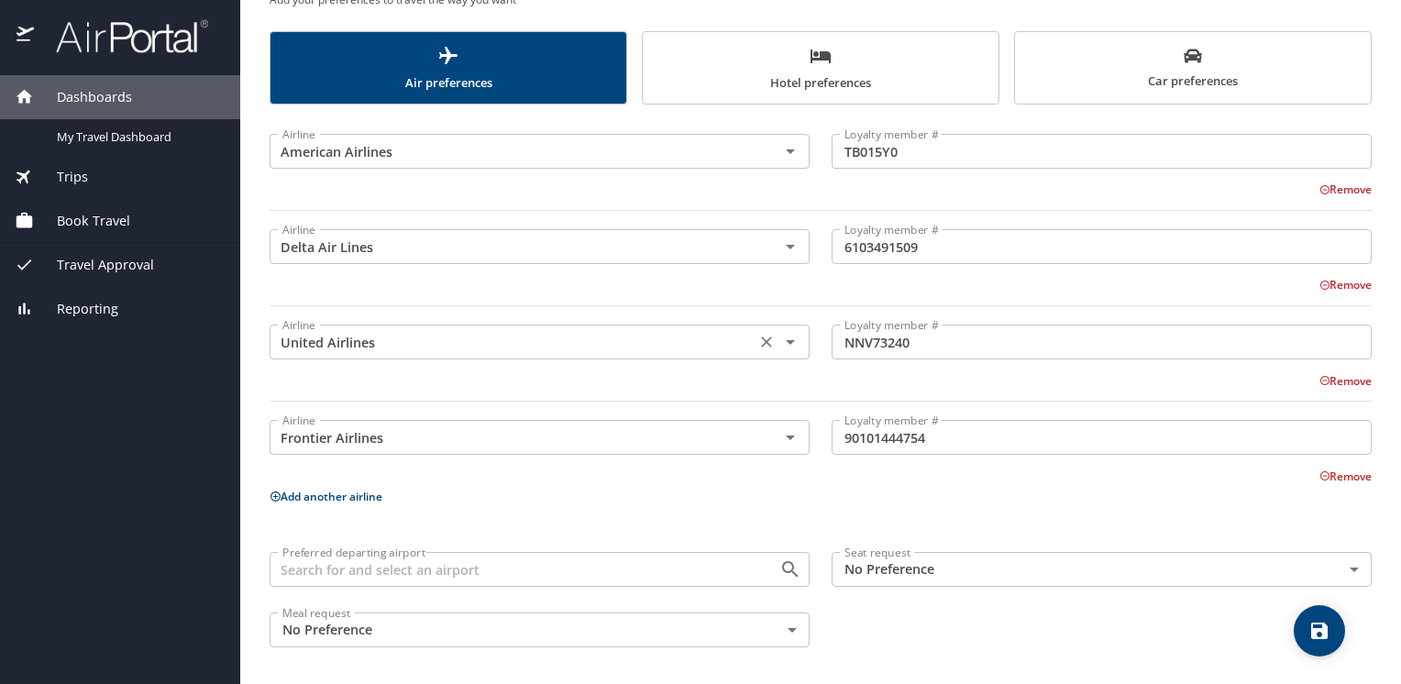
scroll to position [182, 0]
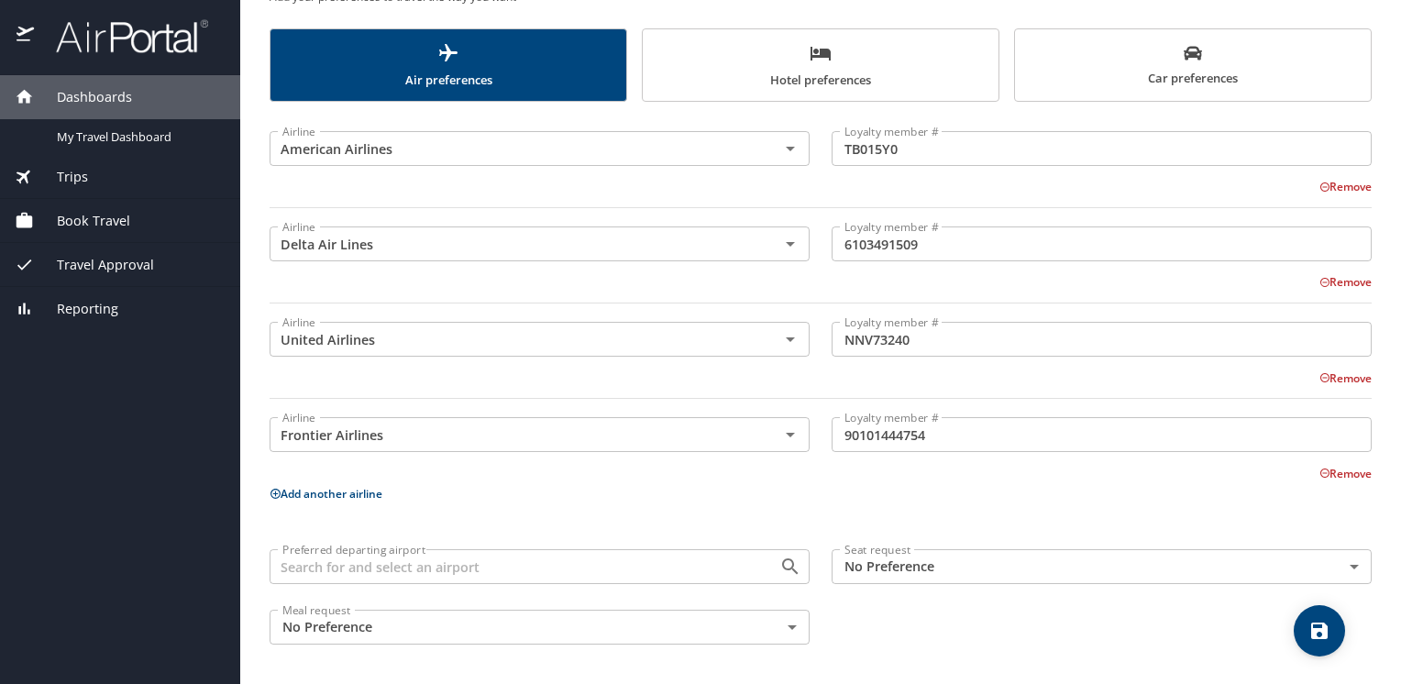
click at [275, 493] on icon at bounding box center [275, 494] width 10 height 10
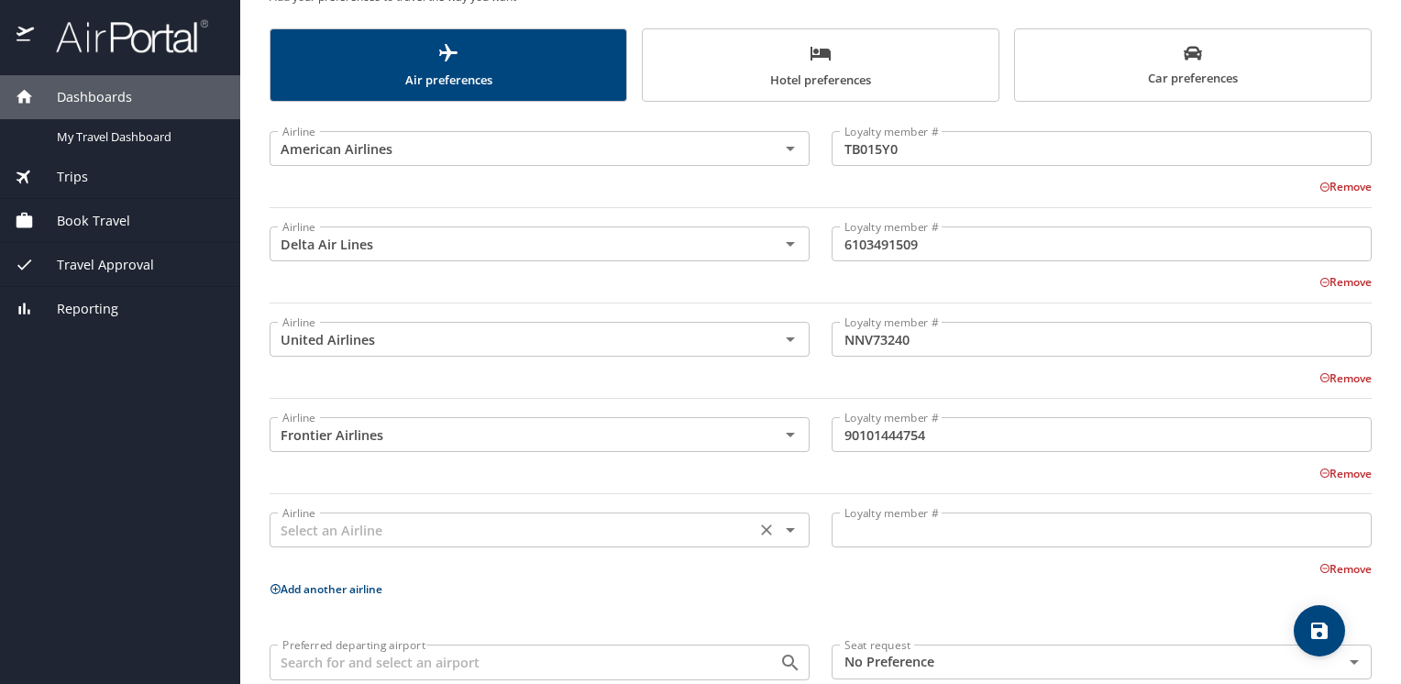
click at [369, 526] on input "text" at bounding box center [512, 530] width 475 height 24
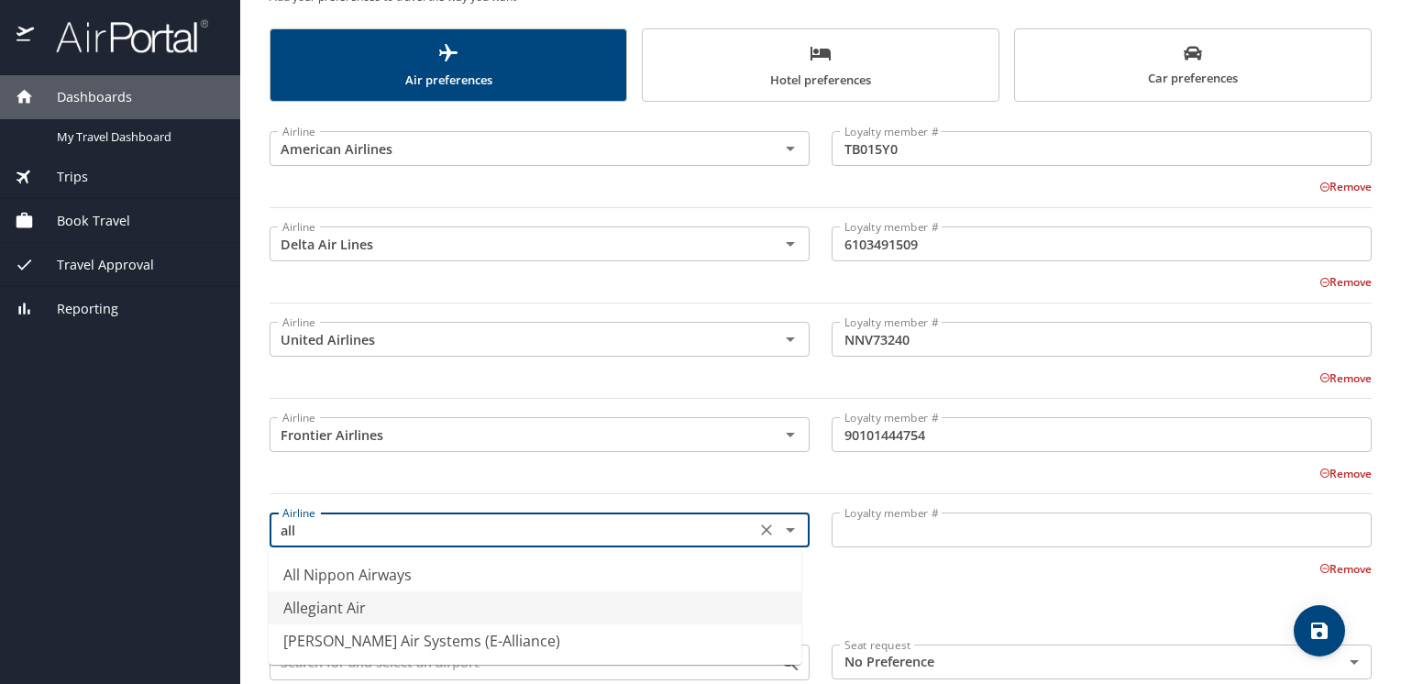
click at [333, 611] on li "Allegiant Air" at bounding box center [535, 607] width 533 height 33
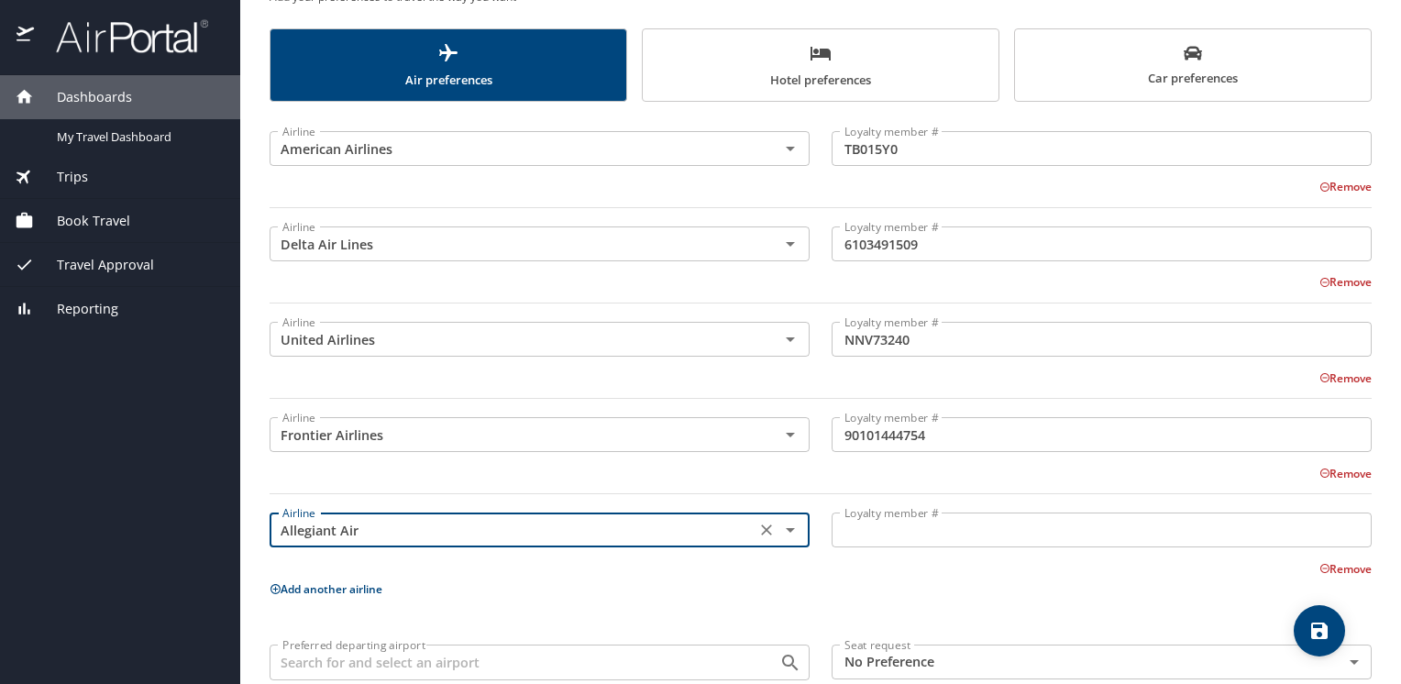
type input "Allegiant Air"
click at [881, 530] on input "Loyalty member #" at bounding box center [1101, 529] width 540 height 35
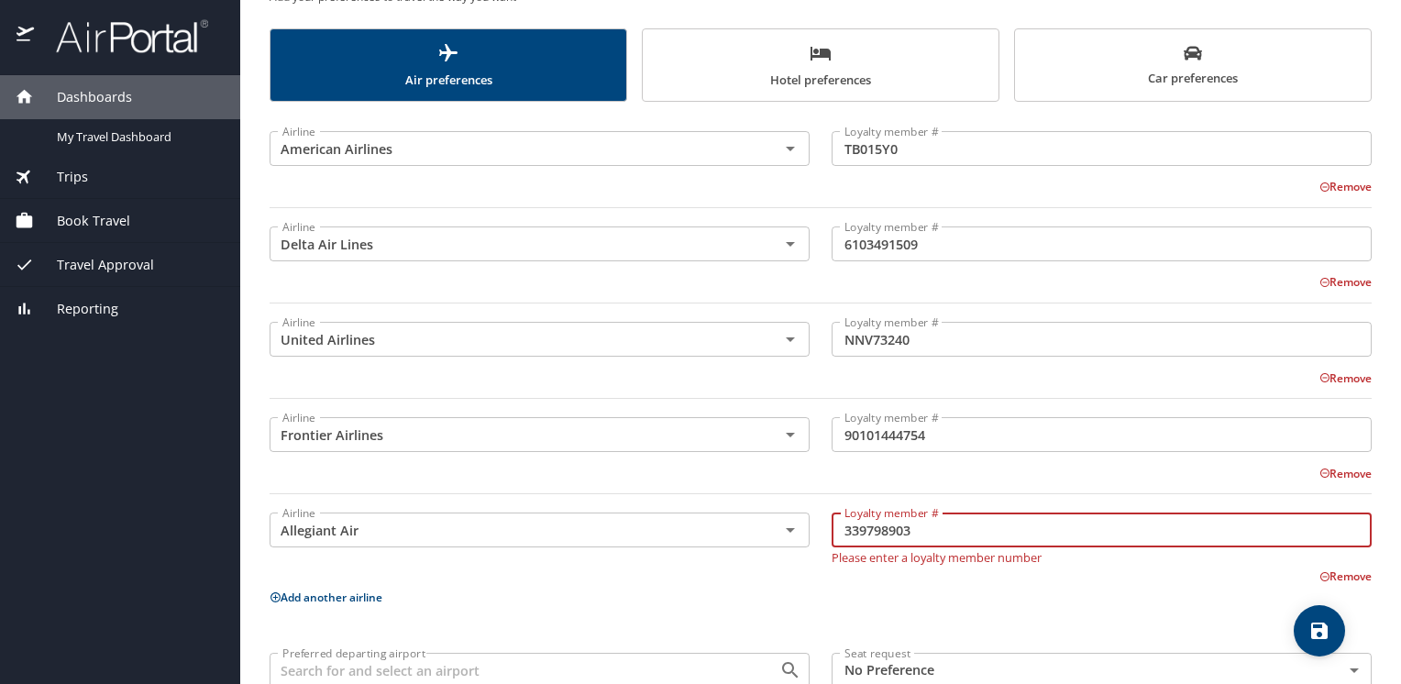
type input "339798903"
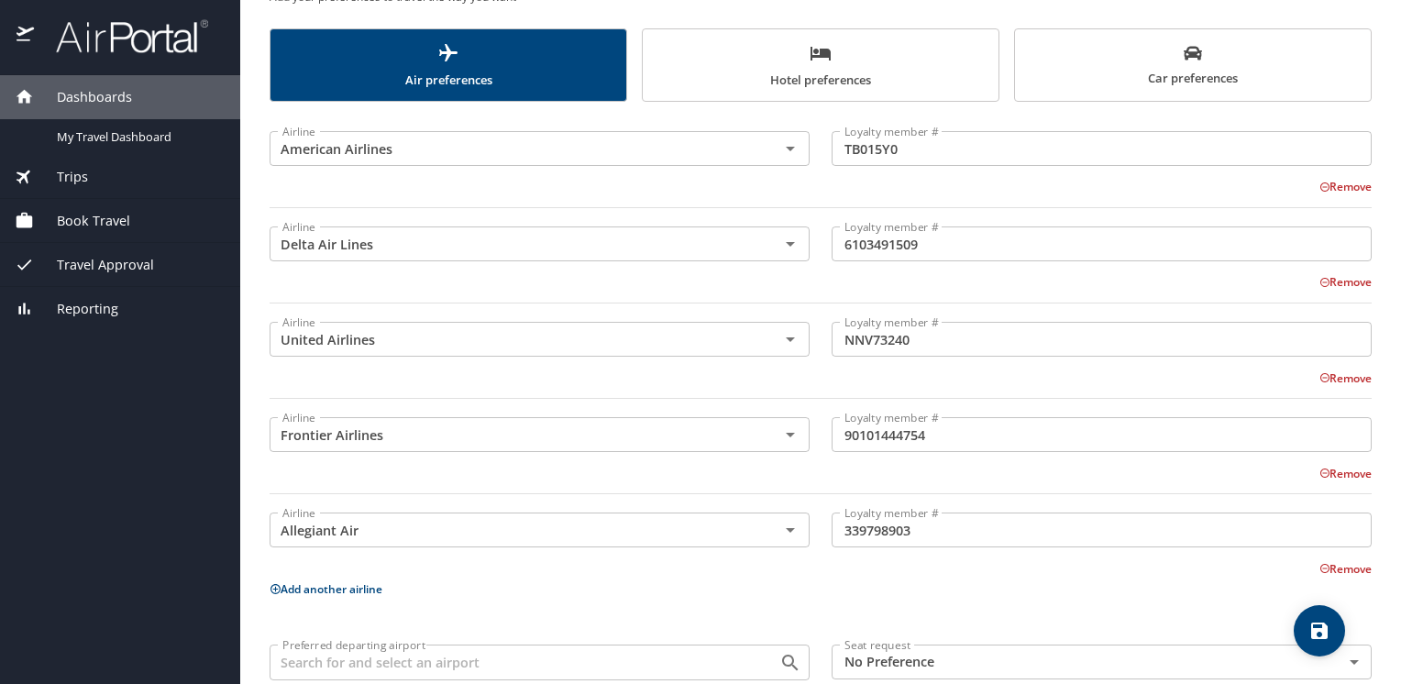
click at [669, 599] on div "Airline American Airlines Airline Loyalty member # TB015Y0 Loyalty member # Rem…" at bounding box center [820, 432] width 1102 height 639
click at [1320, 622] on icon "save" at bounding box center [1319, 630] width 16 height 16
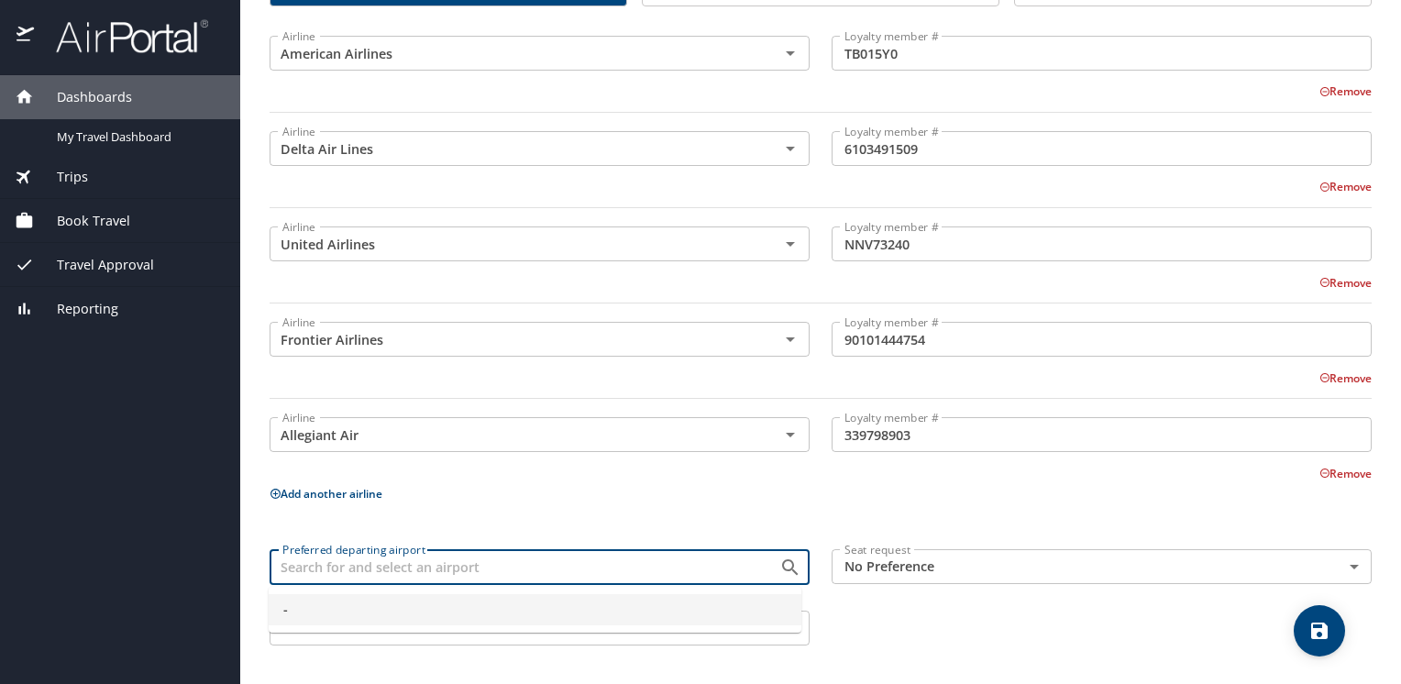
click at [619, 572] on input "Preferred departing airport" at bounding box center [512, 567] width 475 height 24
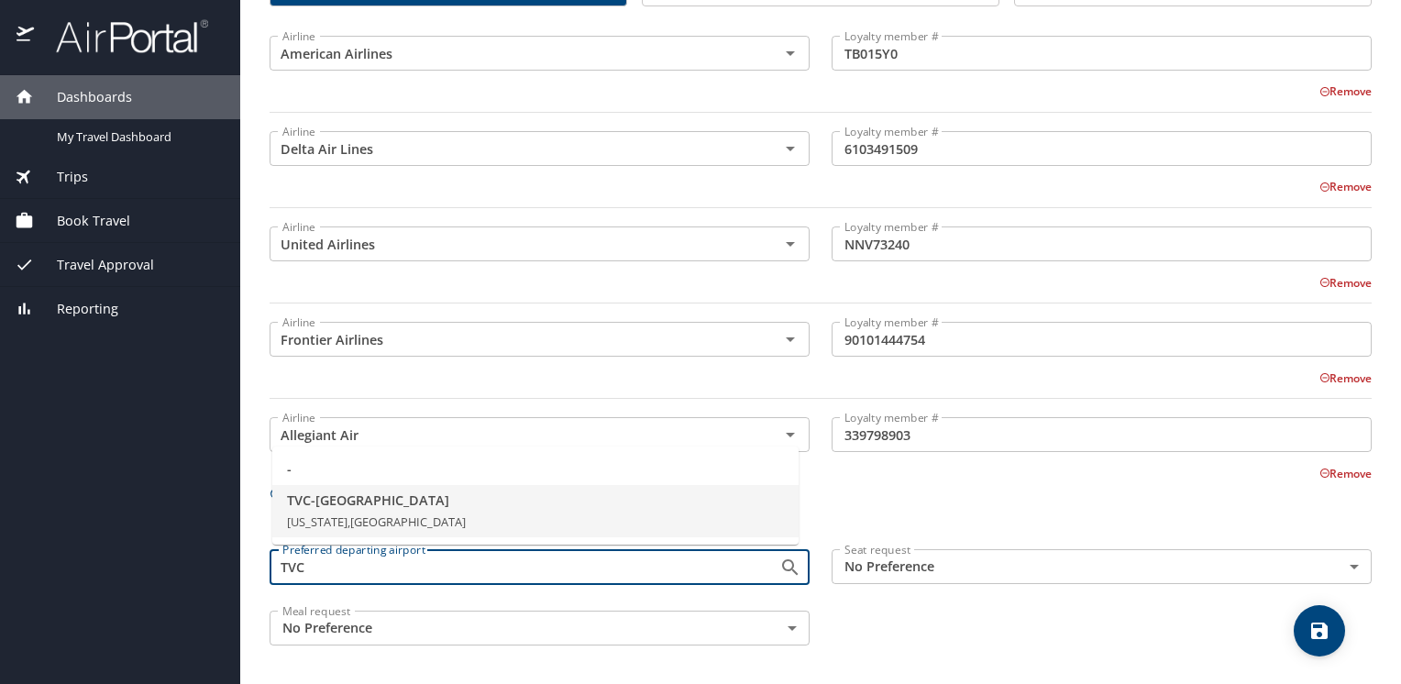
click at [341, 510] on li "TVC - [GEOGRAPHIC_DATA] [US_STATE], [GEOGRAPHIC_DATA]" at bounding box center [535, 511] width 526 height 53
type input "TVC - [GEOGRAPHIC_DATA]"
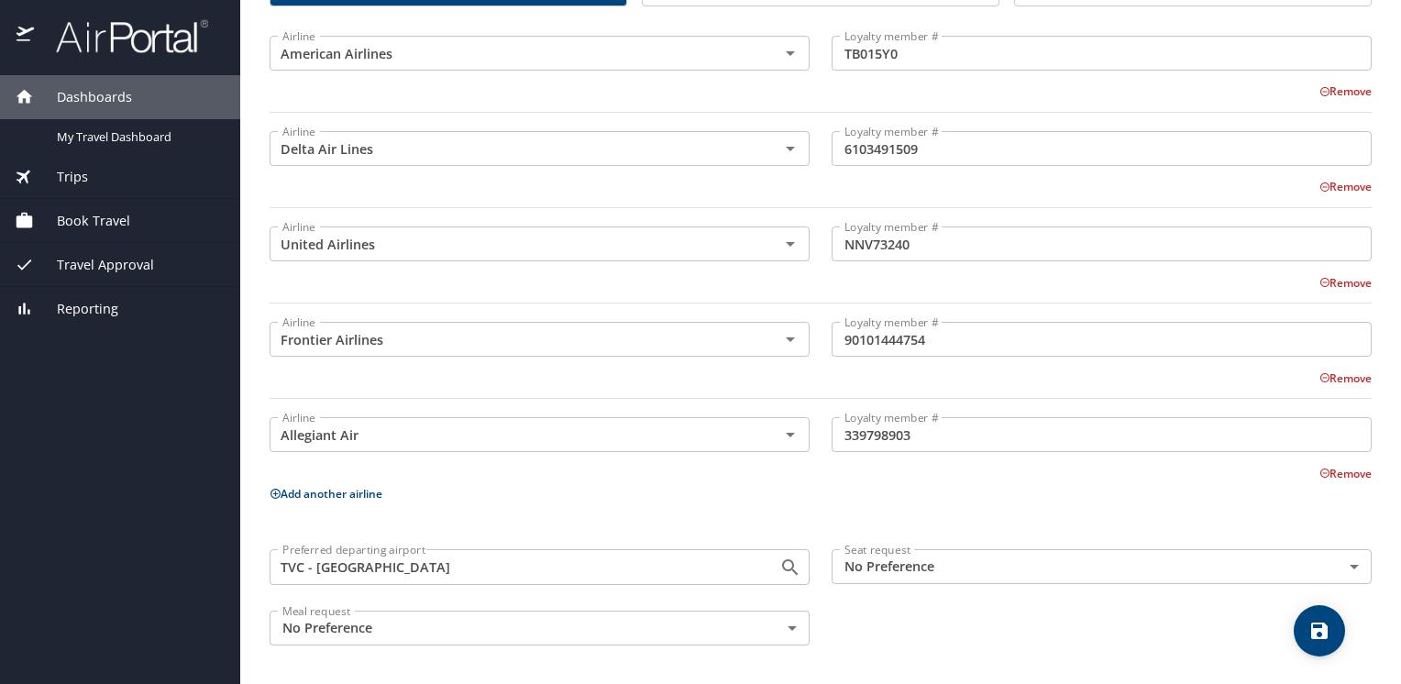
click at [979, 565] on body "Dashboards My Travel Dashboard Trips Current / Future Trips Past Trips Trips Mi…" at bounding box center [700, 342] width 1401 height 684
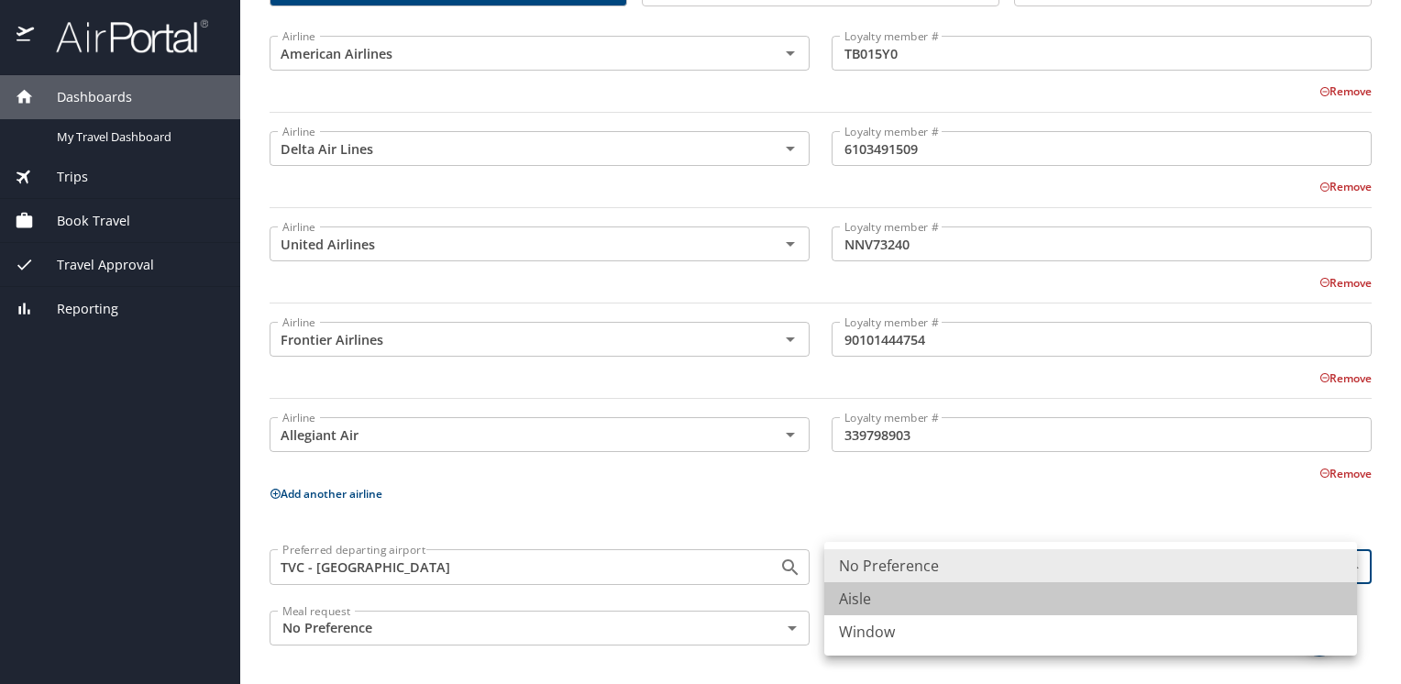
click at [862, 601] on li "Aisle" at bounding box center [1090, 598] width 533 height 33
type input "Aisle"
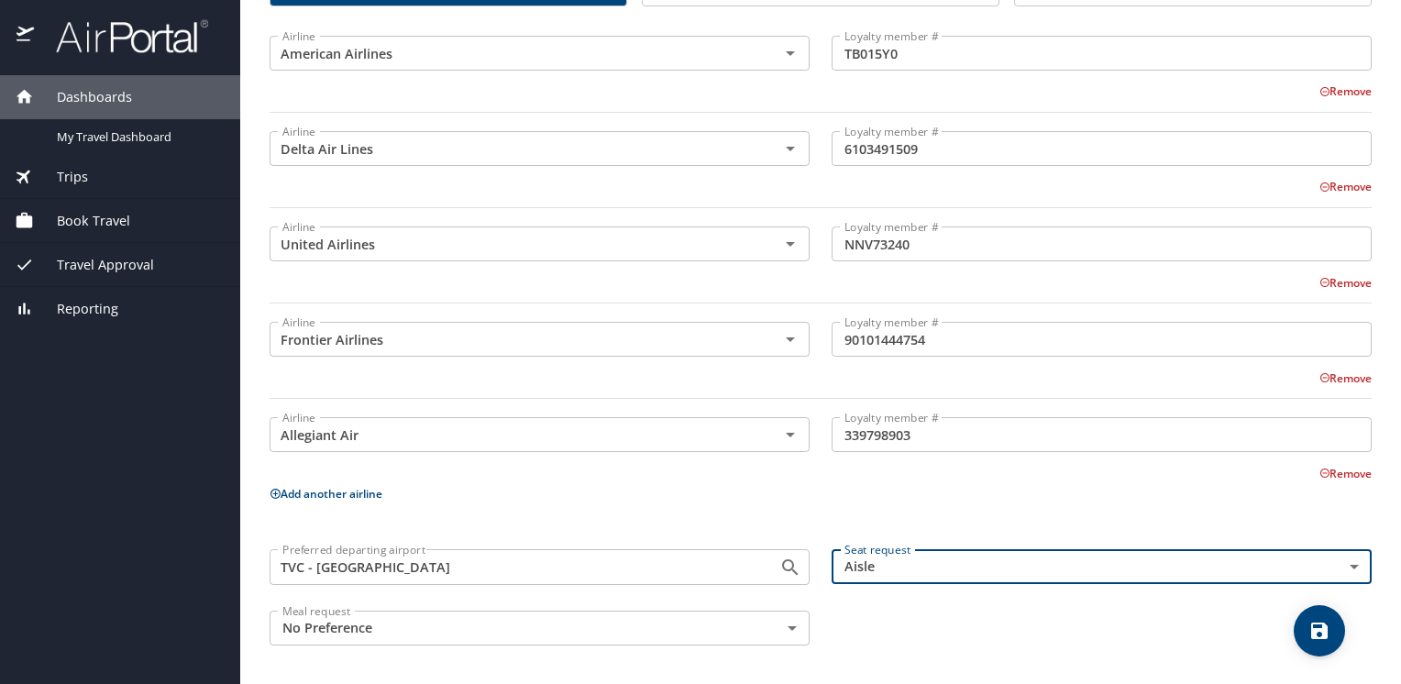
click at [1328, 630] on icon "save" at bounding box center [1319, 631] width 22 height 22
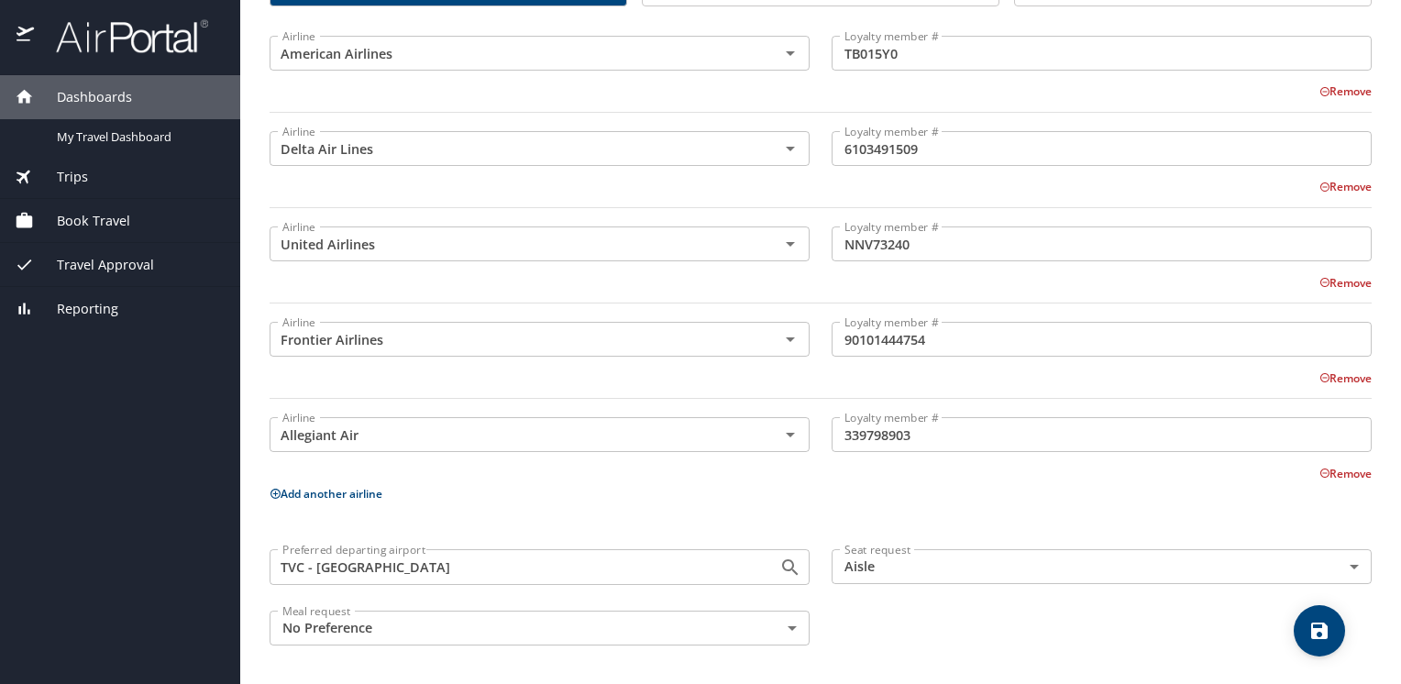
click at [313, 489] on button "Add another airline" at bounding box center [325, 494] width 113 height 16
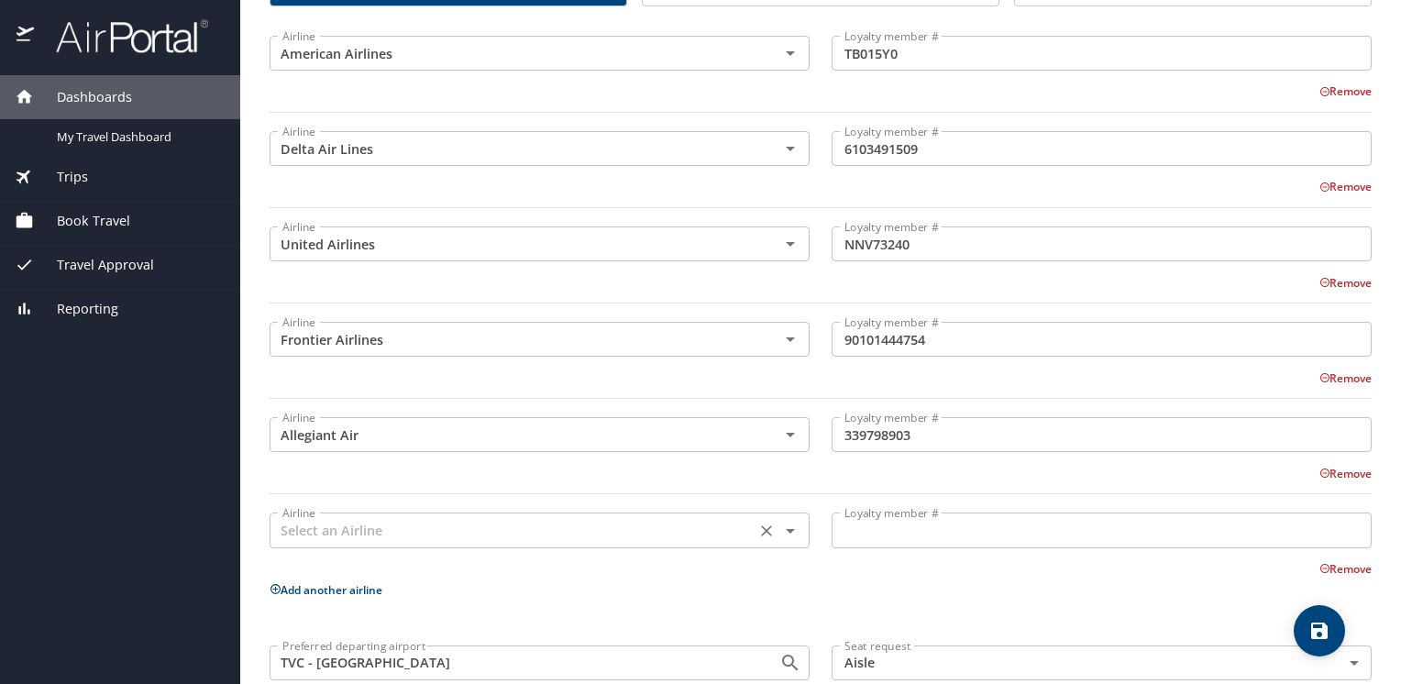
click at [341, 533] on input "text" at bounding box center [512, 530] width 475 height 24
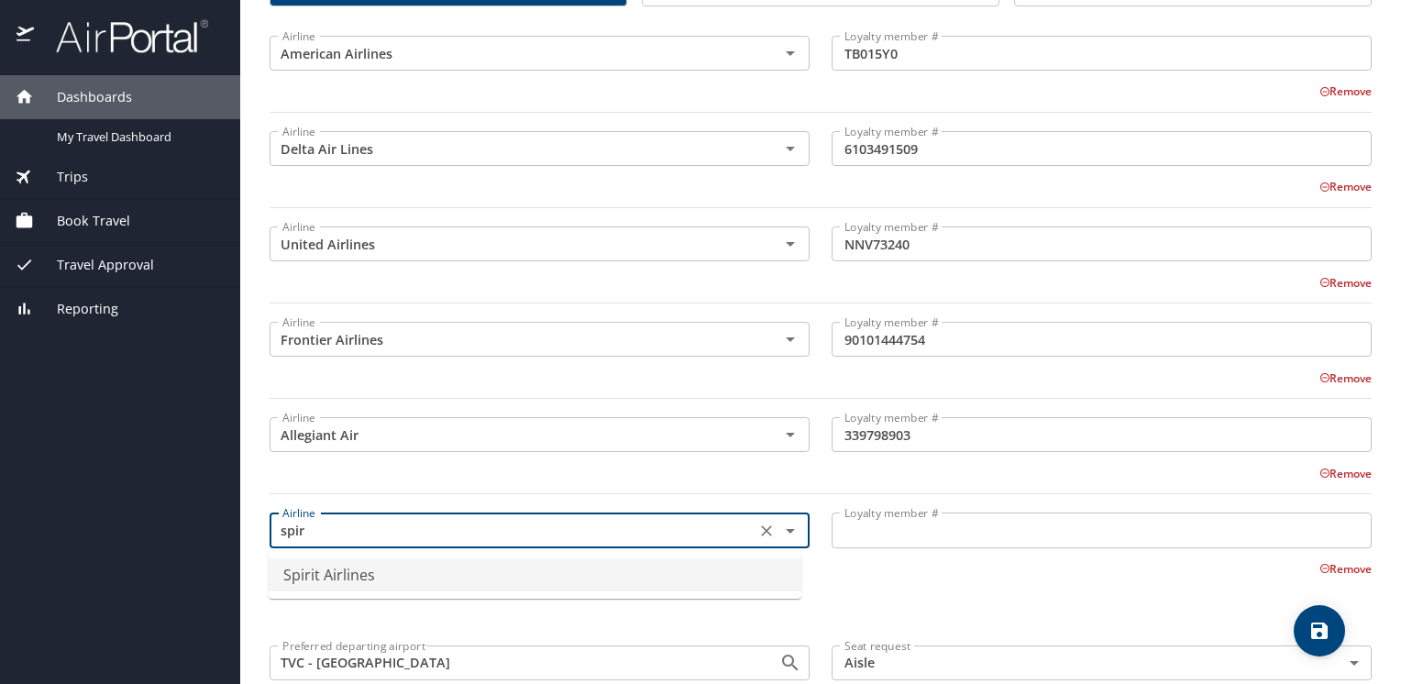
click at [333, 572] on li "Spirit Airlines" at bounding box center [535, 574] width 533 height 33
type input "Spirit Airlines"
click at [875, 537] on input "Loyalty member #" at bounding box center [1101, 529] width 540 height 35
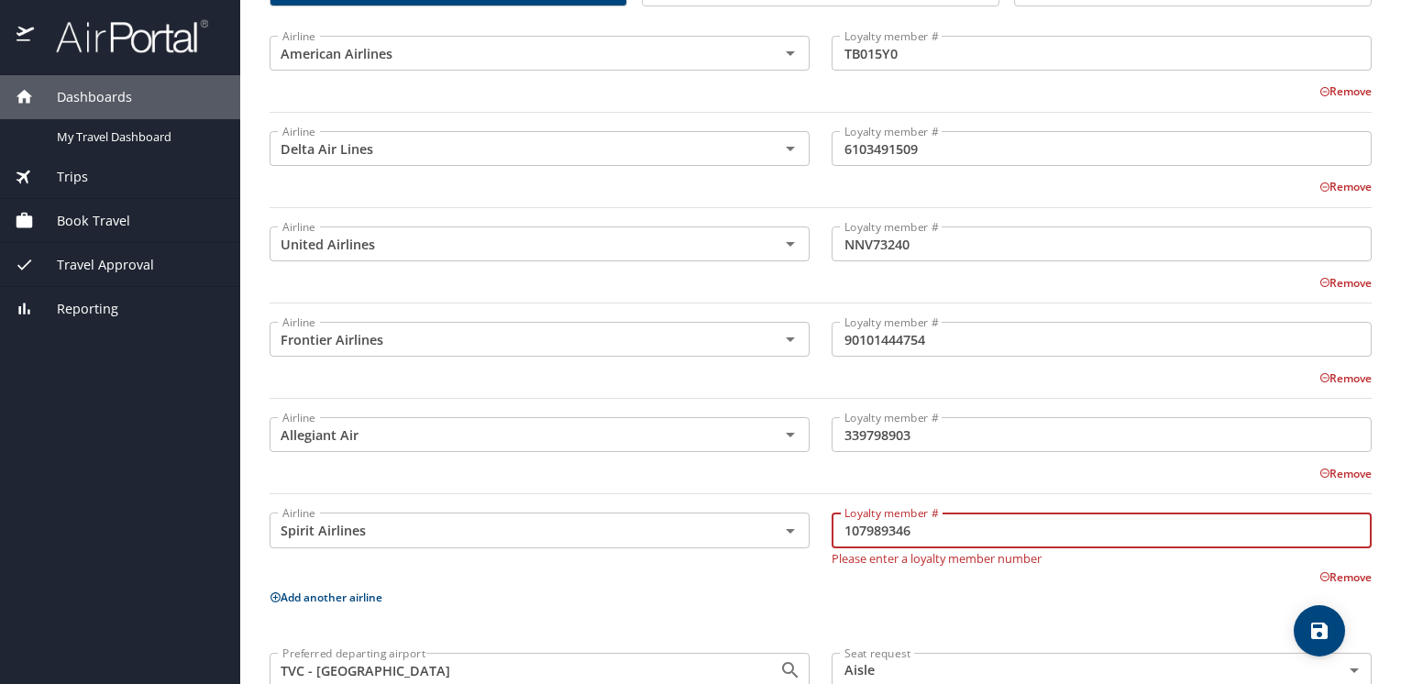
type input "107989346"
click at [1312, 629] on icon "save" at bounding box center [1319, 630] width 16 height 16
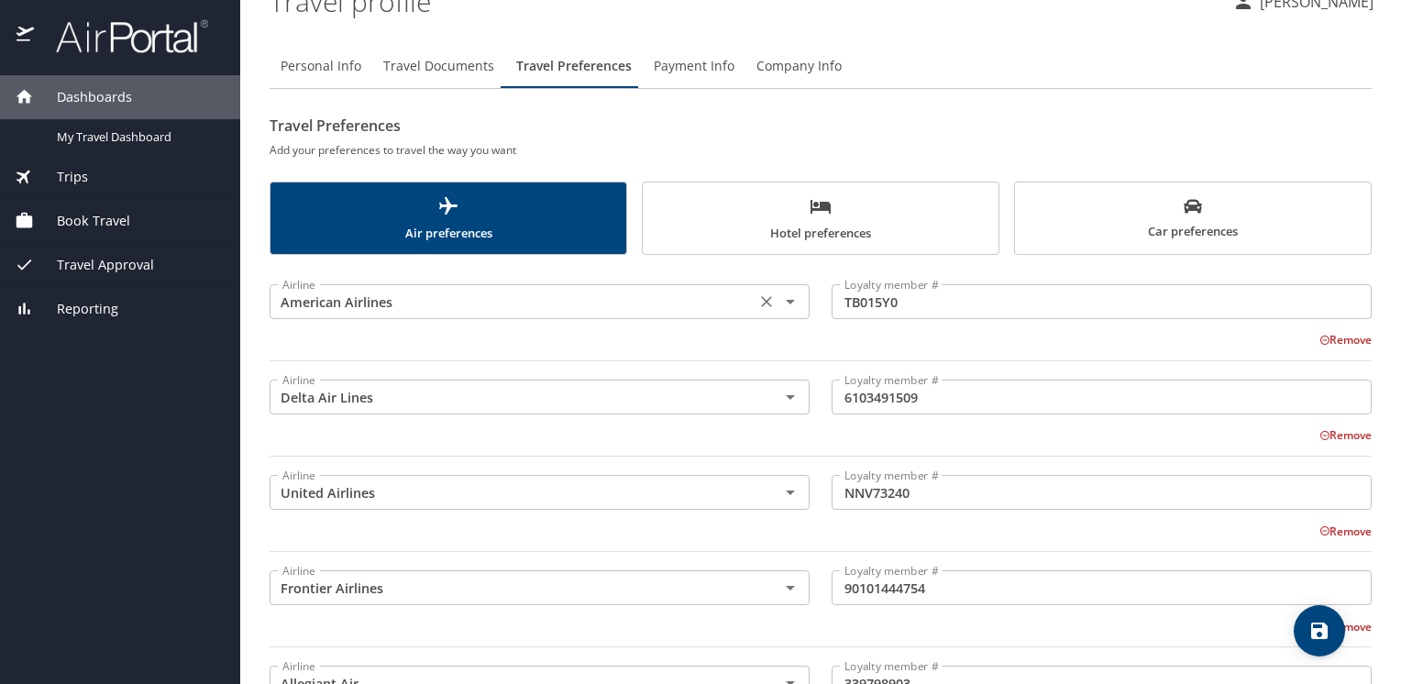
scroll to position [3, 0]
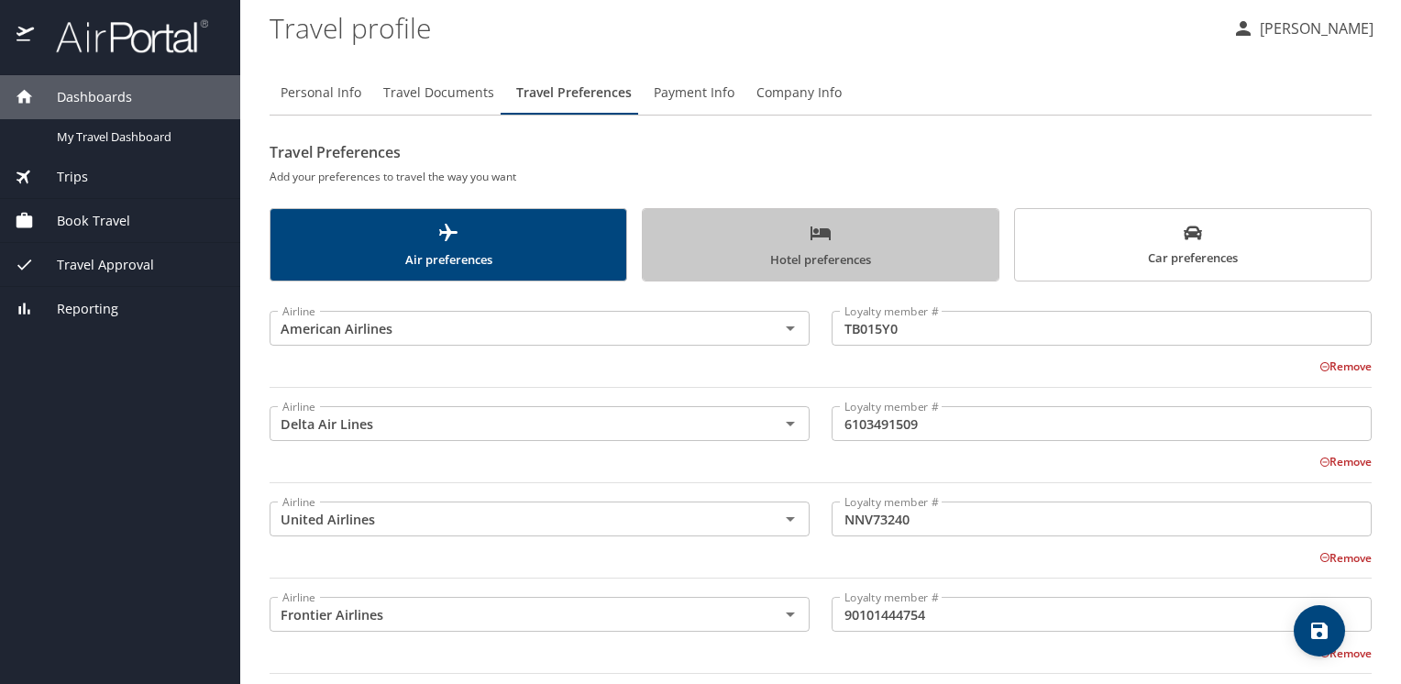
click at [825, 244] on span "Hotel preferences" at bounding box center [821, 246] width 334 height 49
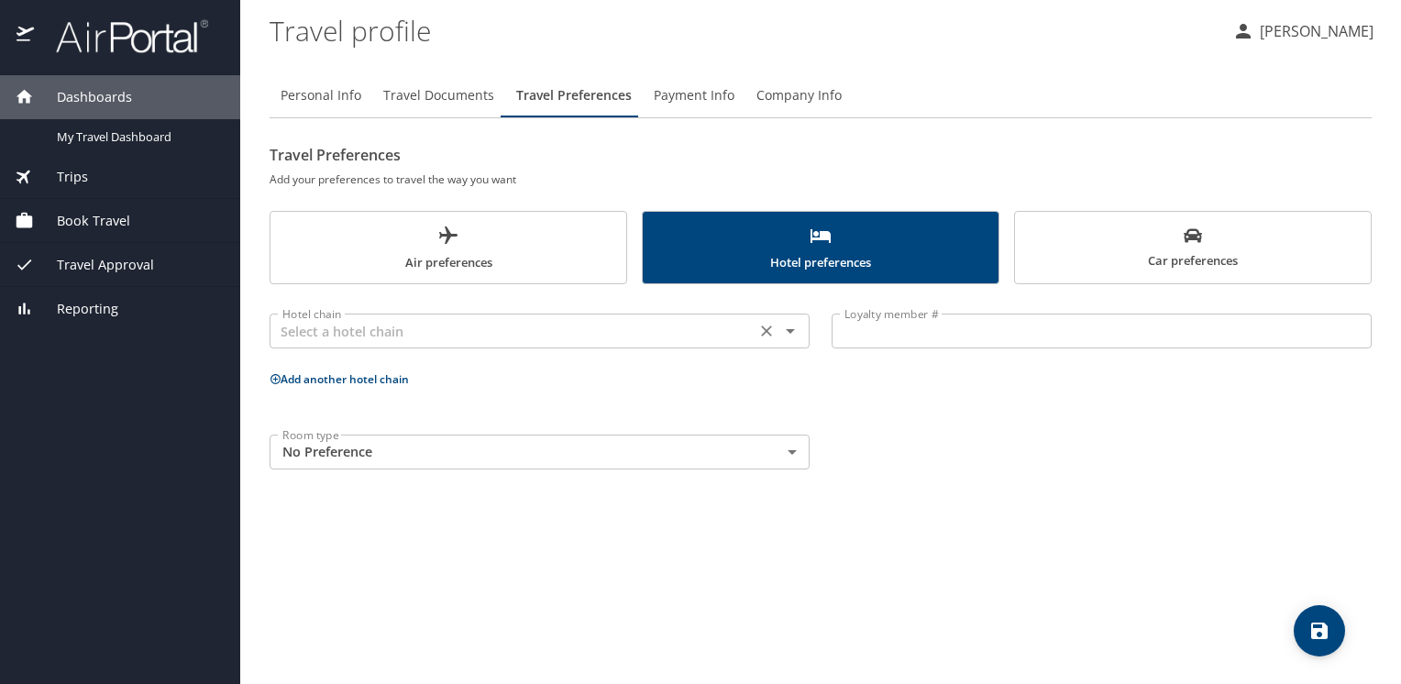
click at [510, 335] on input "text" at bounding box center [512, 331] width 475 height 24
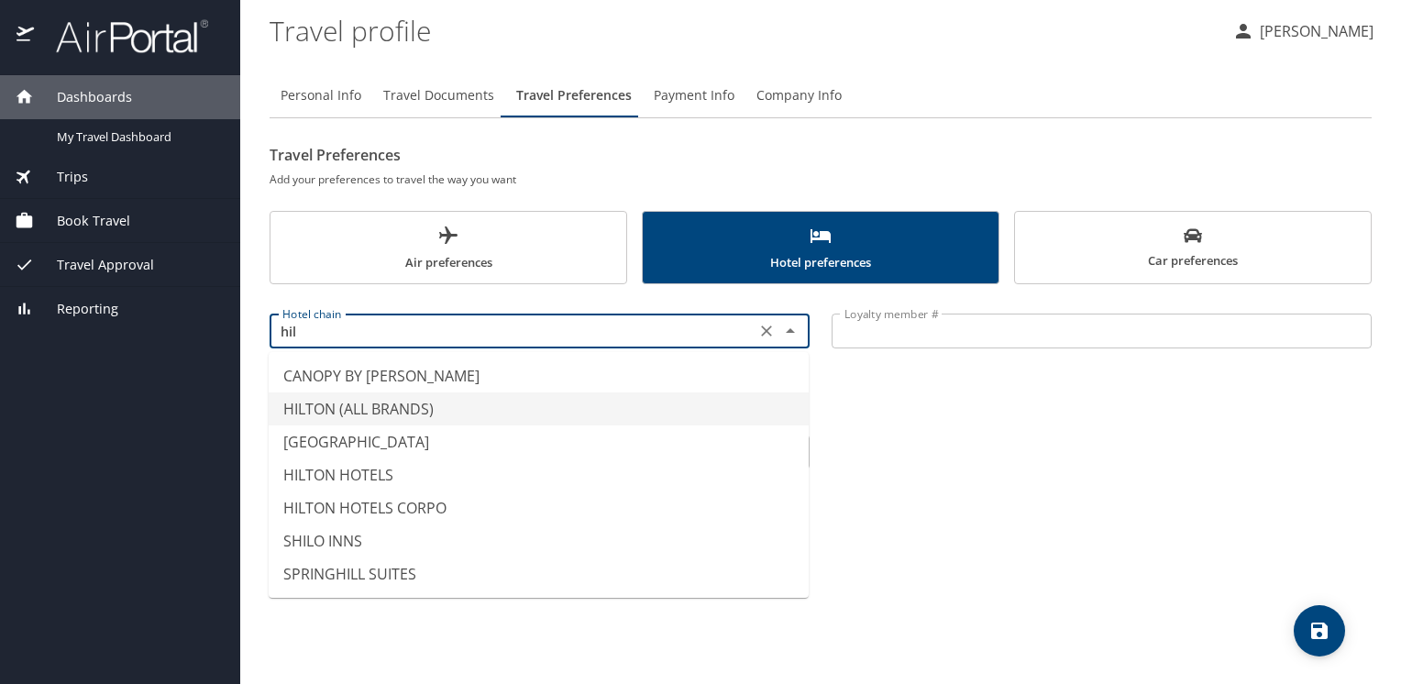
click at [301, 404] on li "HILTON (ALL BRANDS)" at bounding box center [539, 408] width 540 height 33
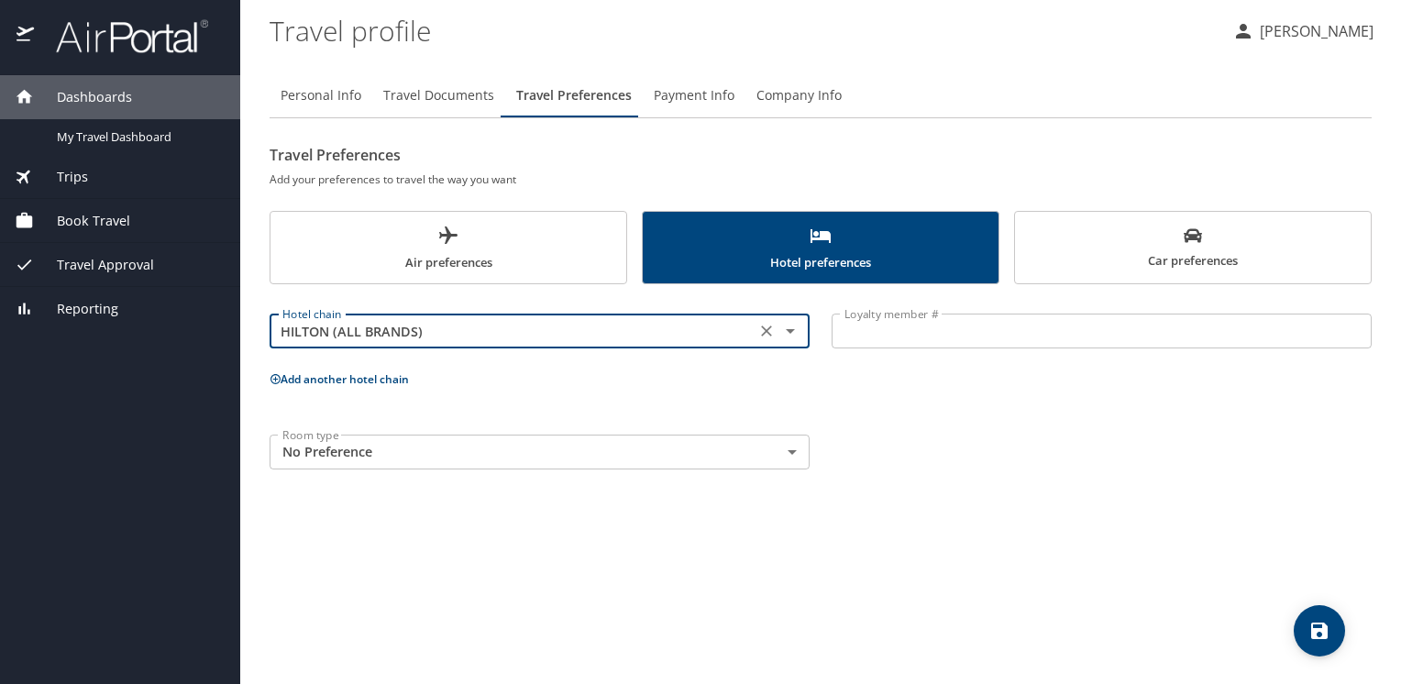
type input "HILTON (ALL BRANDS)"
click at [877, 328] on input "Loyalty member #" at bounding box center [1101, 330] width 540 height 35
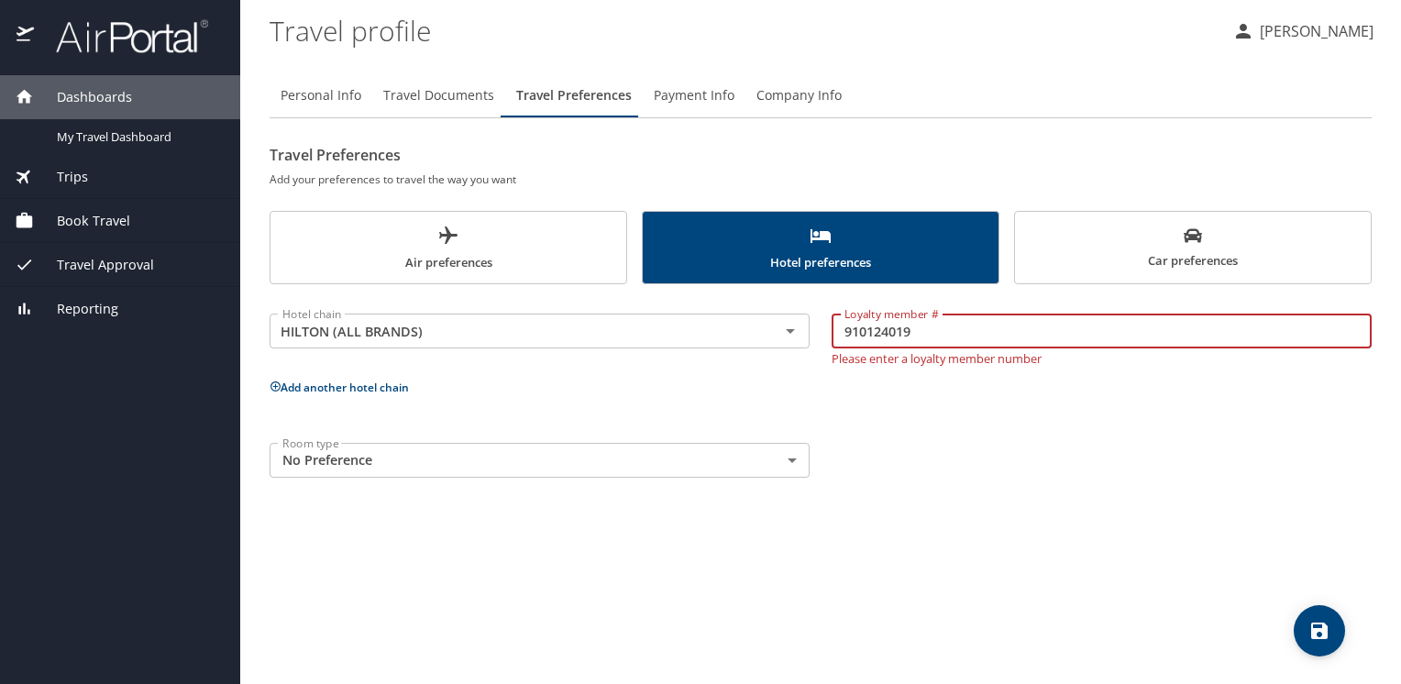
type input "910124019"
click at [330, 388] on p "Add another hotel chain" at bounding box center [820, 387] width 1102 height 23
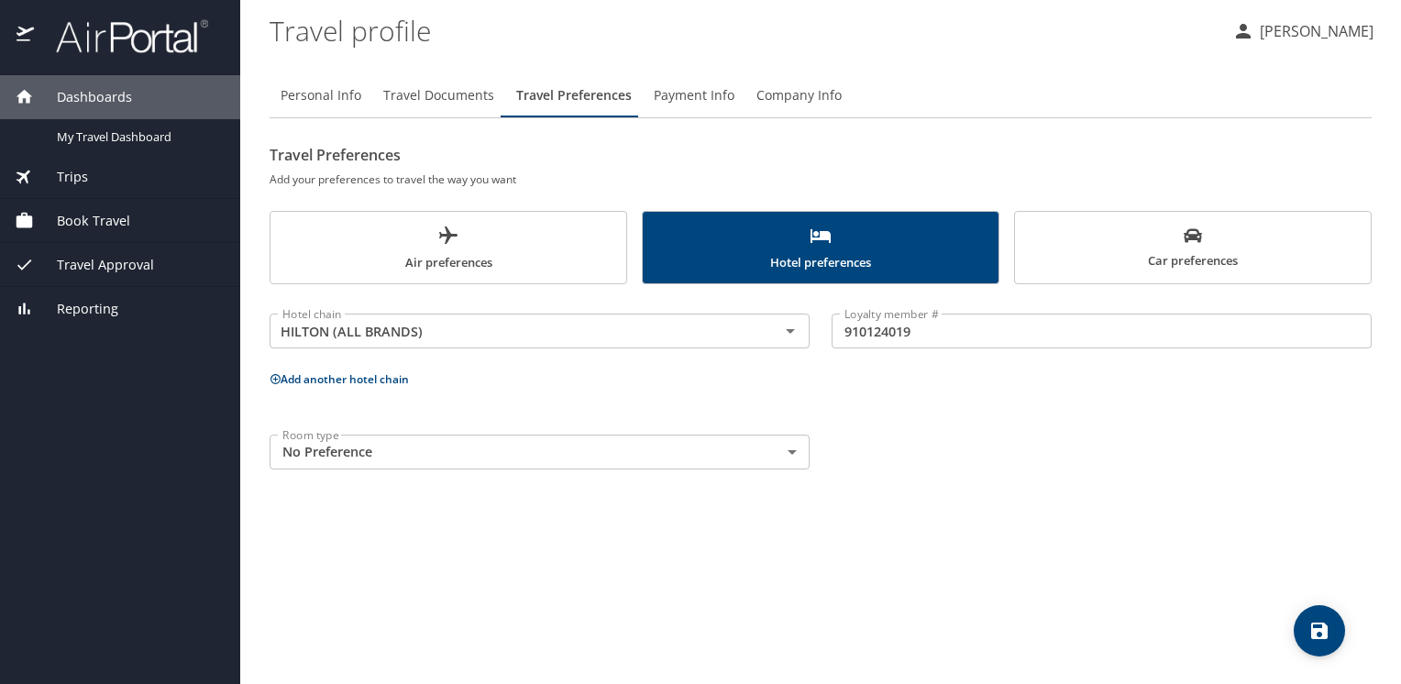
click at [338, 379] on button "Add another hotel chain" at bounding box center [338, 379] width 139 height 16
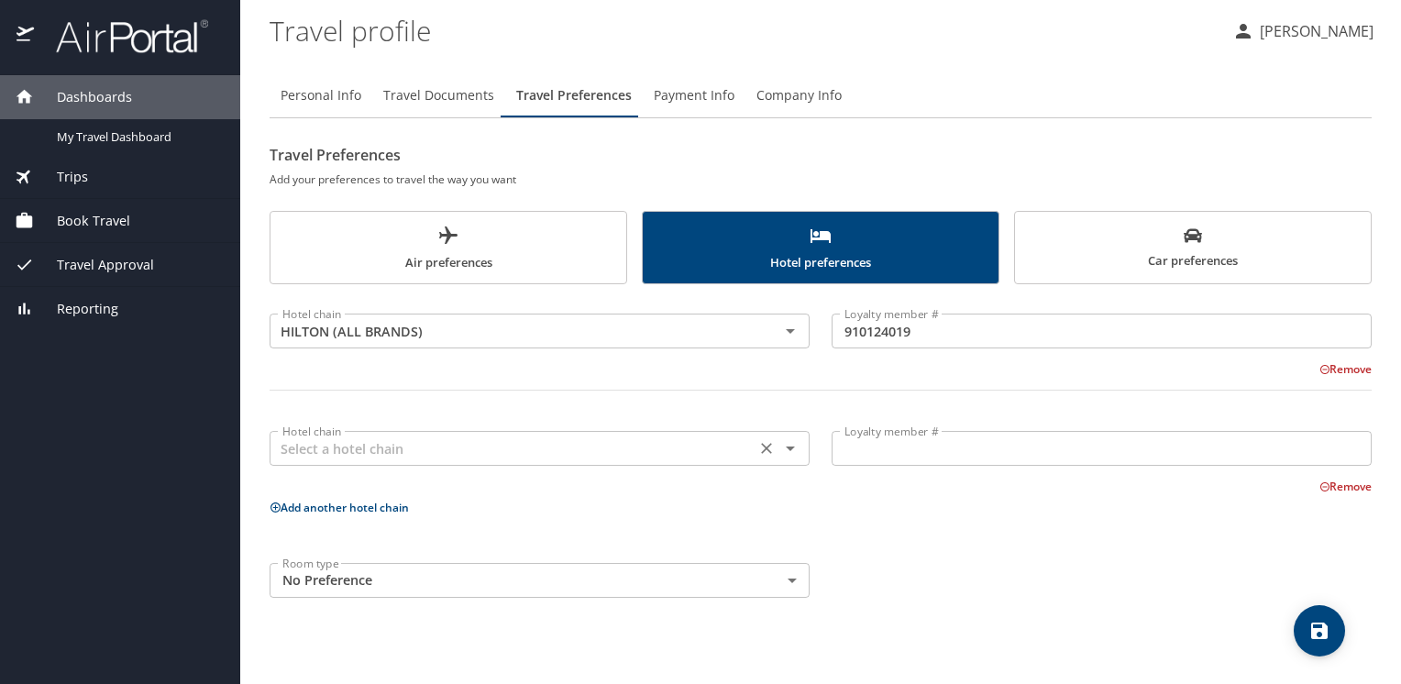
click at [345, 456] on input "text" at bounding box center [512, 448] width 475 height 24
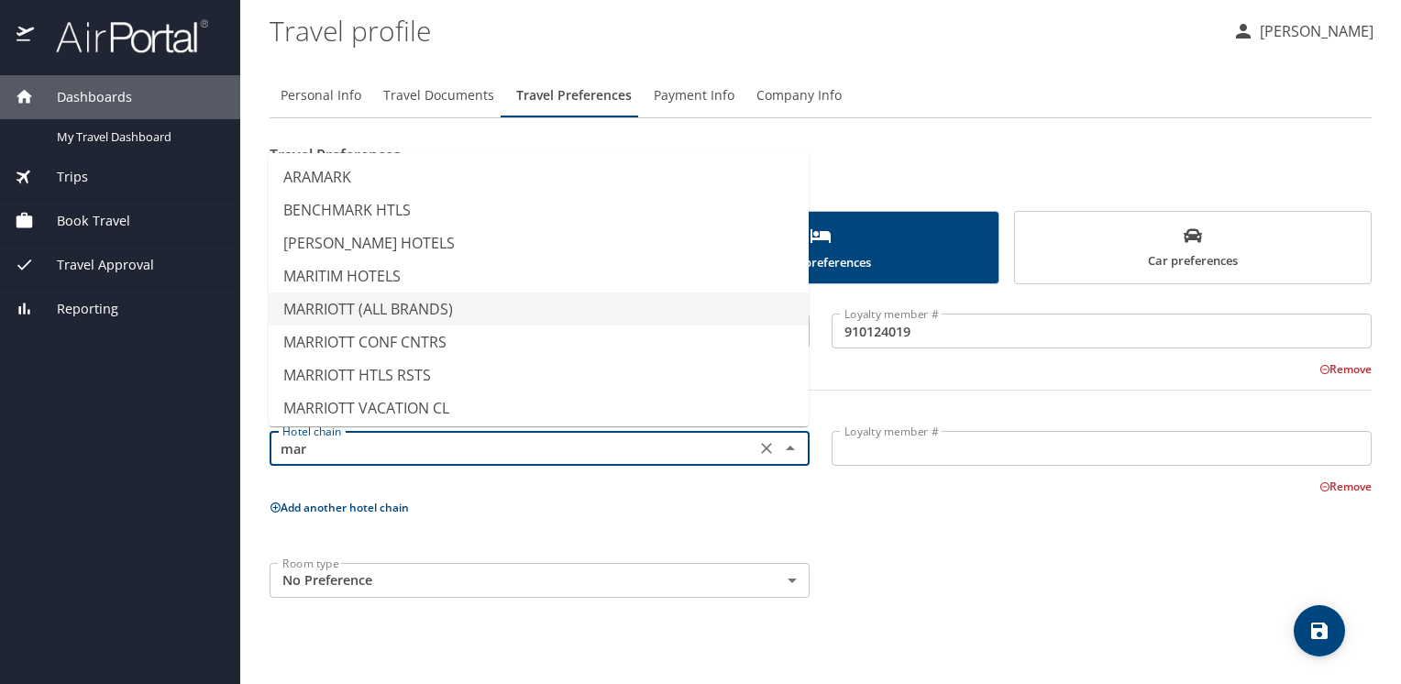
click at [357, 306] on li "MARRIOTT (ALL BRANDS)" at bounding box center [539, 308] width 540 height 33
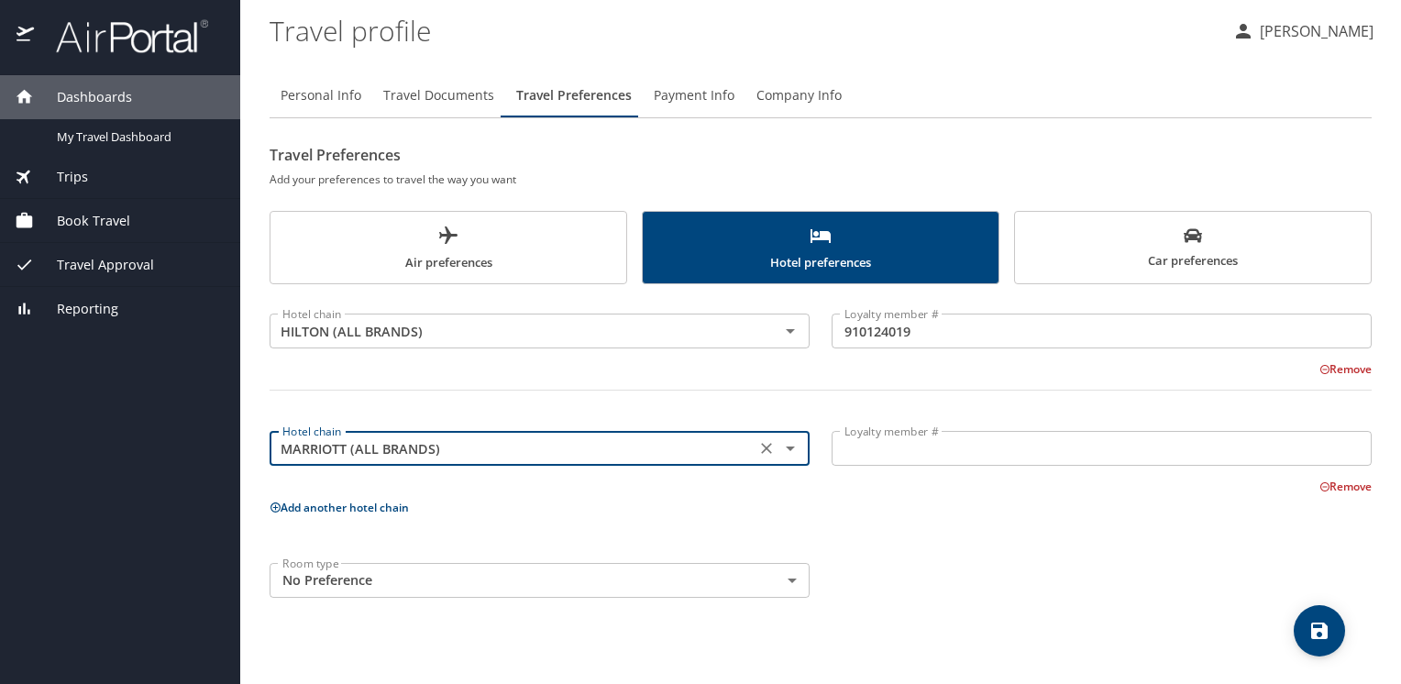
type input "MARRIOTT (ALL BRANDS)"
click at [895, 445] on input "Loyalty member #" at bounding box center [1101, 448] width 540 height 35
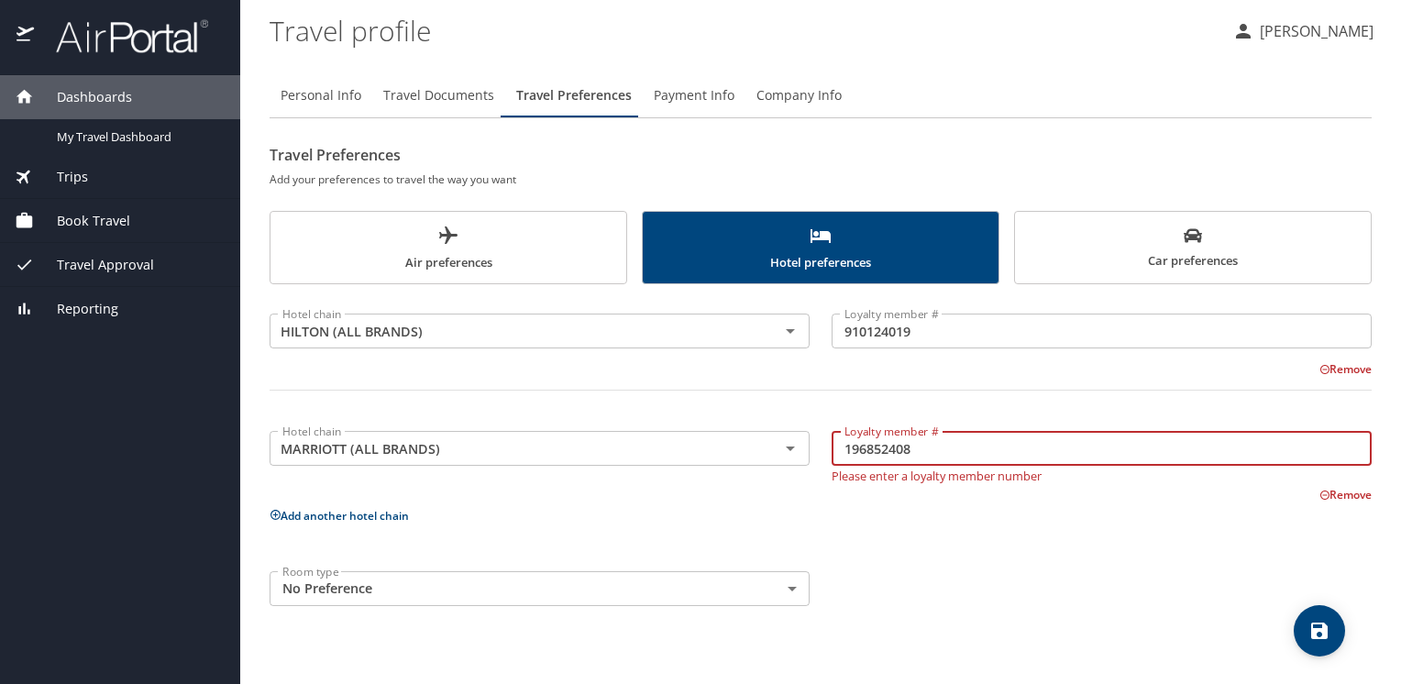
type input "196852408"
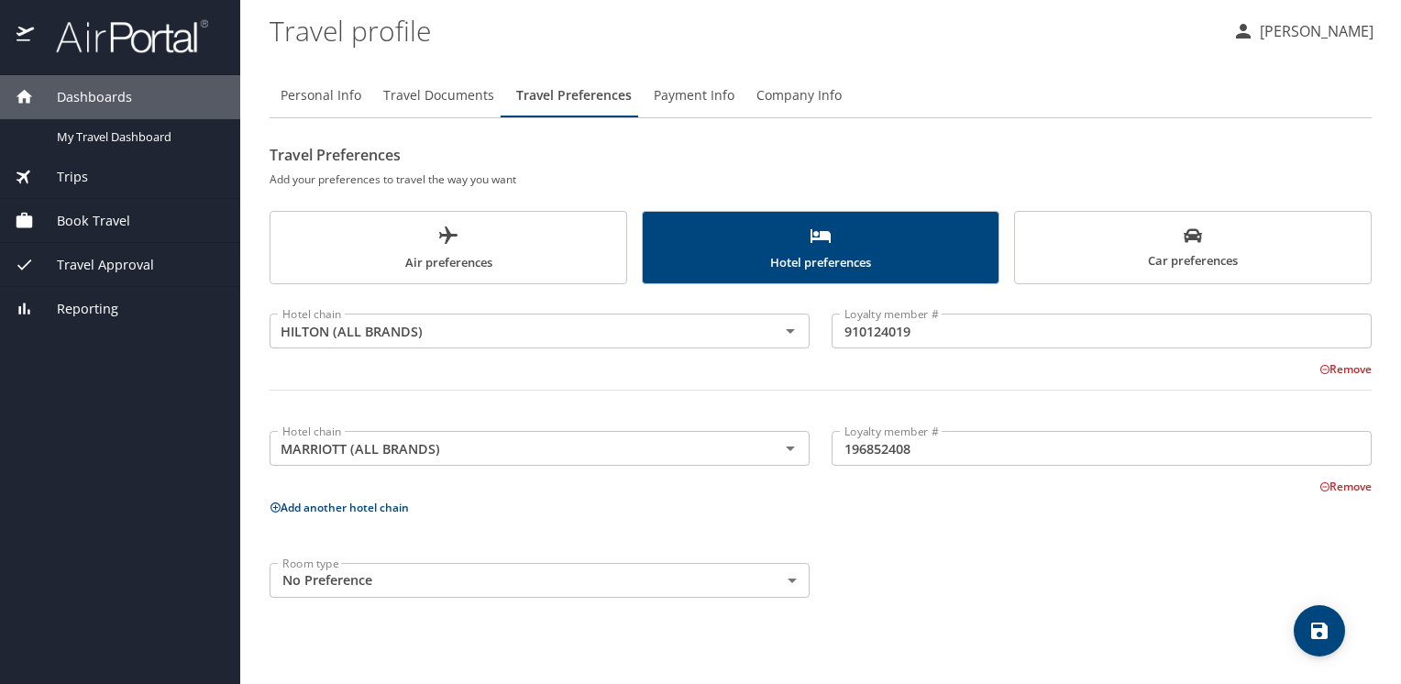
click at [365, 515] on p "Add another hotel chain" at bounding box center [820, 507] width 1102 height 23
click at [378, 501] on button "Add another hotel chain" at bounding box center [338, 508] width 139 height 16
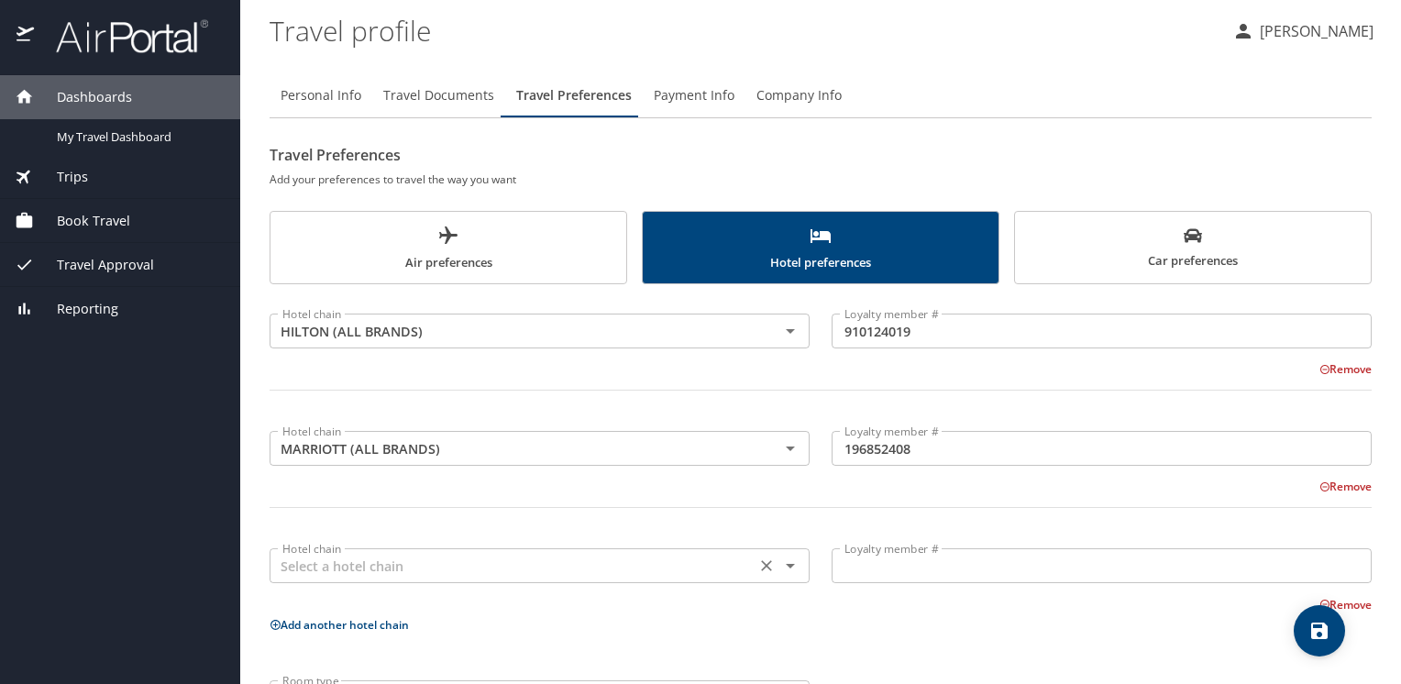
click at [355, 569] on input "text" at bounding box center [512, 566] width 475 height 24
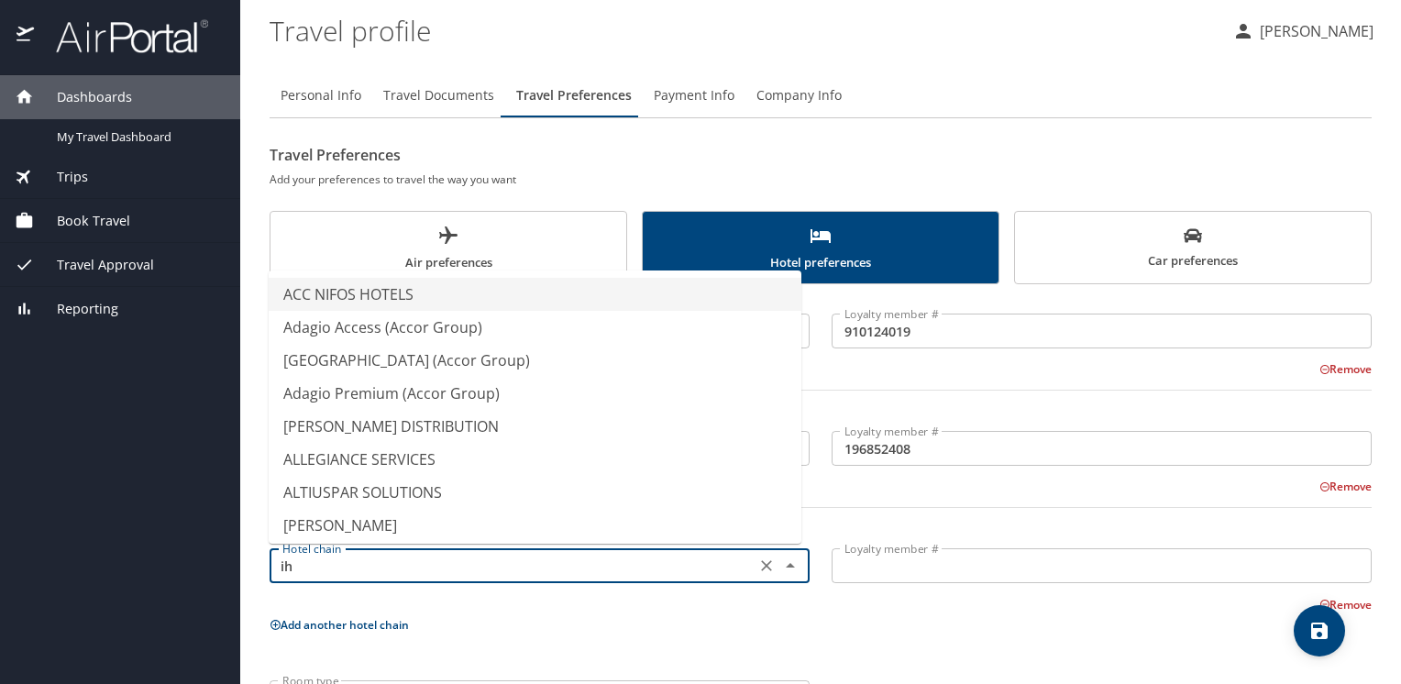
type input "i"
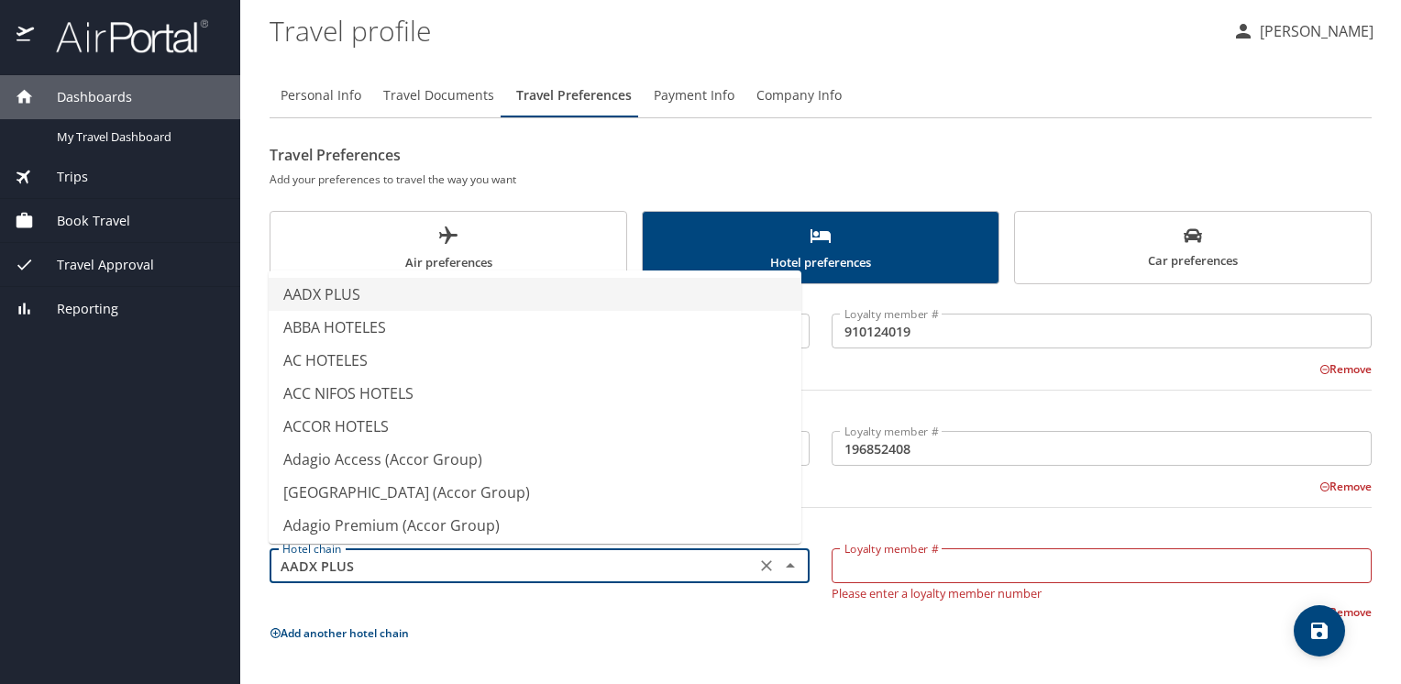
drag, startPoint x: 392, startPoint y: 559, endPoint x: 267, endPoint y: 558, distance: 125.6
click at [267, 558] on div "Hotel chain AADX PLUS Hotel chain" at bounding box center [539, 570] width 562 height 81
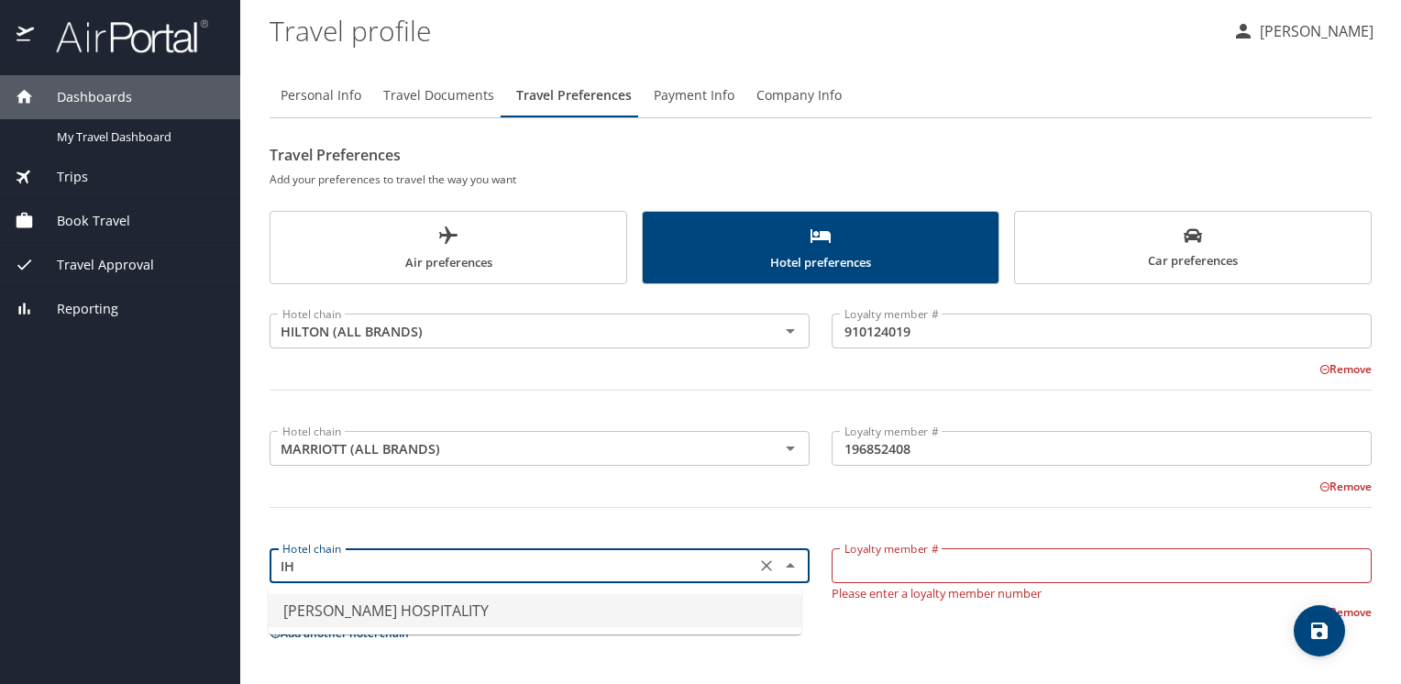
type input "I"
click at [350, 614] on li "HOLIDAY INN" at bounding box center [535, 610] width 533 height 33
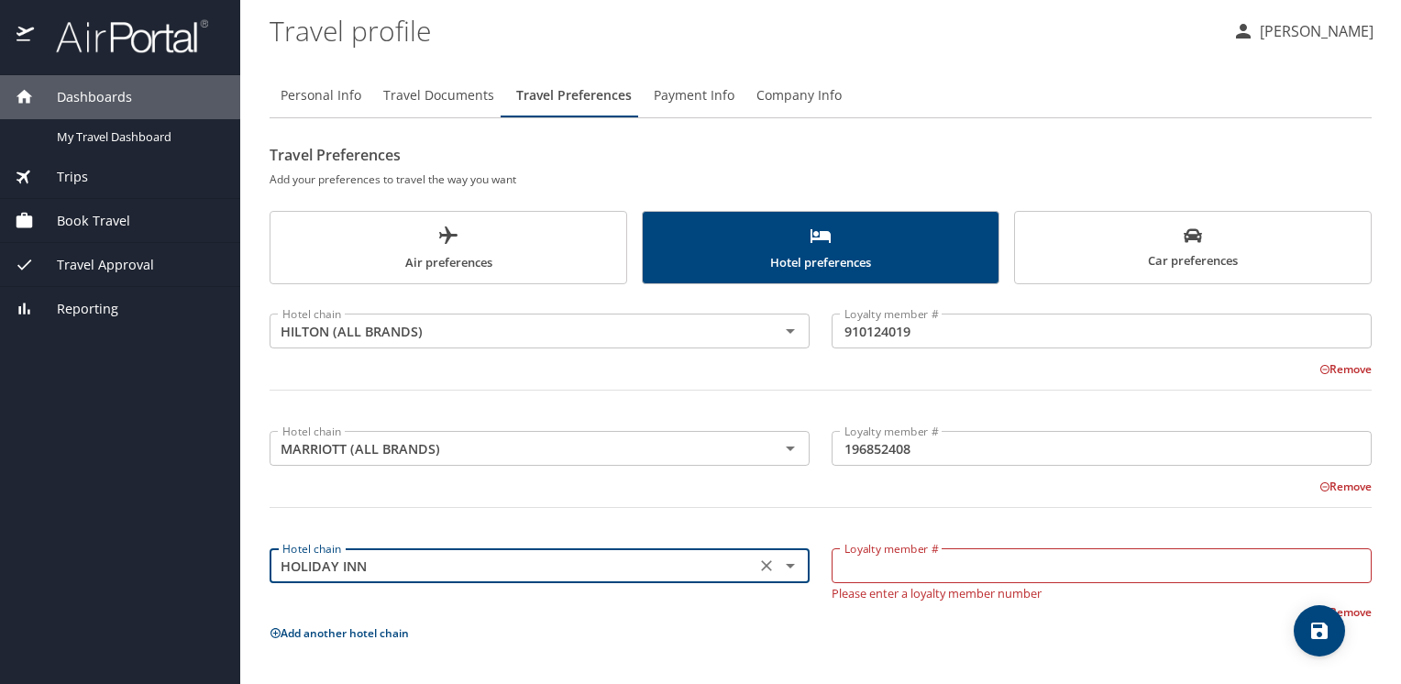
type input "HOLIDAY INN"
click at [904, 566] on input "Loyalty member #" at bounding box center [1101, 565] width 540 height 35
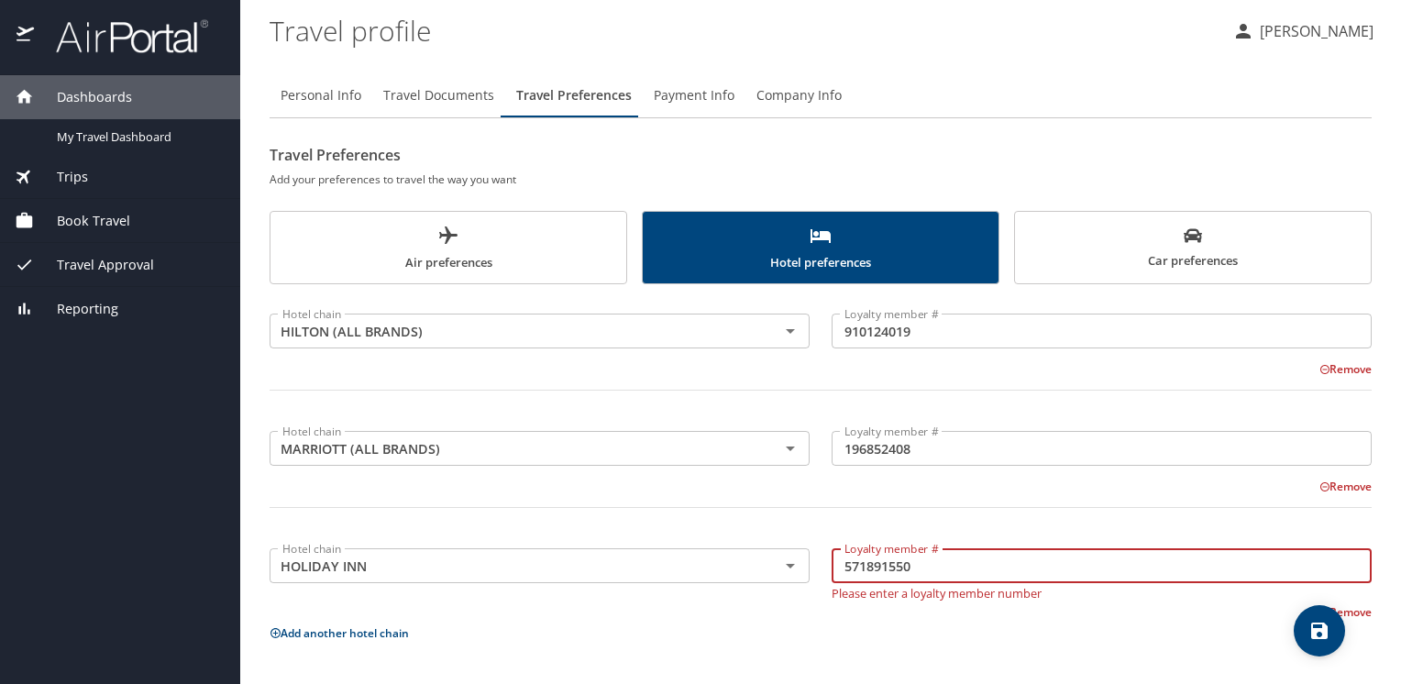
type input "571891550"
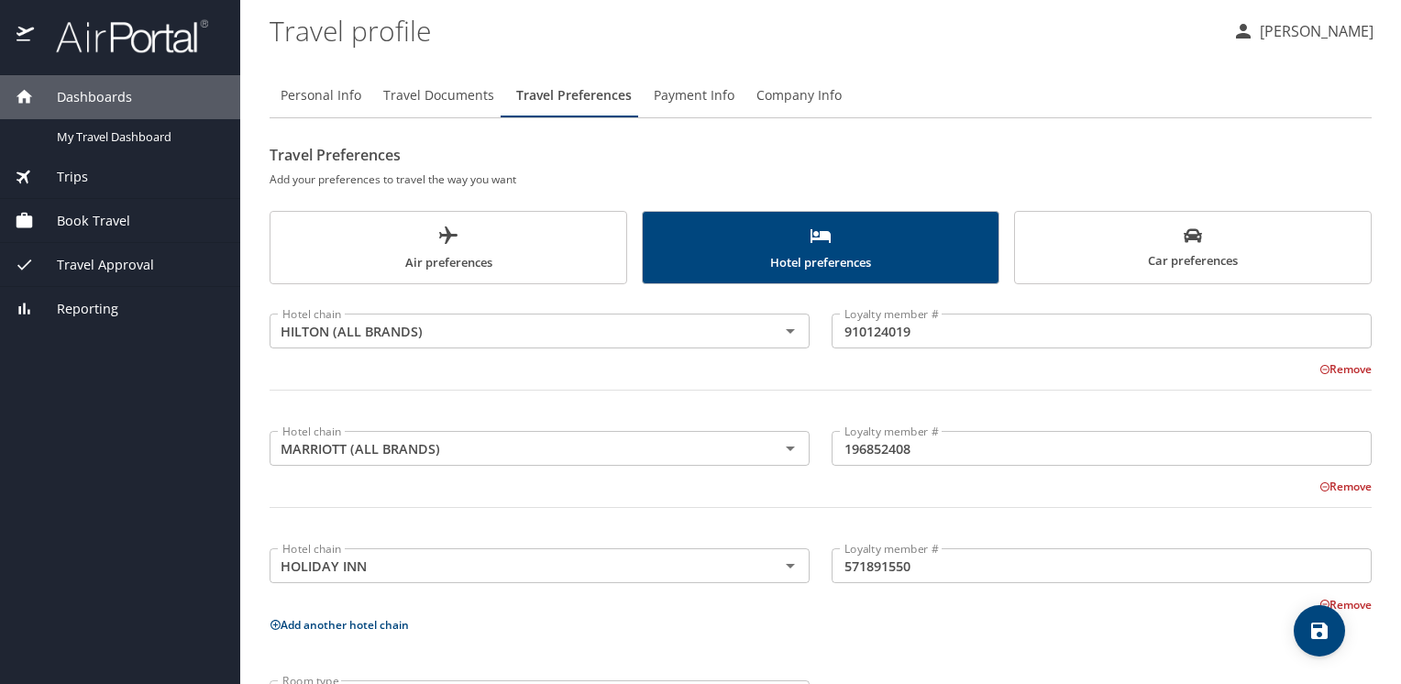
click at [603, 632] on p "Add another hotel chain" at bounding box center [820, 624] width 1102 height 23
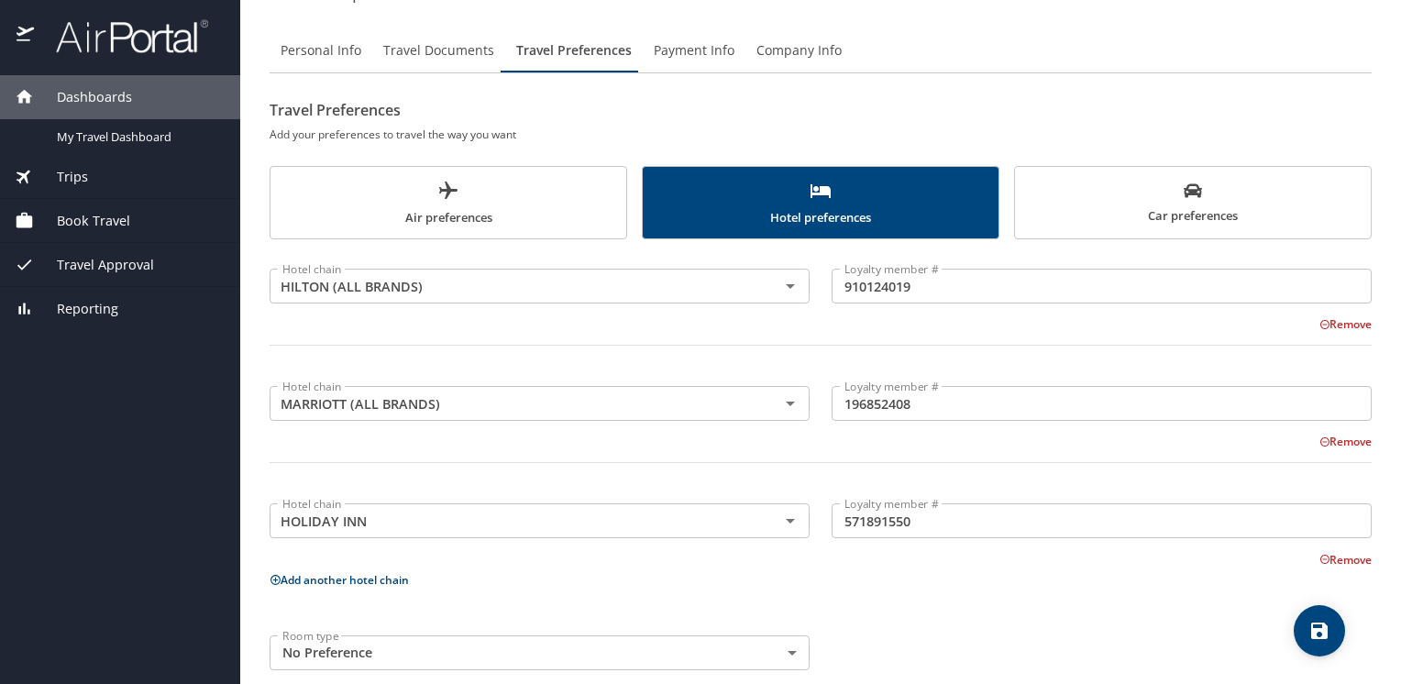
scroll to position [70, 0]
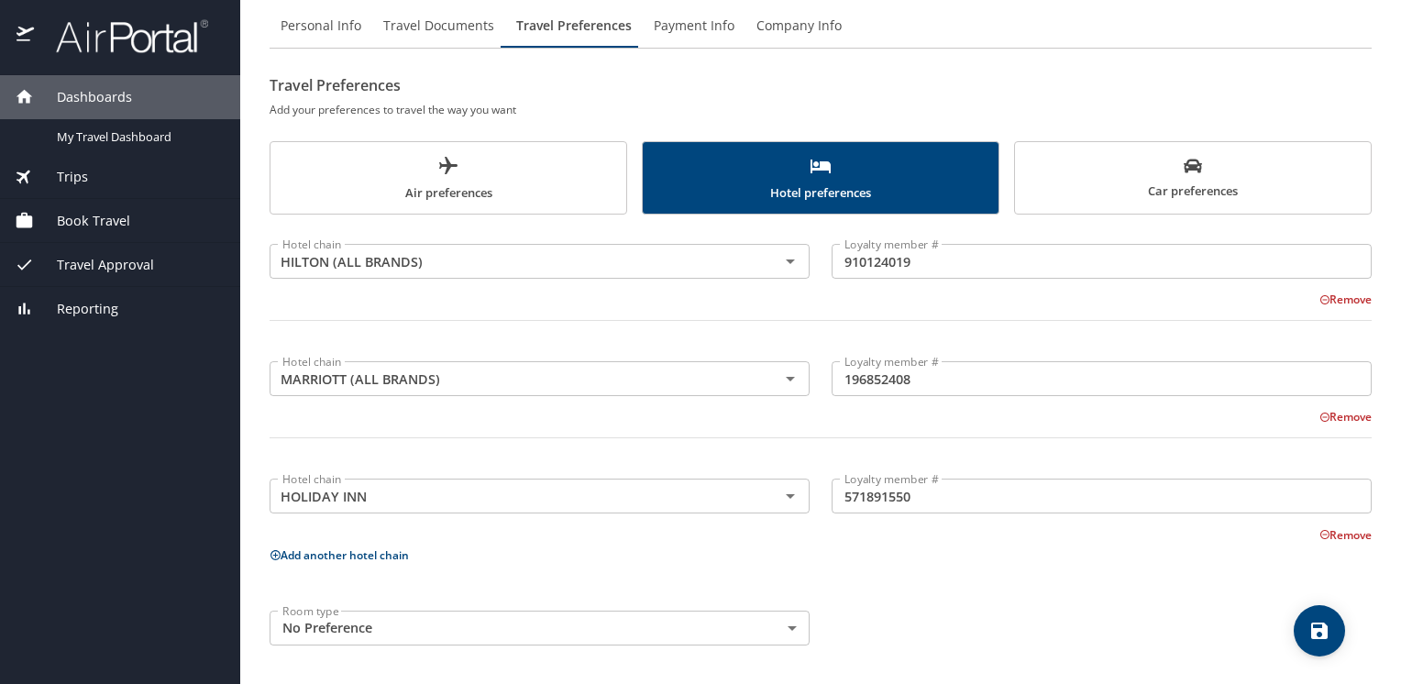
click at [293, 555] on button "Add another hotel chain" at bounding box center [338, 555] width 139 height 16
click at [333, 614] on input "text" at bounding box center [512, 613] width 475 height 24
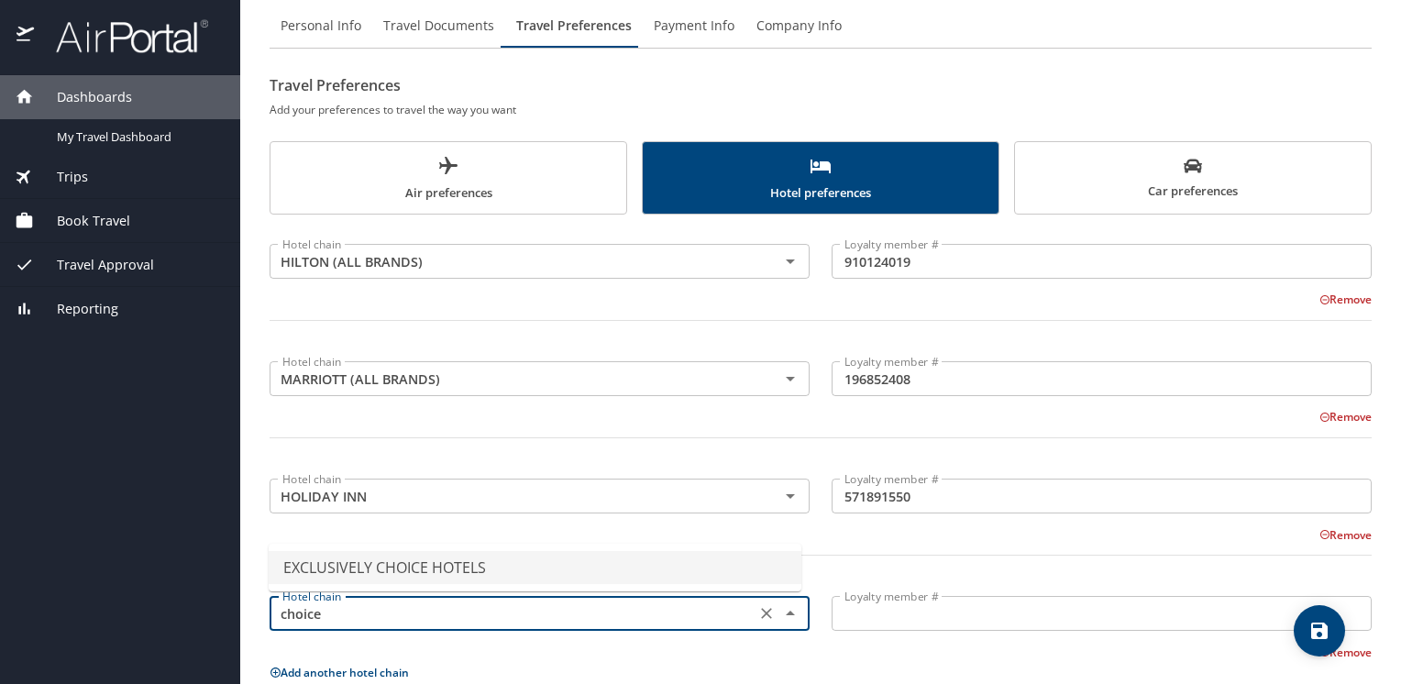
click at [356, 566] on li "EXCLUSIVELY CHOICE HOTELS" at bounding box center [535, 567] width 533 height 33
type input "EXCLUSIVELY CHOICE HOTELS"
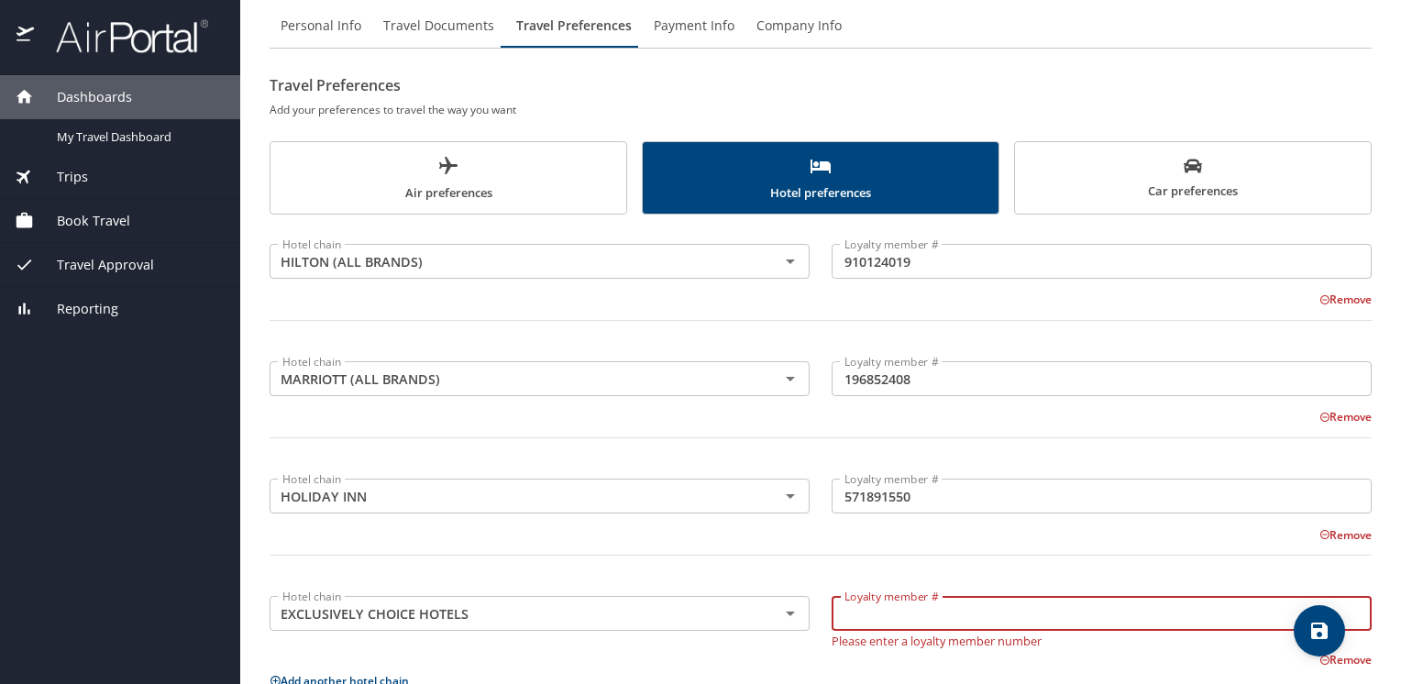
paste input "#RXS594621"
click at [848, 614] on input "#RXS594621" at bounding box center [1101, 613] width 540 height 35
type input "RXS594621"
click at [1325, 639] on icon "save" at bounding box center [1319, 630] width 16 height 16
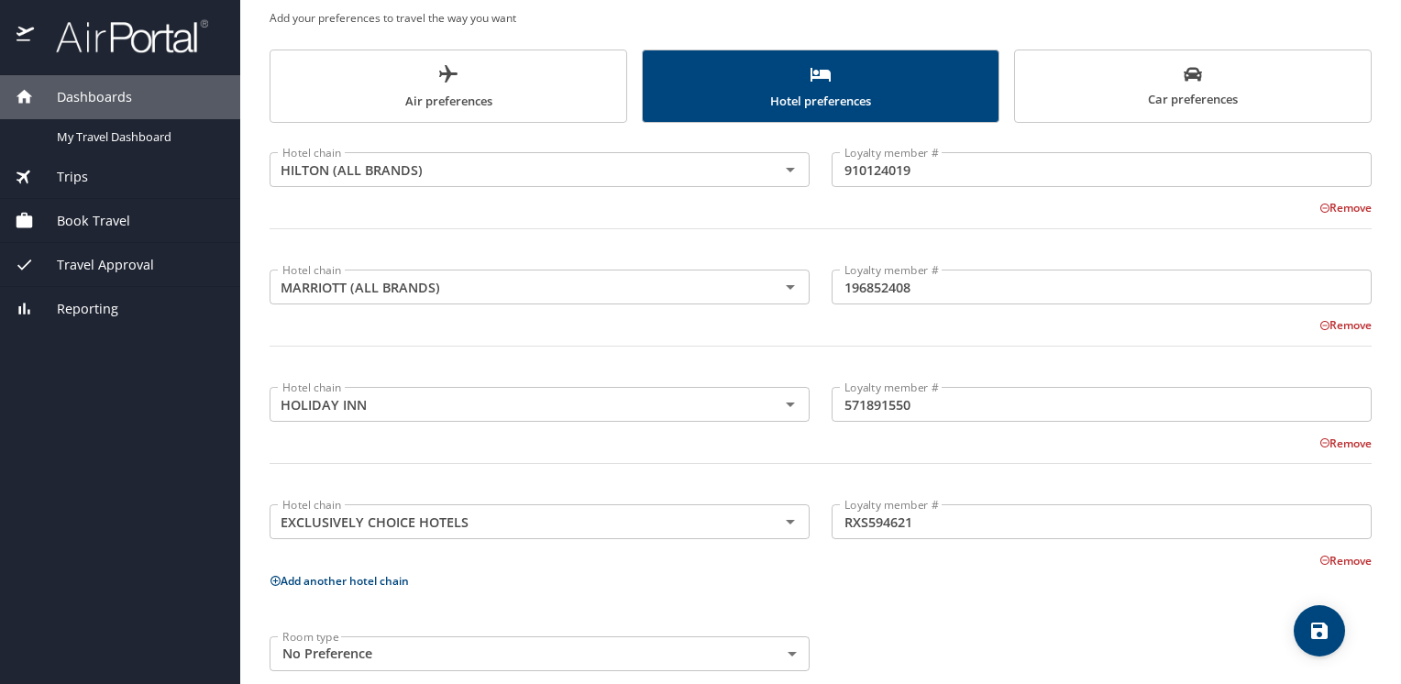
scroll to position [187, 0]
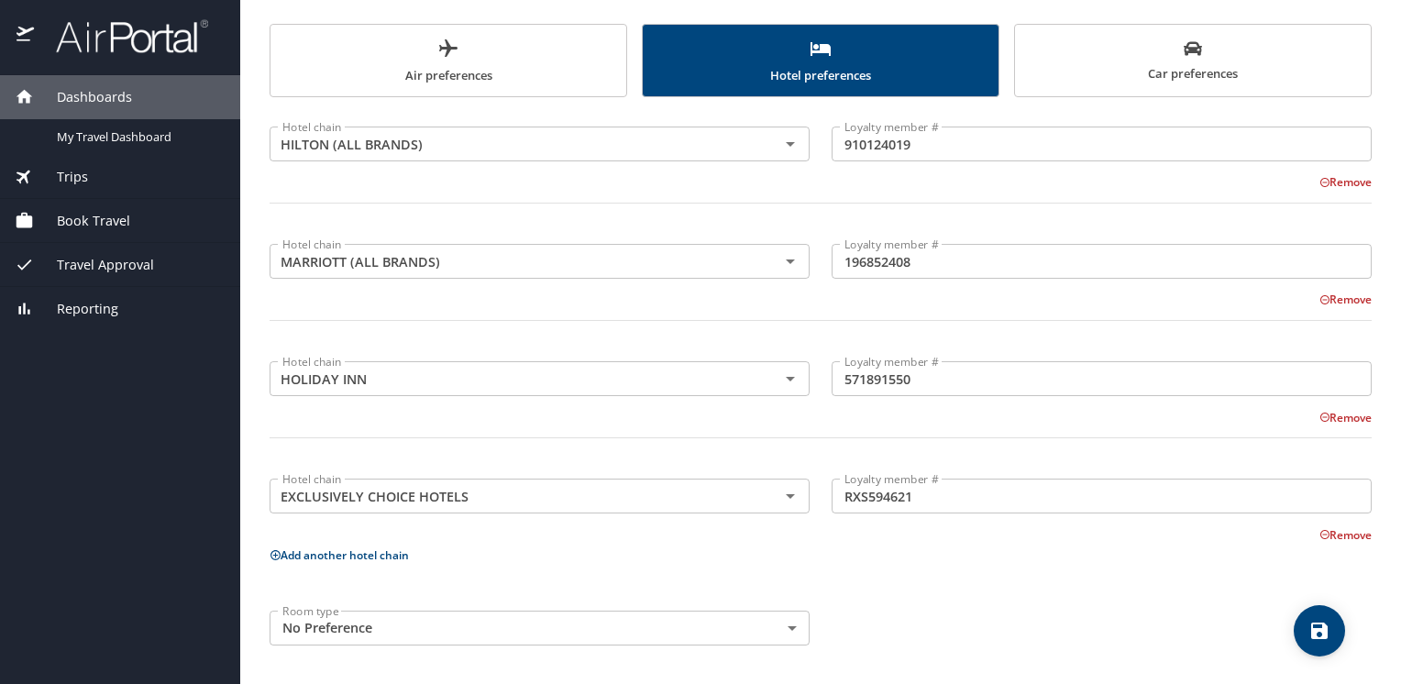
click at [334, 559] on button "Add another hotel chain" at bounding box center [338, 555] width 139 height 16
click at [352, 606] on input "text" at bounding box center [512, 613] width 475 height 24
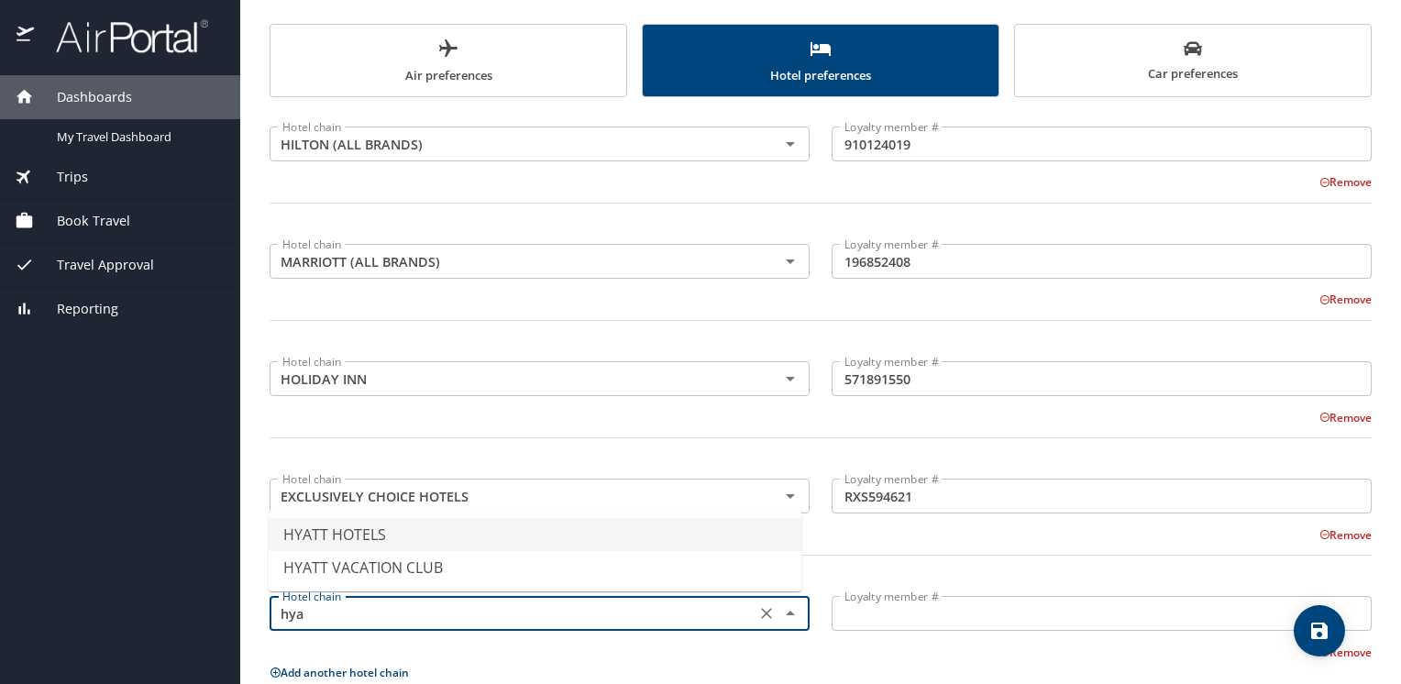
click at [365, 537] on li "HYATT HOTELS" at bounding box center [535, 534] width 533 height 33
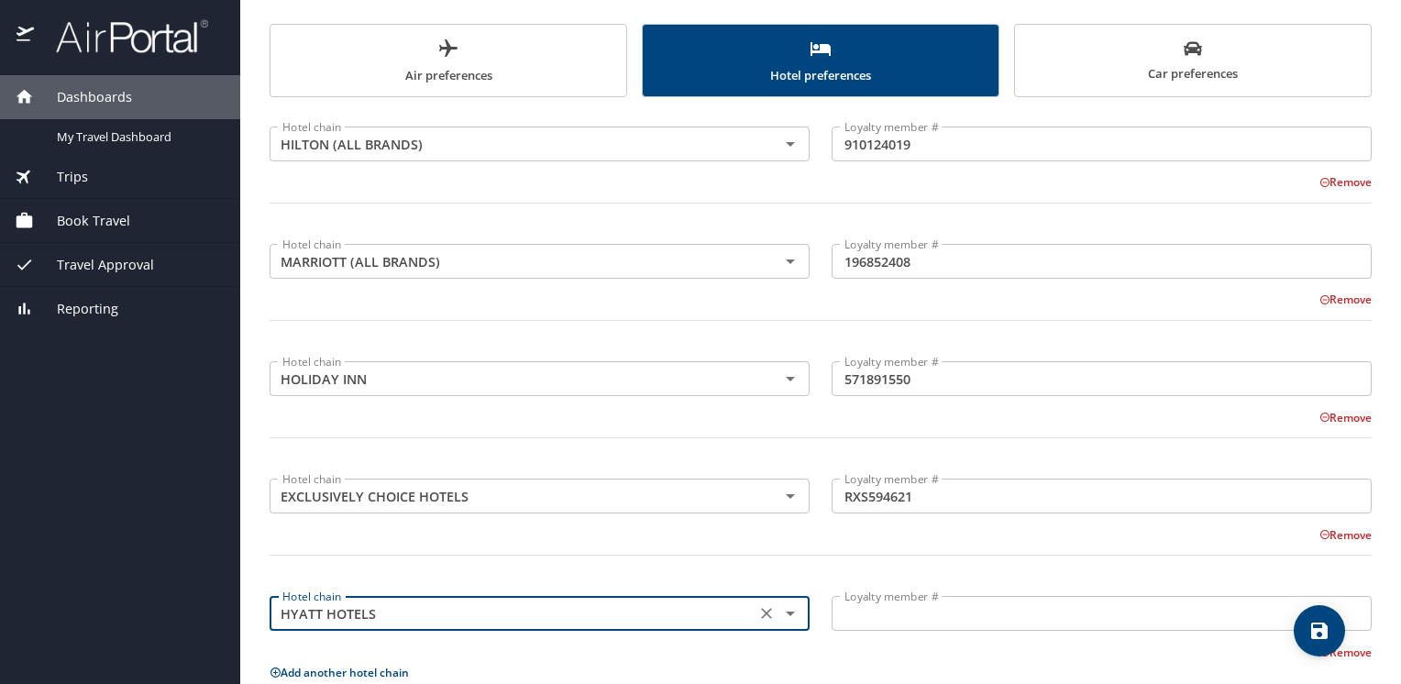
type input "HYATT HOTELS"
click at [906, 620] on input "Loyalty member #" at bounding box center [1101, 613] width 540 height 35
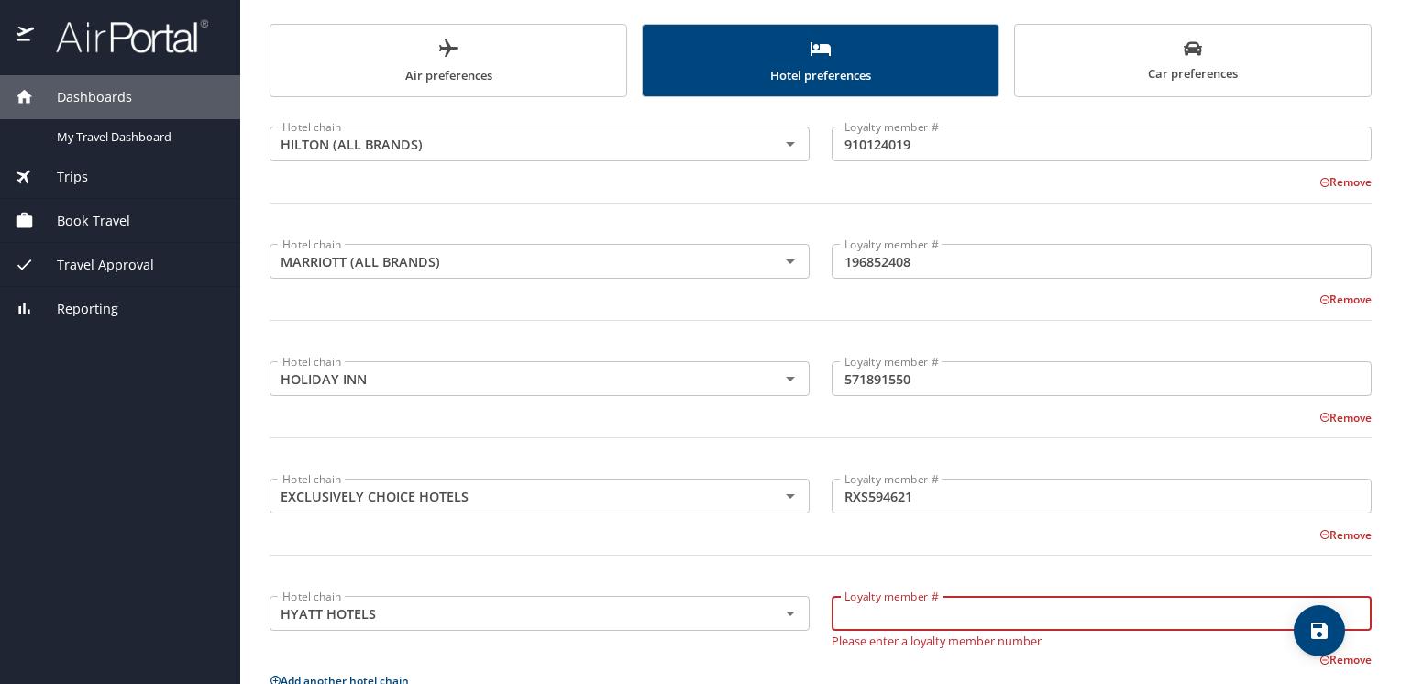
paste input "527535346E"
type input "527535346E"
click at [1315, 630] on icon "save" at bounding box center [1319, 630] width 16 height 16
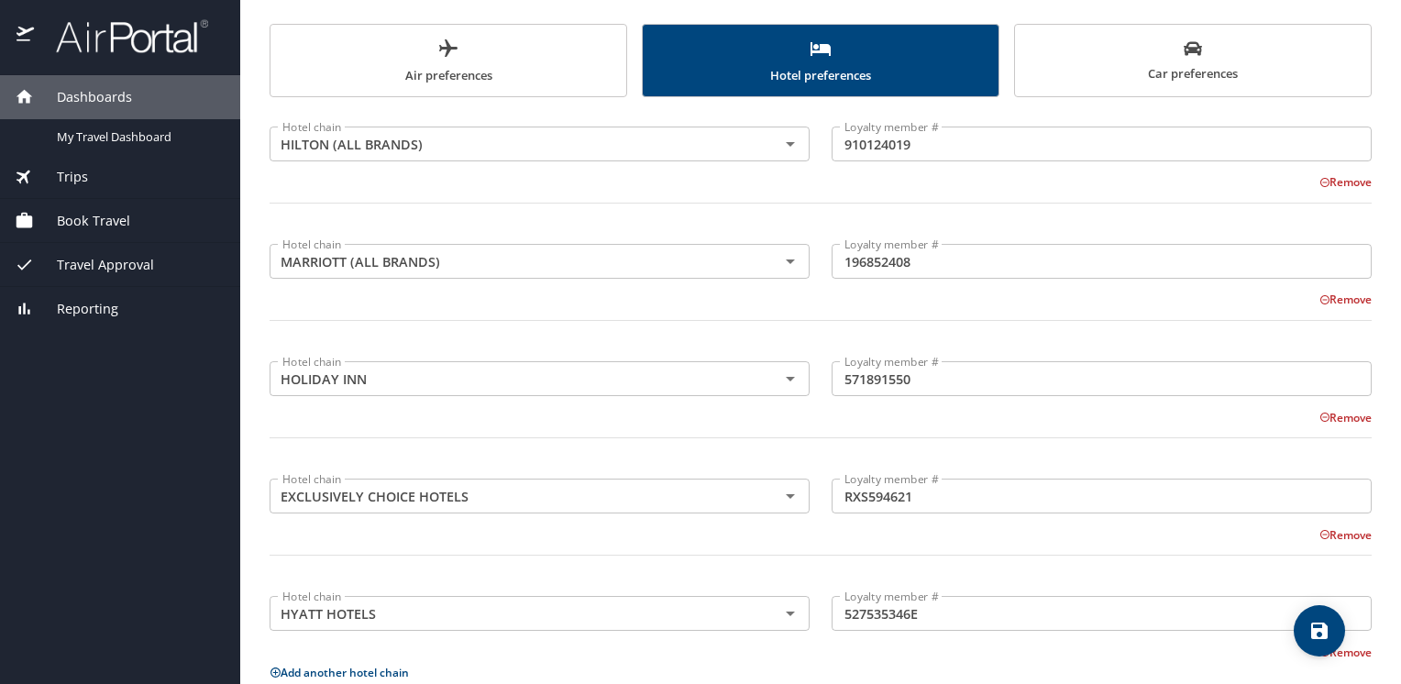
scroll to position [304, 0]
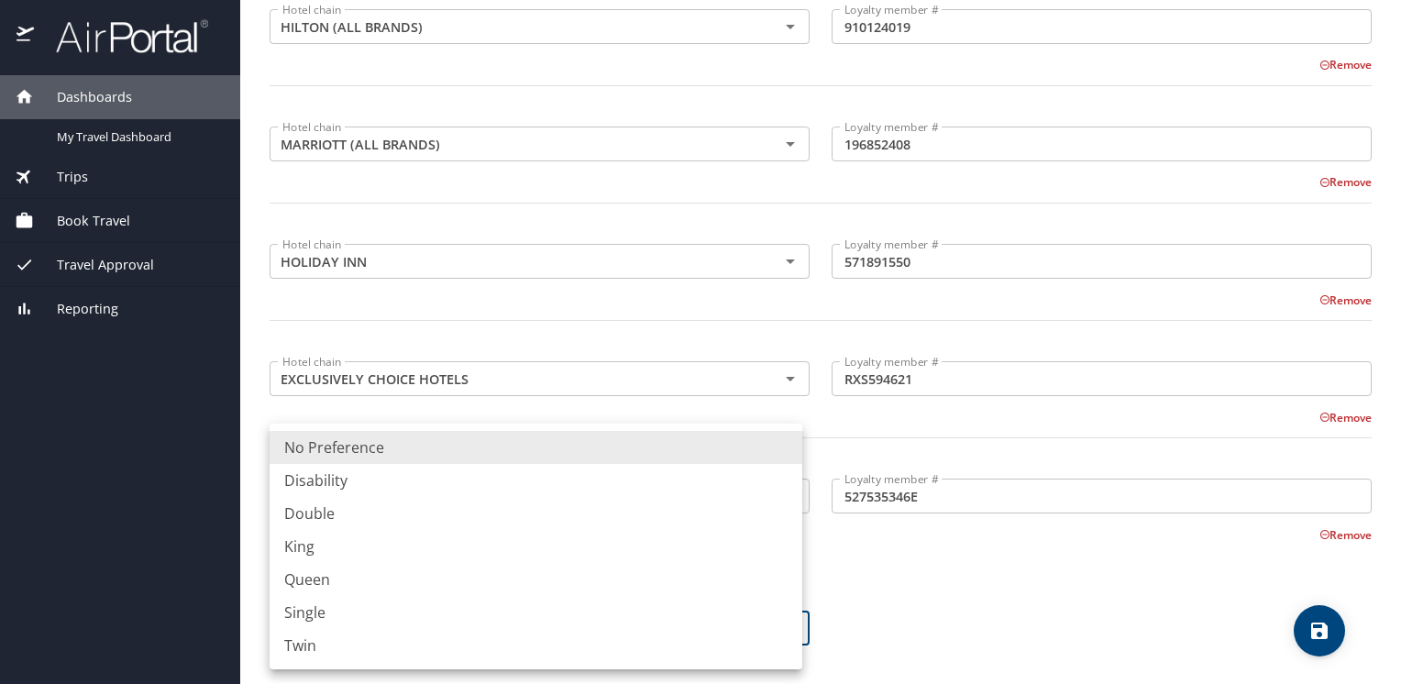
click at [790, 630] on body "Dashboards My Travel Dashboard Trips Current / Future Trips Past Trips Trips Mi…" at bounding box center [700, 342] width 1401 height 684
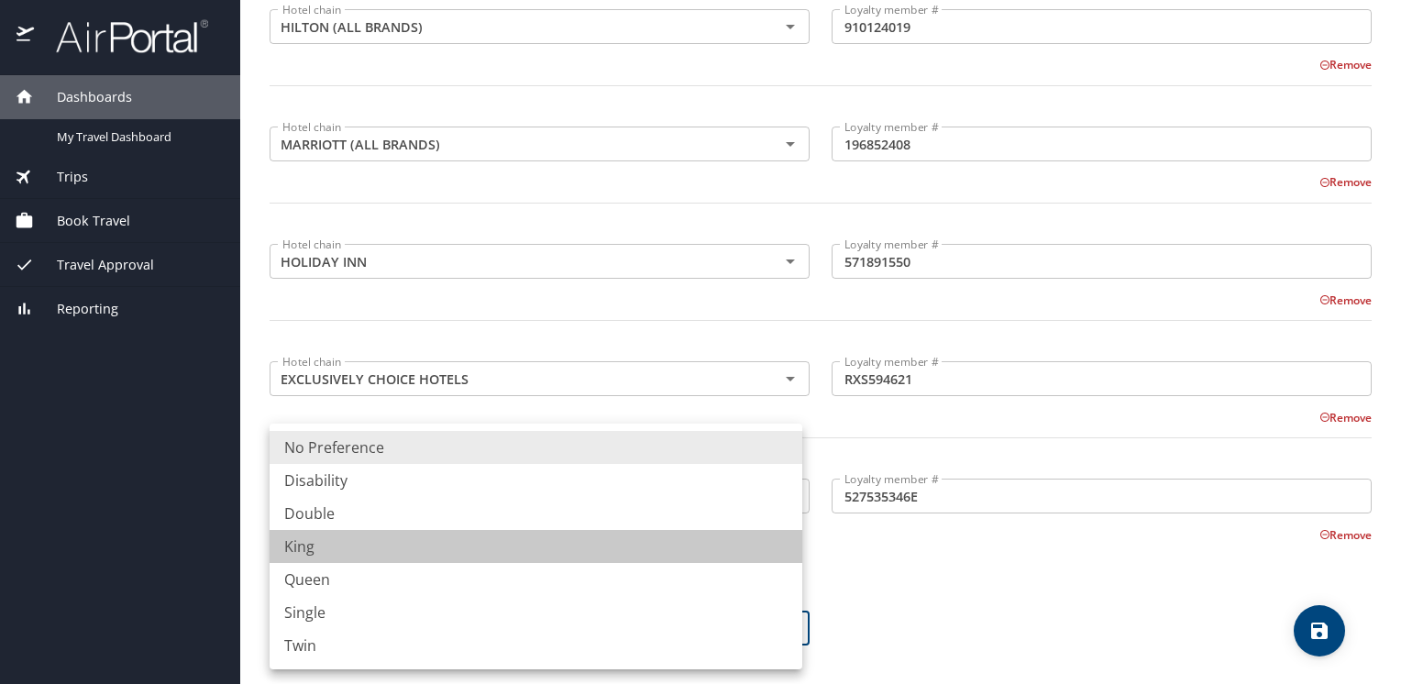
click at [330, 549] on li "King" at bounding box center [535, 546] width 533 height 33
type input "King"
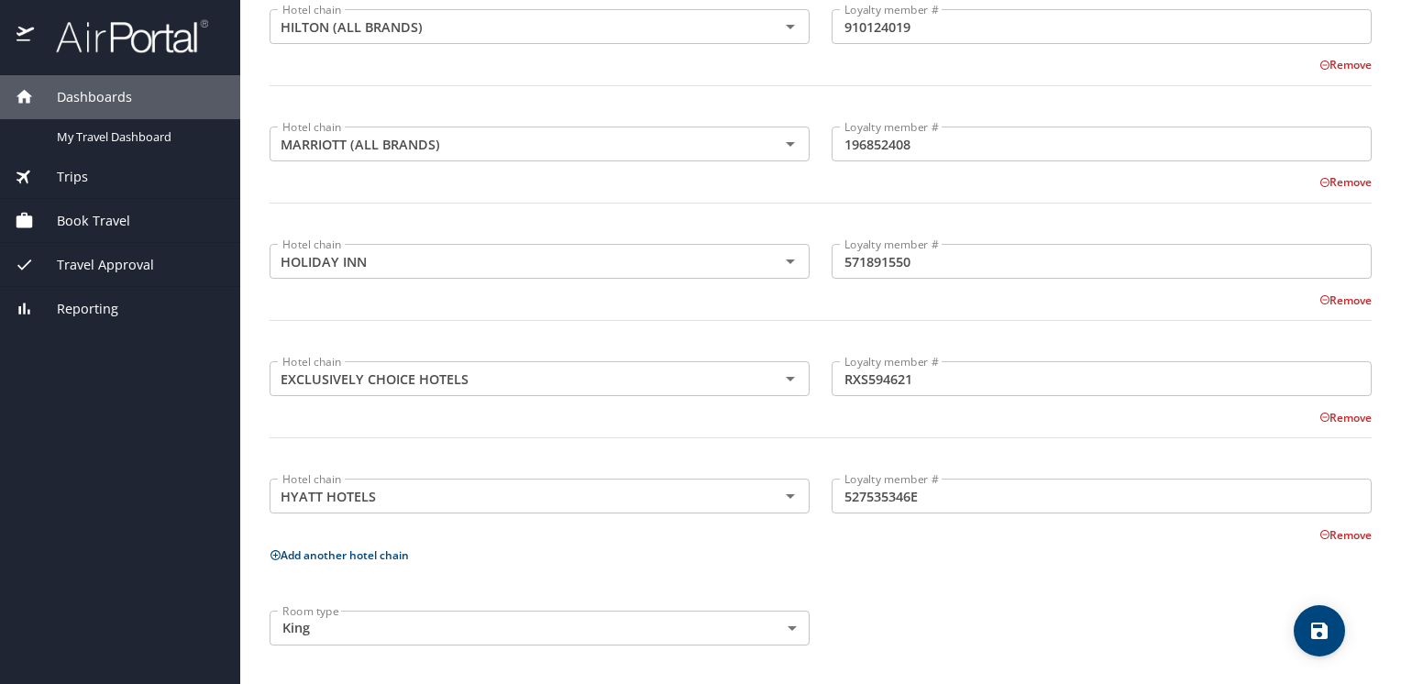
click at [1028, 605] on div "Room type King King Room type" at bounding box center [820, 627] width 1124 height 57
click at [1313, 632] on icon "save" at bounding box center [1319, 630] width 16 height 16
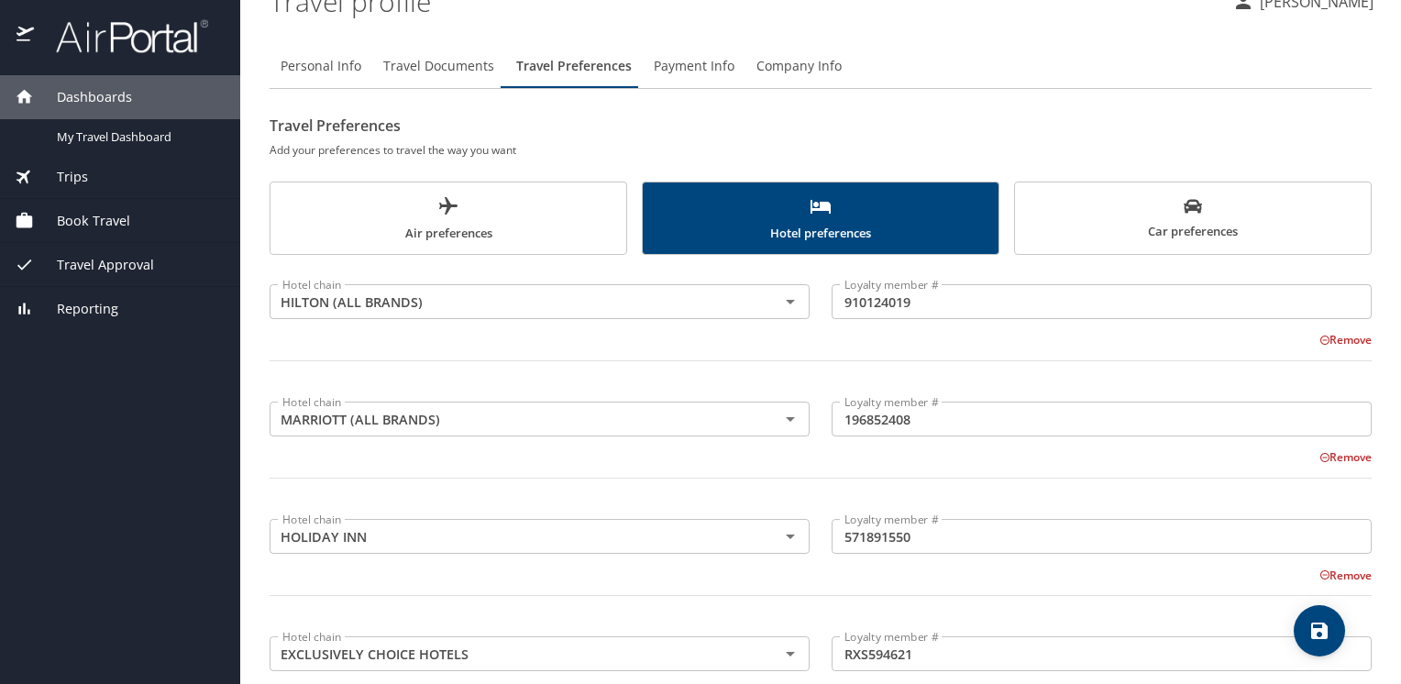
click at [1183, 208] on icon "scrollable force tabs example" at bounding box center [1192, 207] width 18 height 14
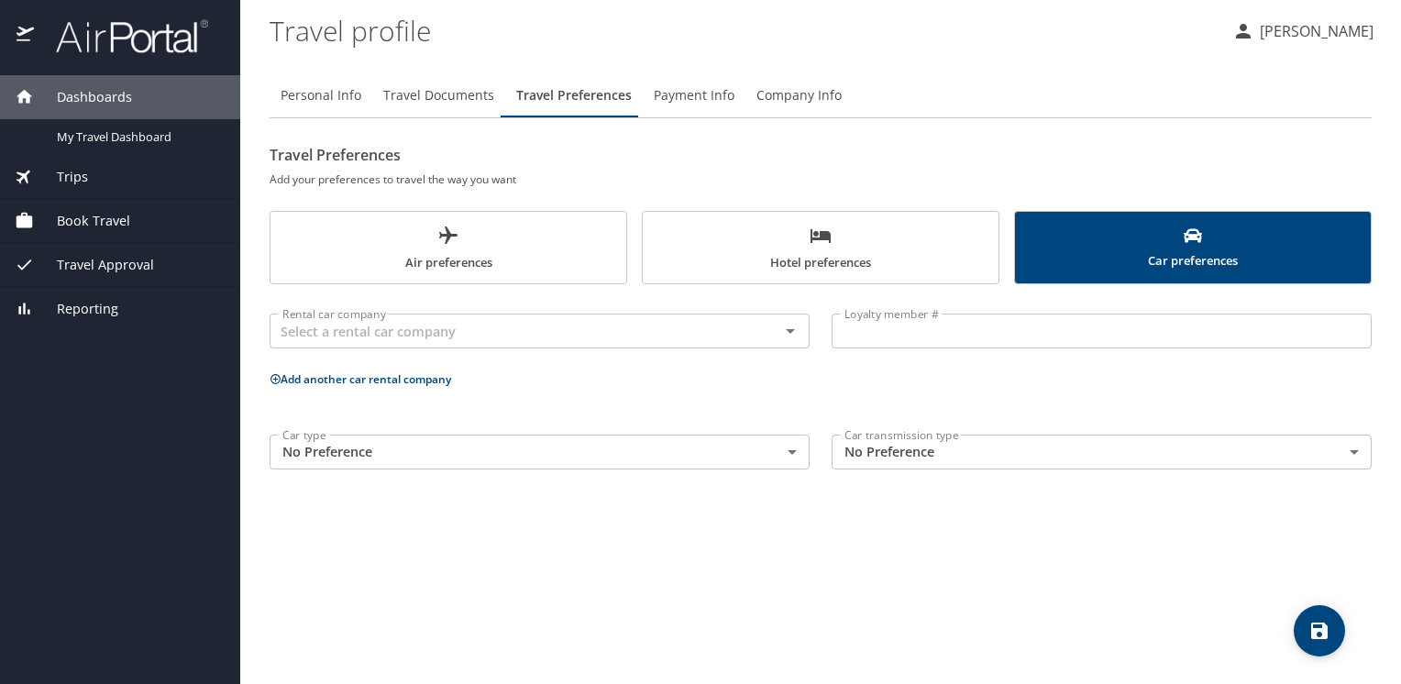
scroll to position [0, 0]
click at [680, 95] on span "Payment Info" at bounding box center [694, 95] width 81 height 23
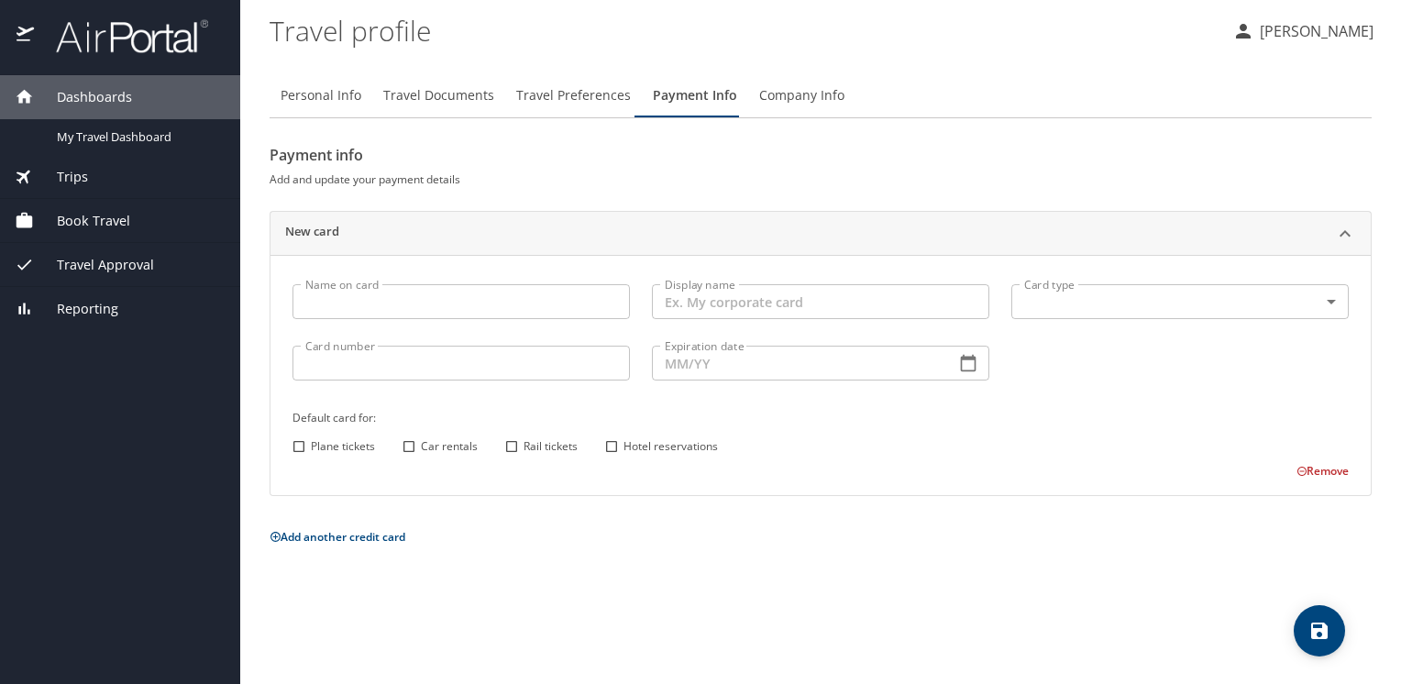
click at [796, 93] on span "Company Info" at bounding box center [801, 95] width 85 height 23
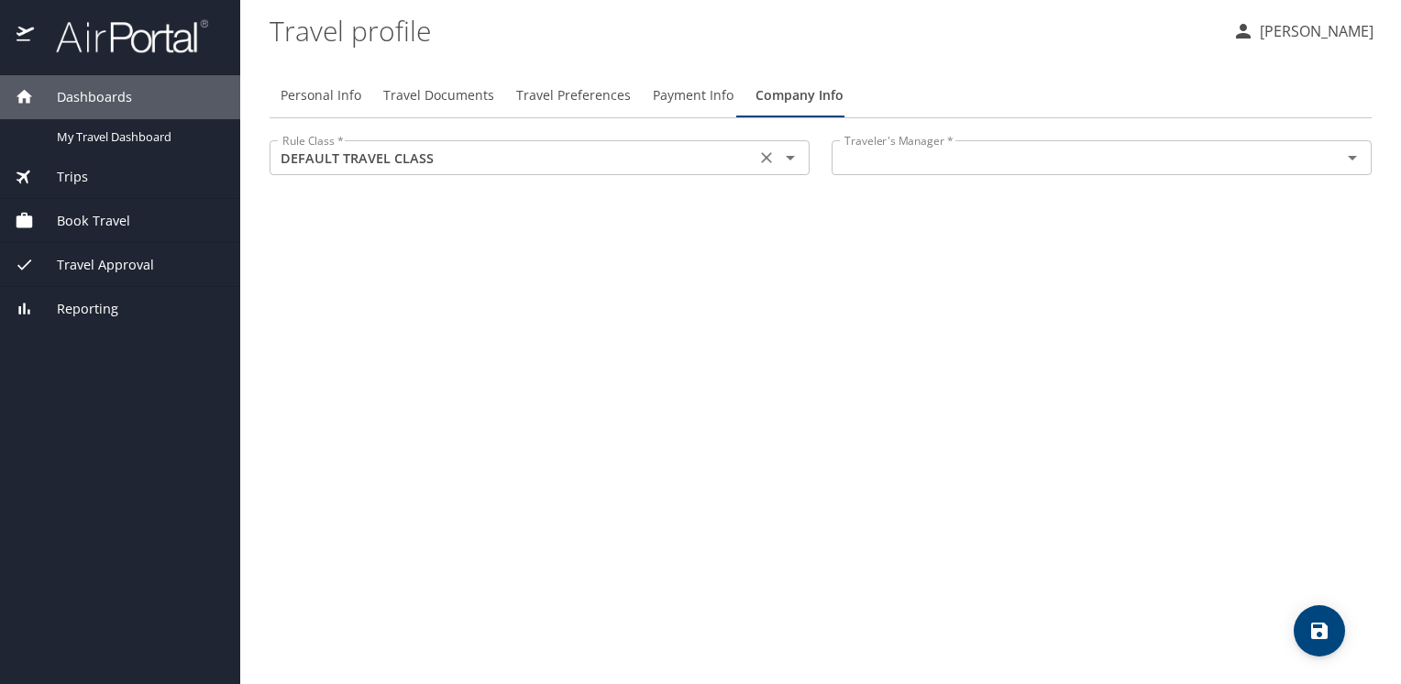
click at [792, 159] on icon "Open" at bounding box center [790, 158] width 22 height 22
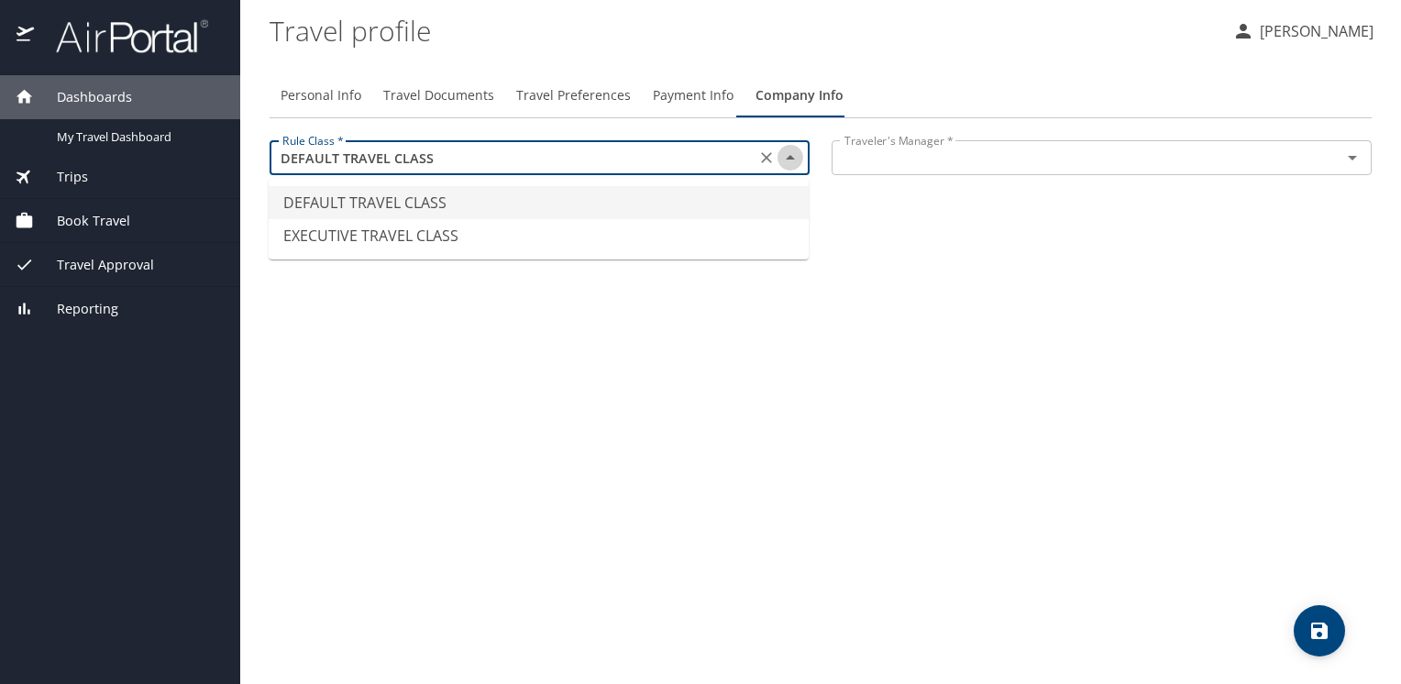
click at [792, 159] on icon "Close" at bounding box center [790, 157] width 9 height 5
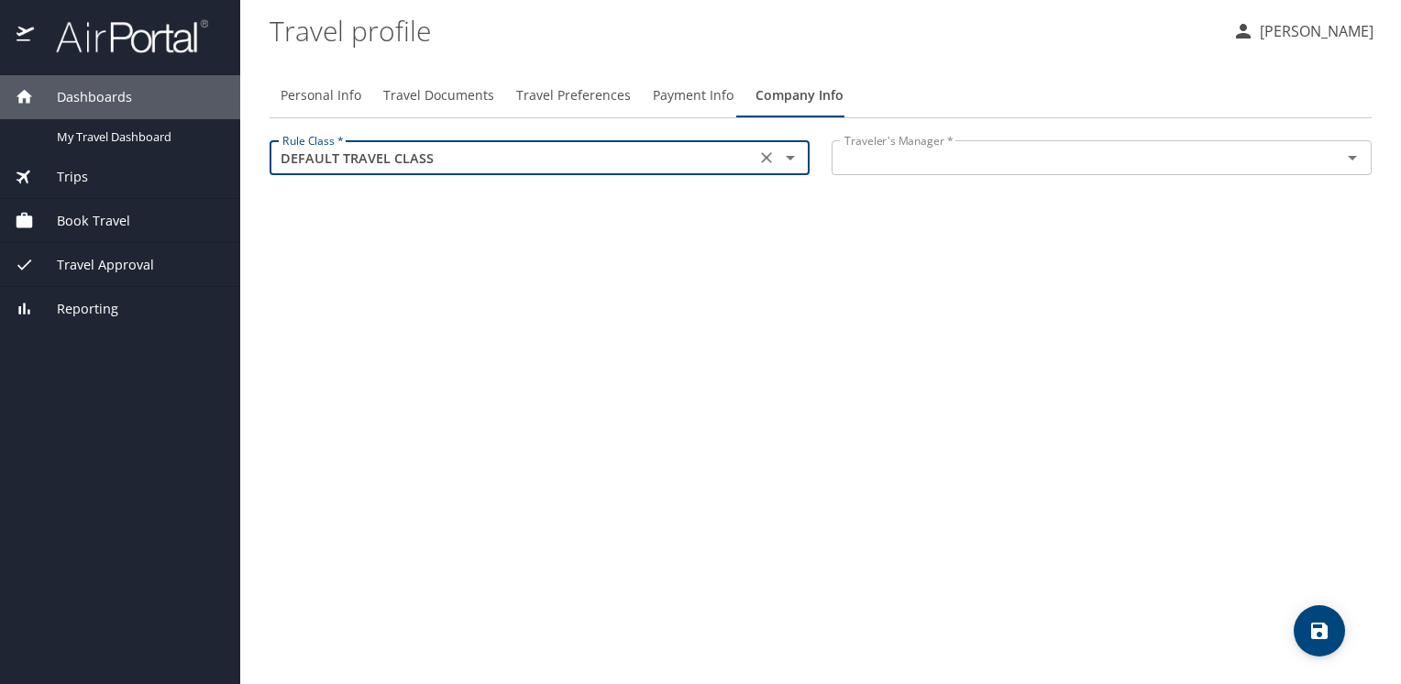
click at [1105, 167] on input "text" at bounding box center [1074, 158] width 475 height 24
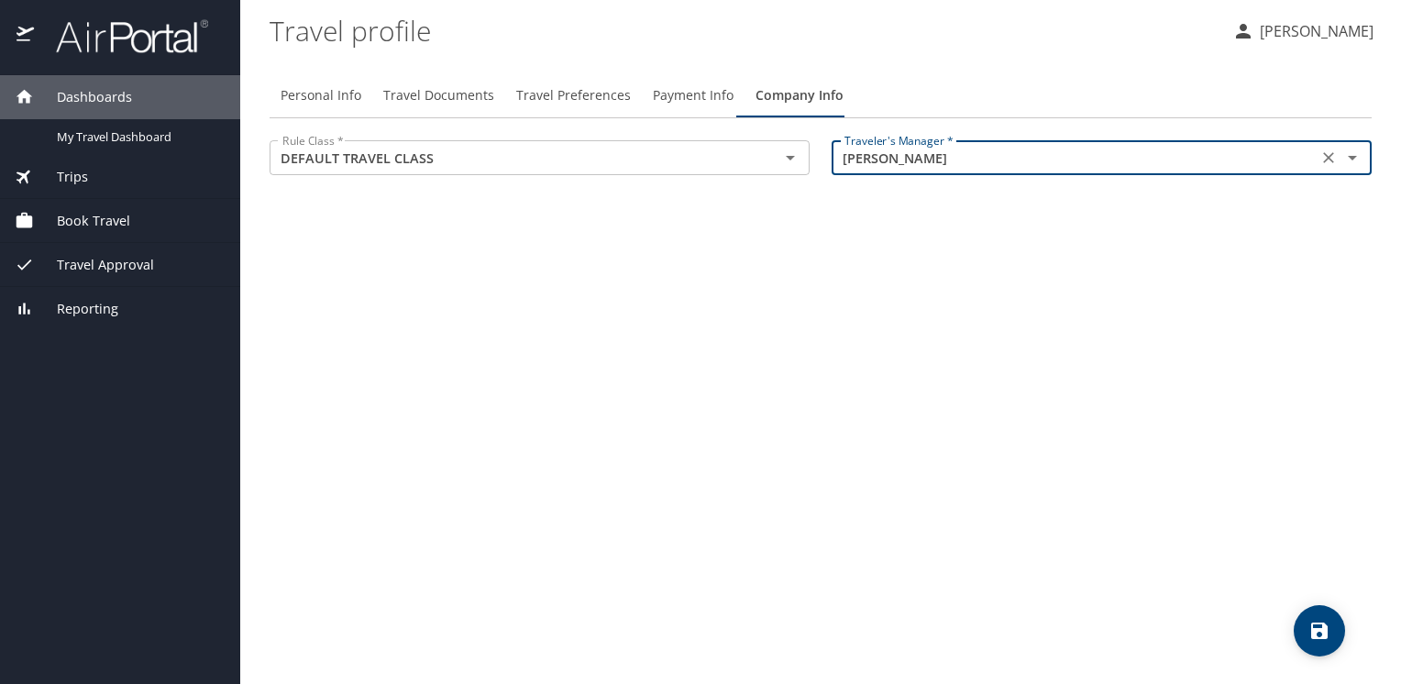
click at [928, 160] on input "[PERSON_NAME]" at bounding box center [1074, 158] width 475 height 24
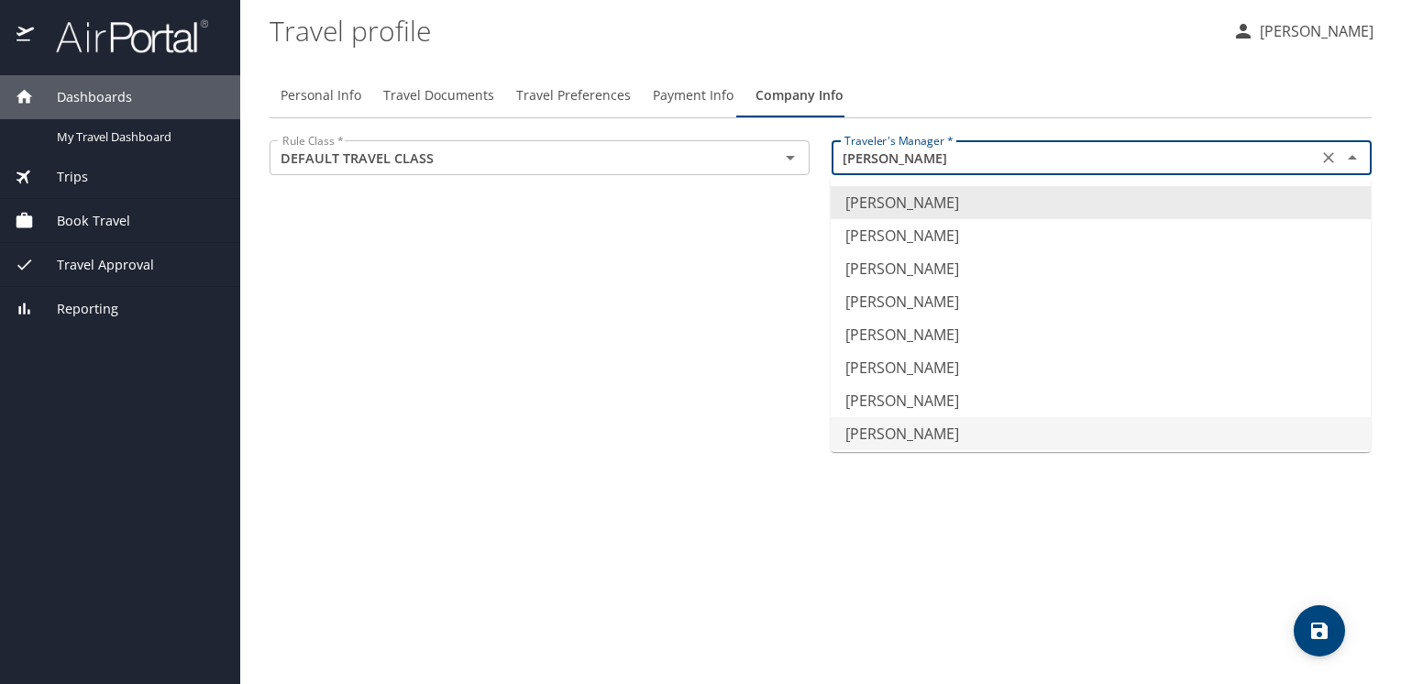
click at [931, 431] on li "[PERSON_NAME]" at bounding box center [1100, 433] width 540 height 33
type input "[PERSON_NAME]"
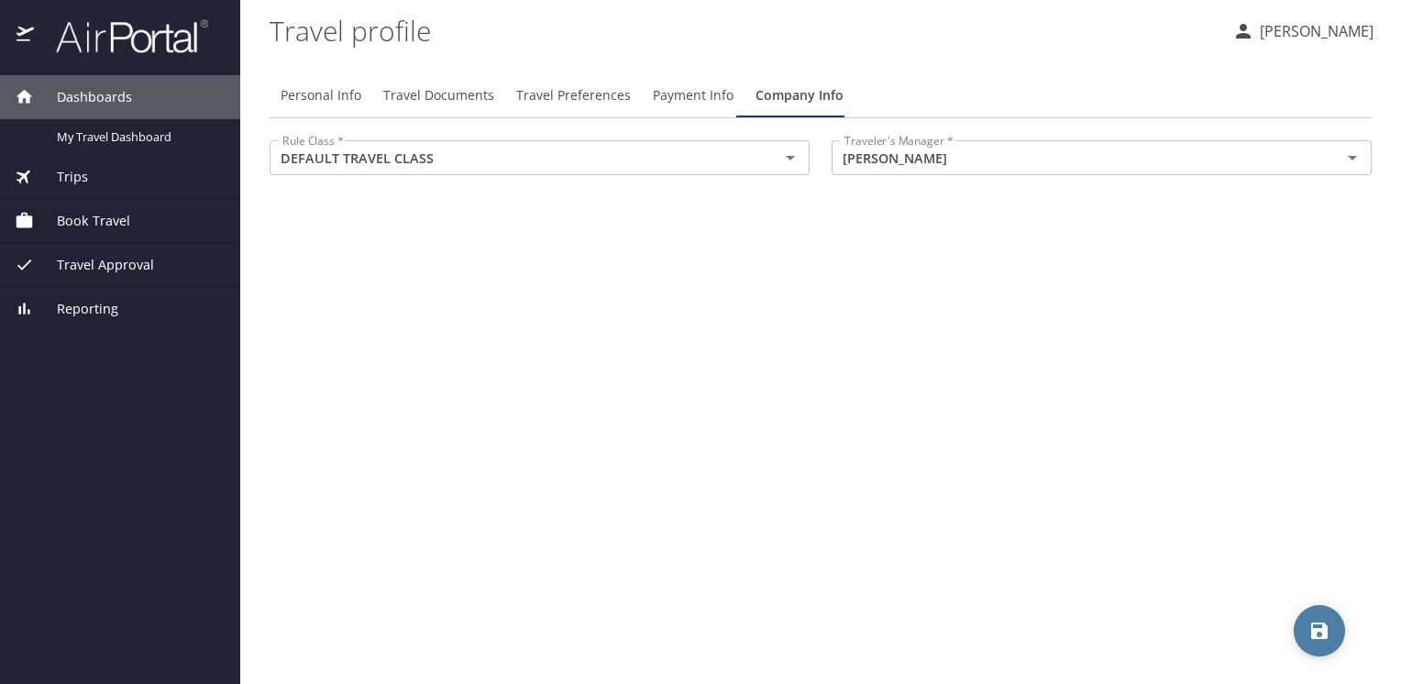
click at [1324, 643] on button "save" at bounding box center [1318, 630] width 51 height 51
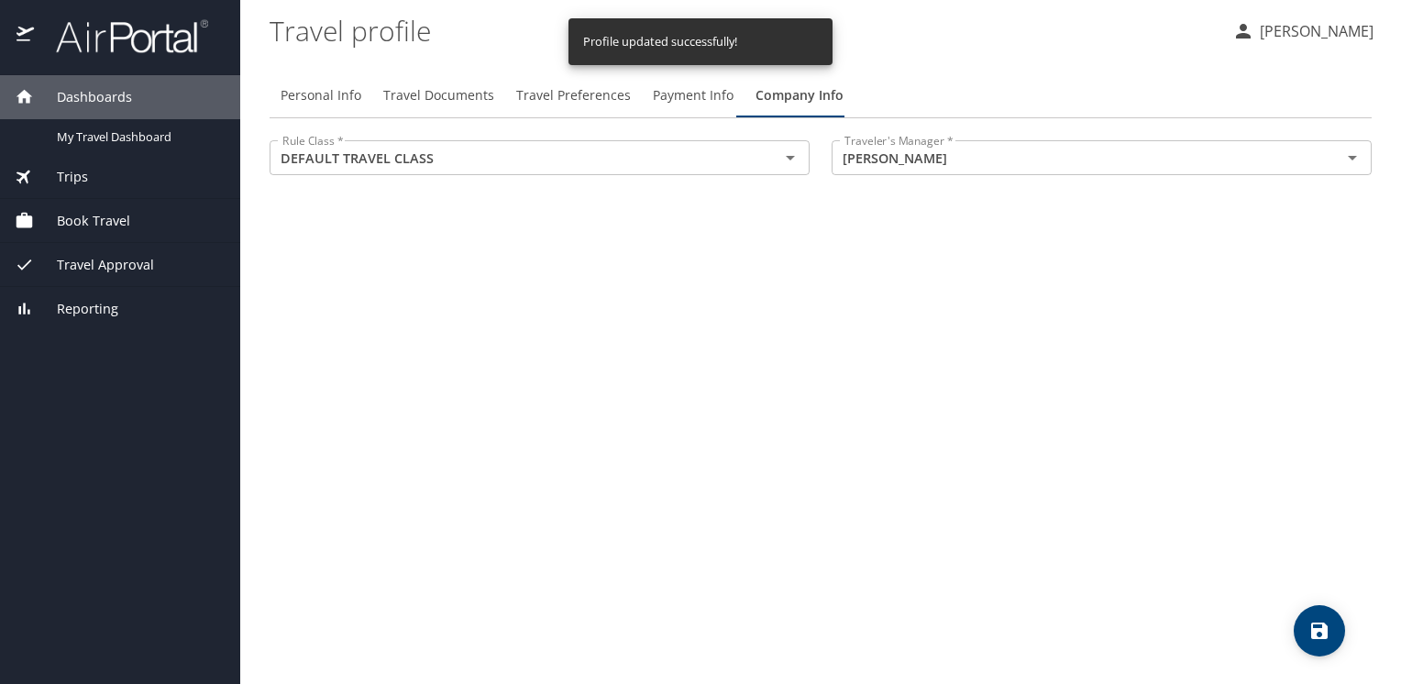
click at [666, 93] on span "Payment Info" at bounding box center [693, 95] width 81 height 23
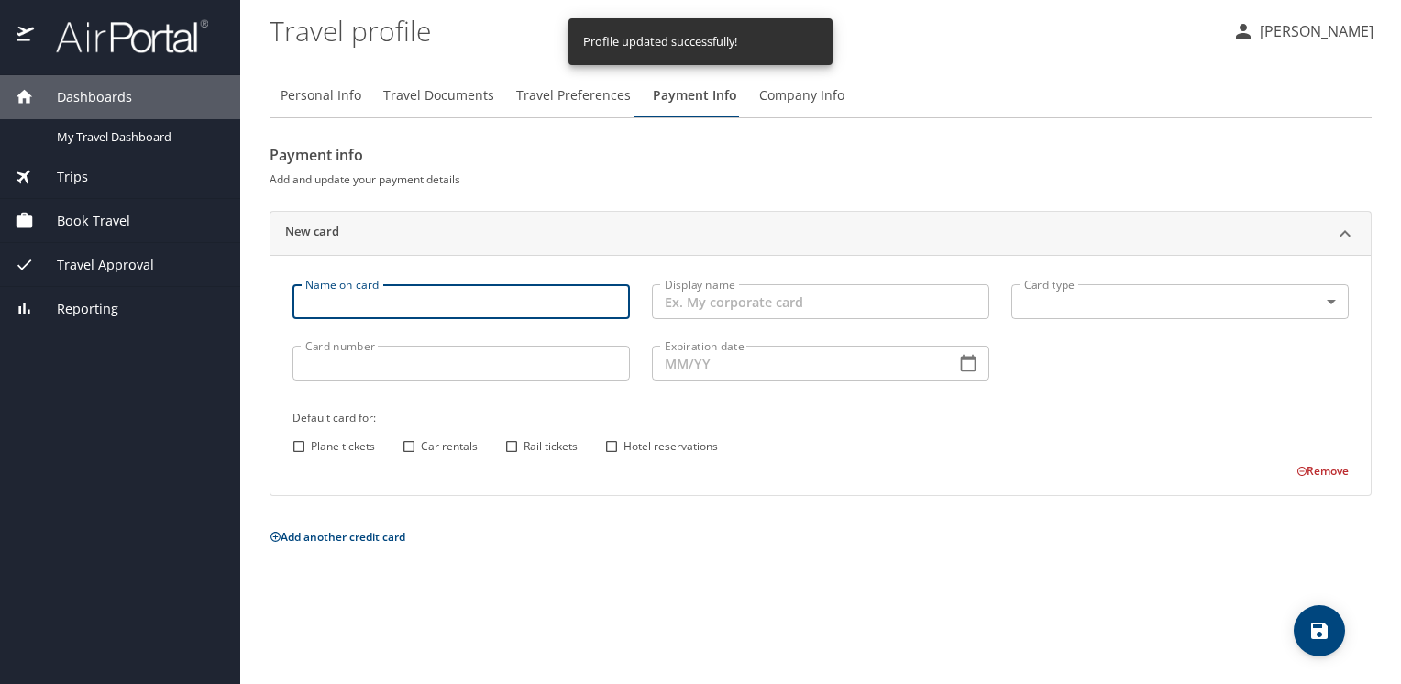
click at [462, 300] on input "Name on card" at bounding box center [460, 301] width 337 height 35
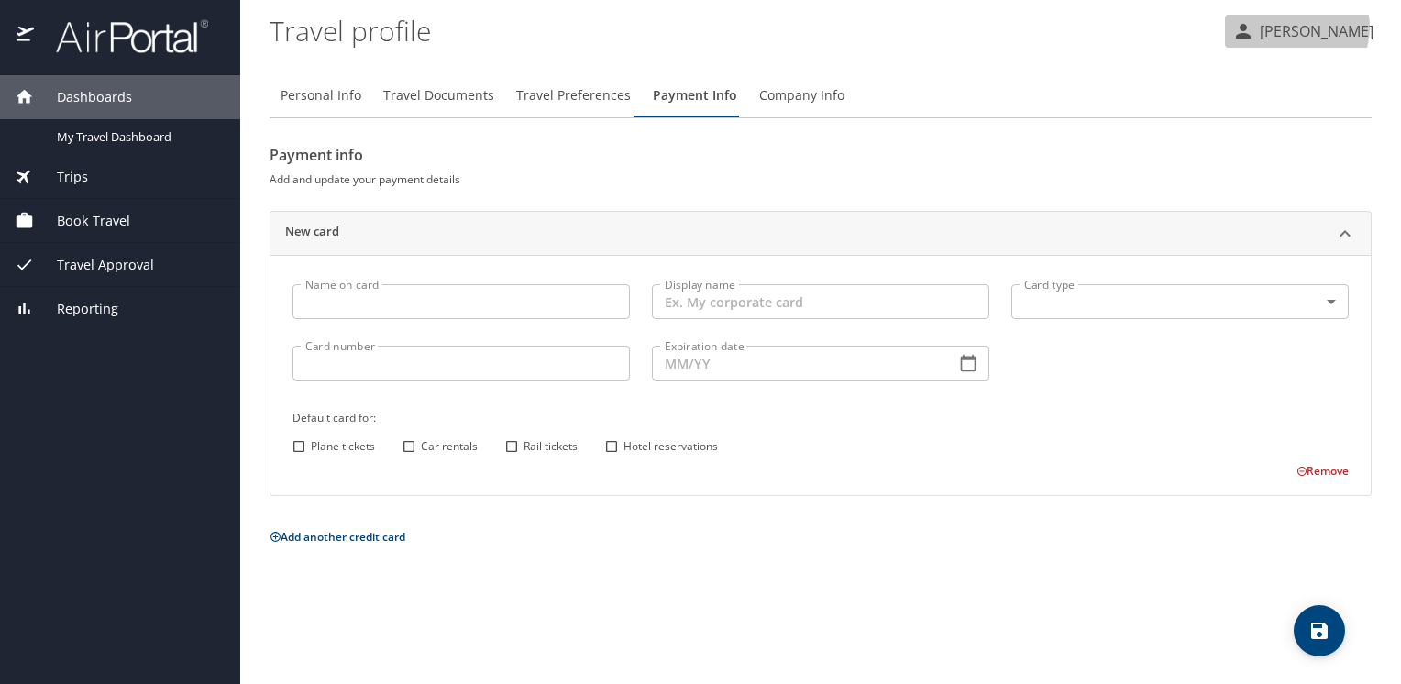
click at [1330, 27] on p "[PERSON_NAME]" at bounding box center [1313, 31] width 119 height 22
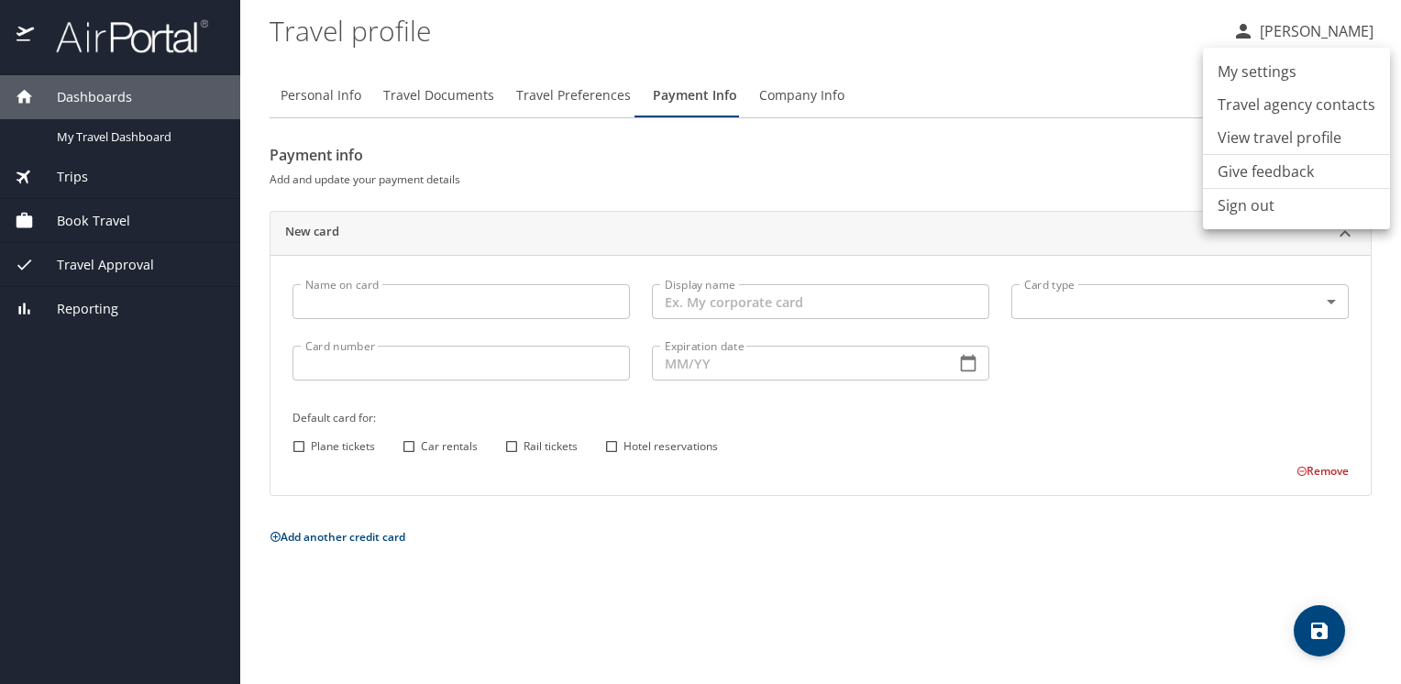
click at [1249, 208] on li "Sign out" at bounding box center [1296, 205] width 187 height 33
